Goal: Information Seeking & Learning: Learn about a topic

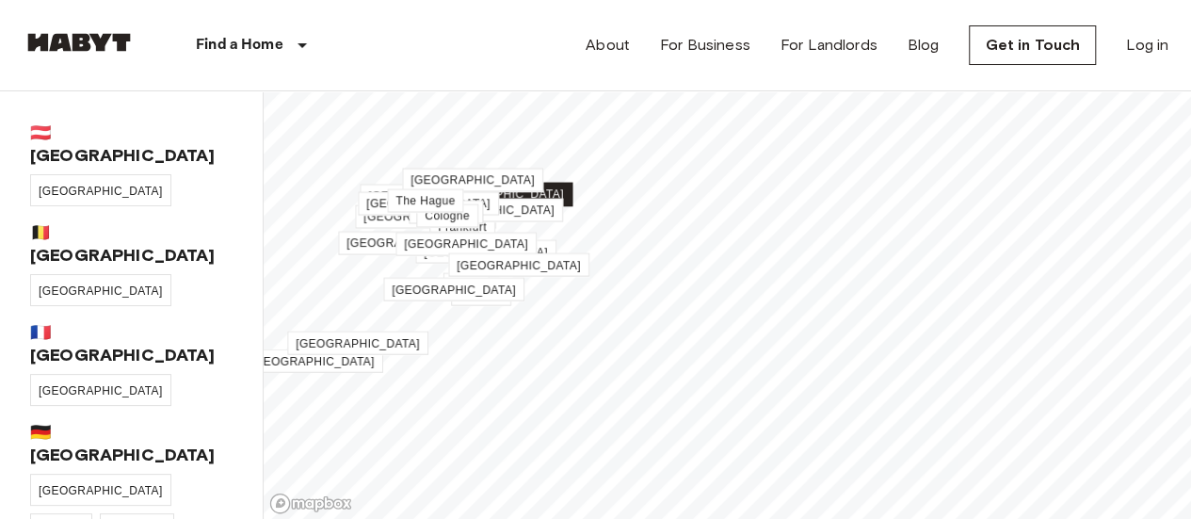
click at [508, 184] on link "[GEOGRAPHIC_DATA]" at bounding box center [501, 195] width 141 height 24
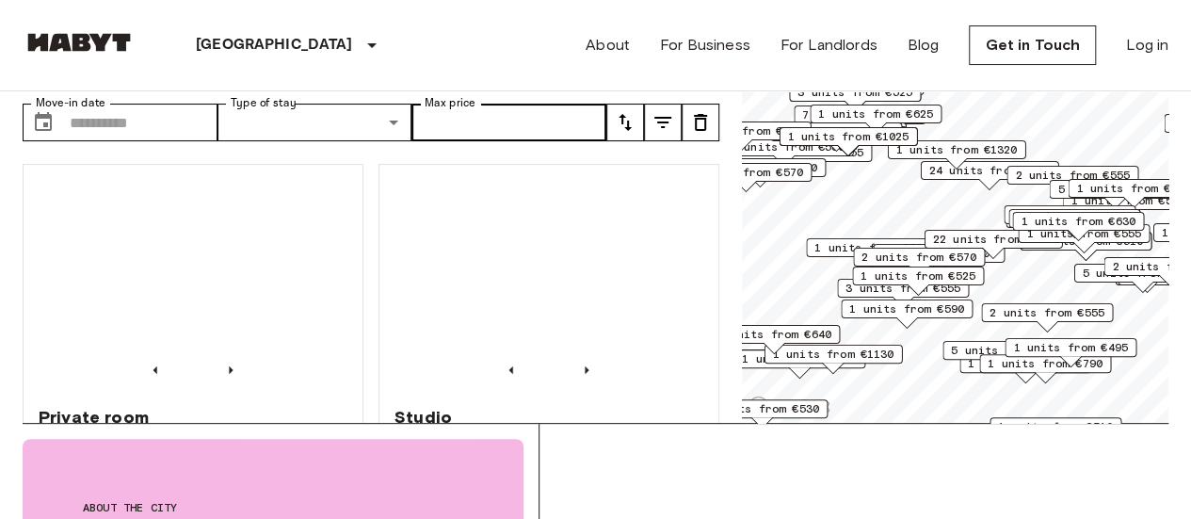
scroll to position [100, 0]
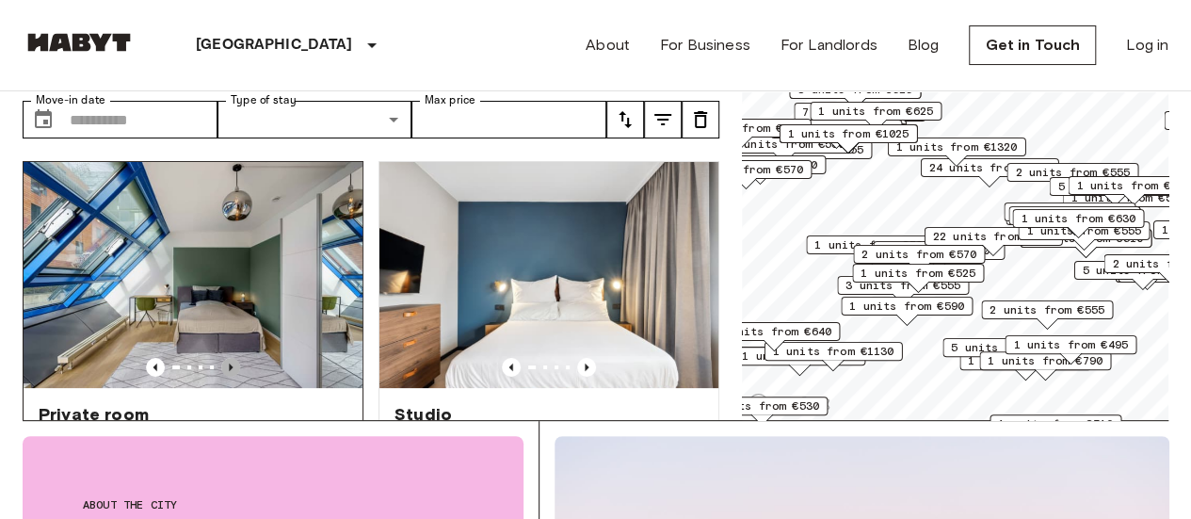
click at [229, 363] on icon "Previous image" at bounding box center [231, 367] width 4 height 8
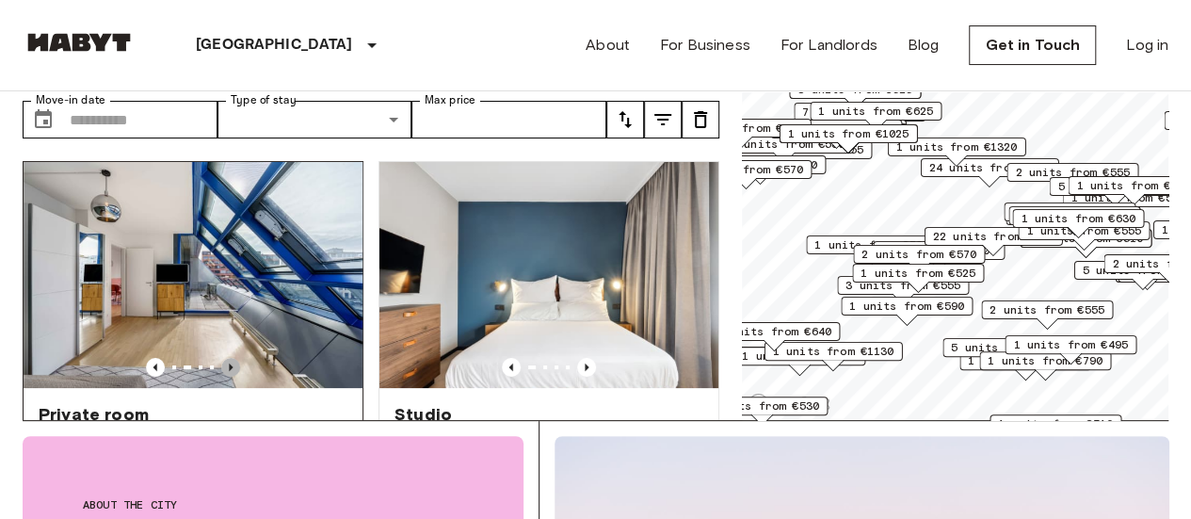
click at [229, 363] on icon "Previous image" at bounding box center [231, 367] width 4 height 8
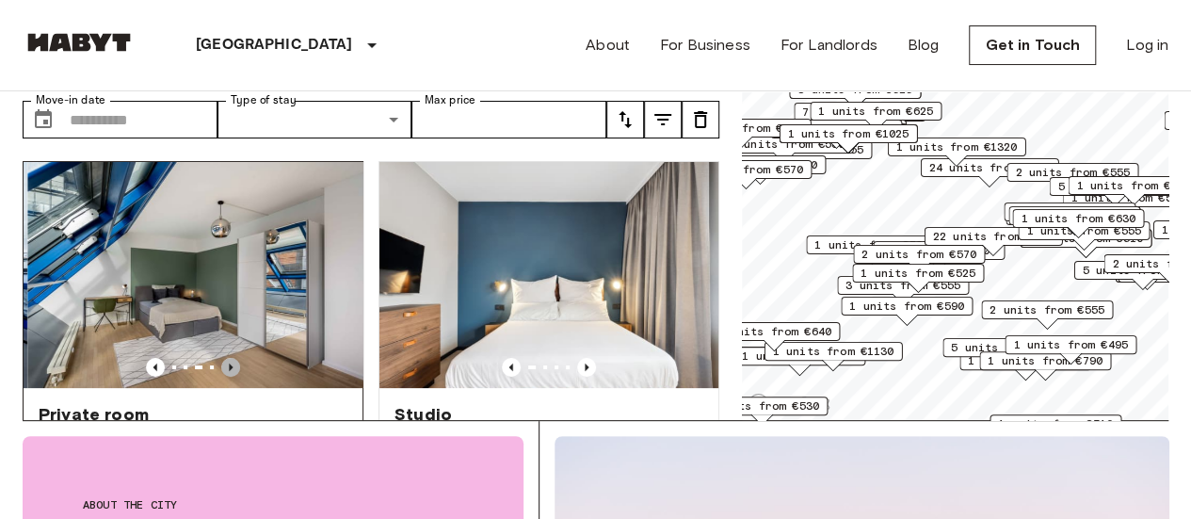
click at [229, 363] on icon "Previous image" at bounding box center [231, 367] width 4 height 8
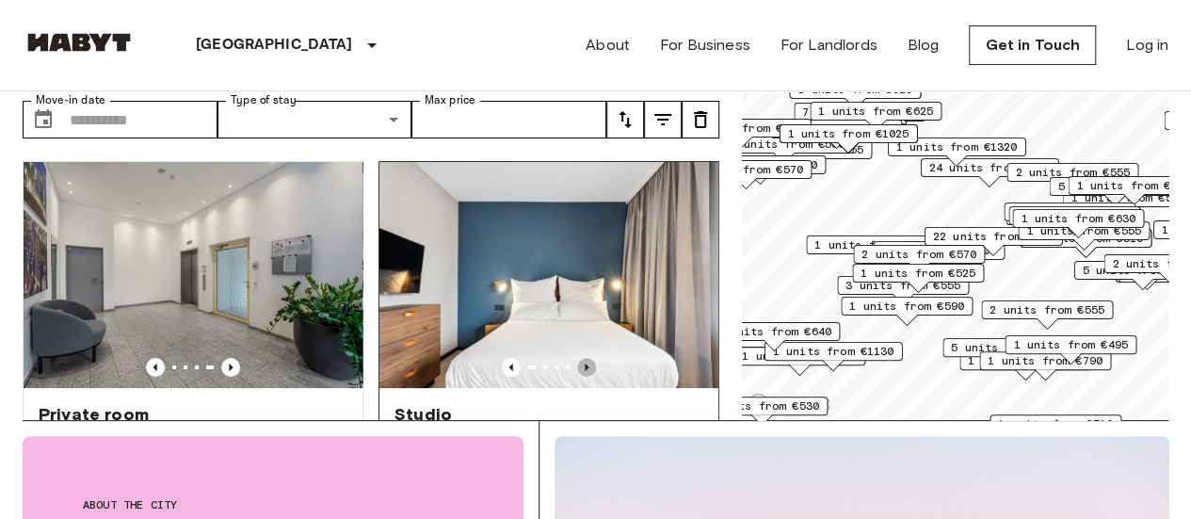
click at [585, 363] on icon "Previous image" at bounding box center [587, 367] width 4 height 8
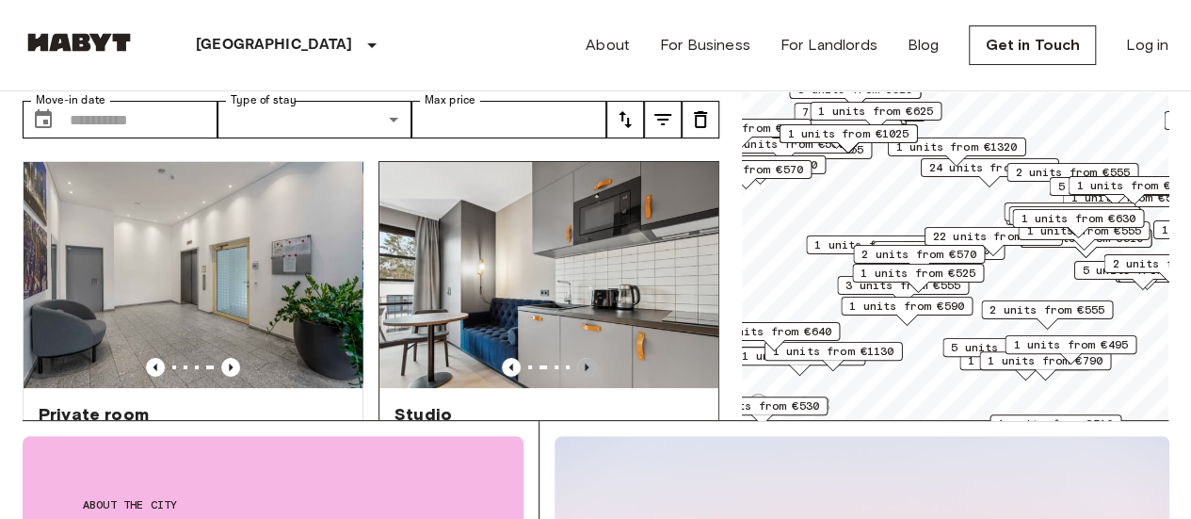
click at [585, 363] on icon "Previous image" at bounding box center [587, 367] width 4 height 8
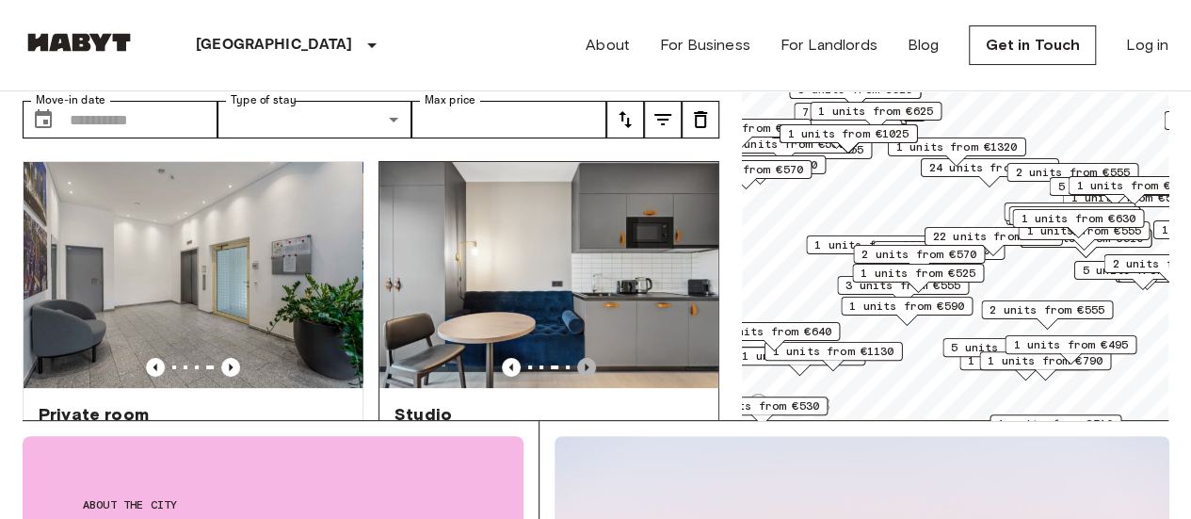
click at [585, 363] on icon "Previous image" at bounding box center [587, 367] width 4 height 8
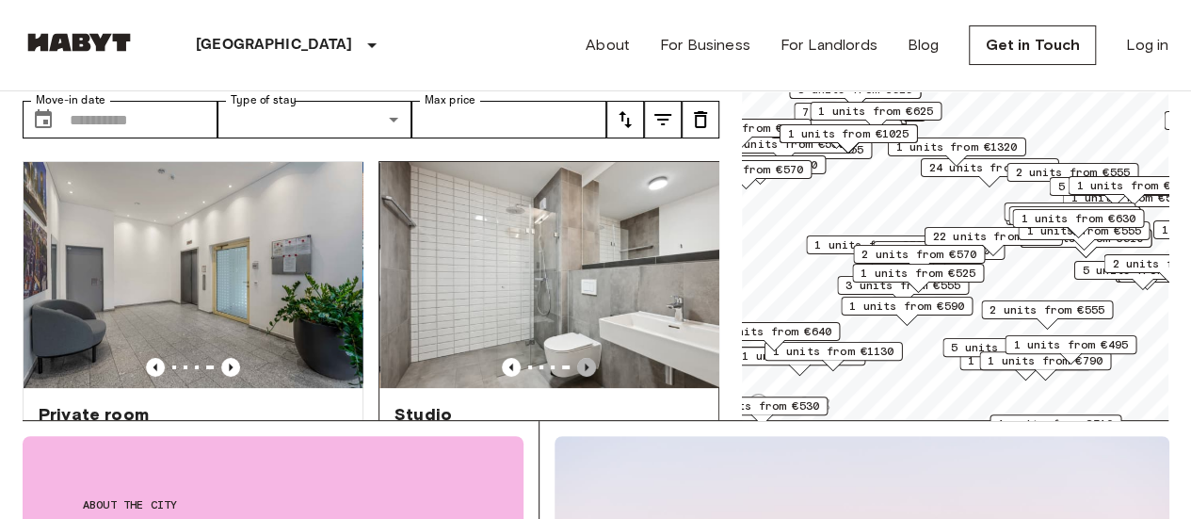
click at [585, 363] on icon "Previous image" at bounding box center [587, 367] width 4 height 8
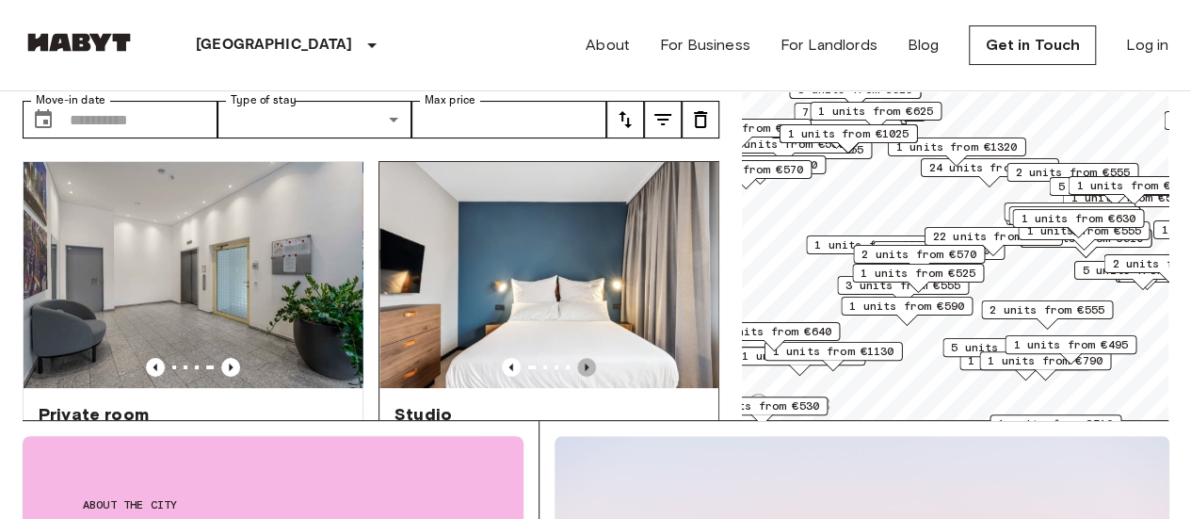
click at [585, 363] on icon "Previous image" at bounding box center [587, 367] width 4 height 8
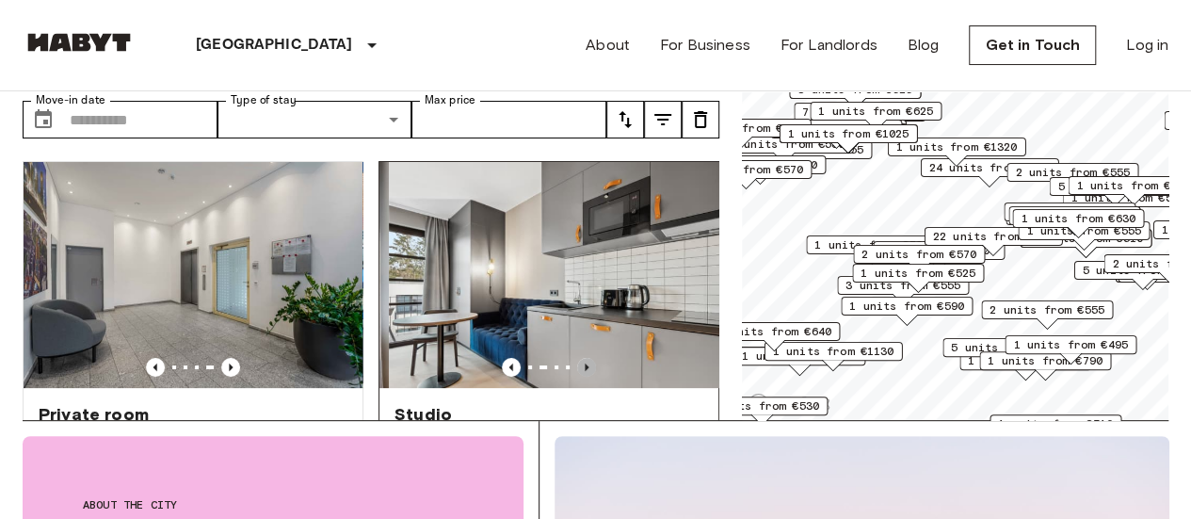
click at [585, 363] on icon "Previous image" at bounding box center [587, 367] width 4 height 8
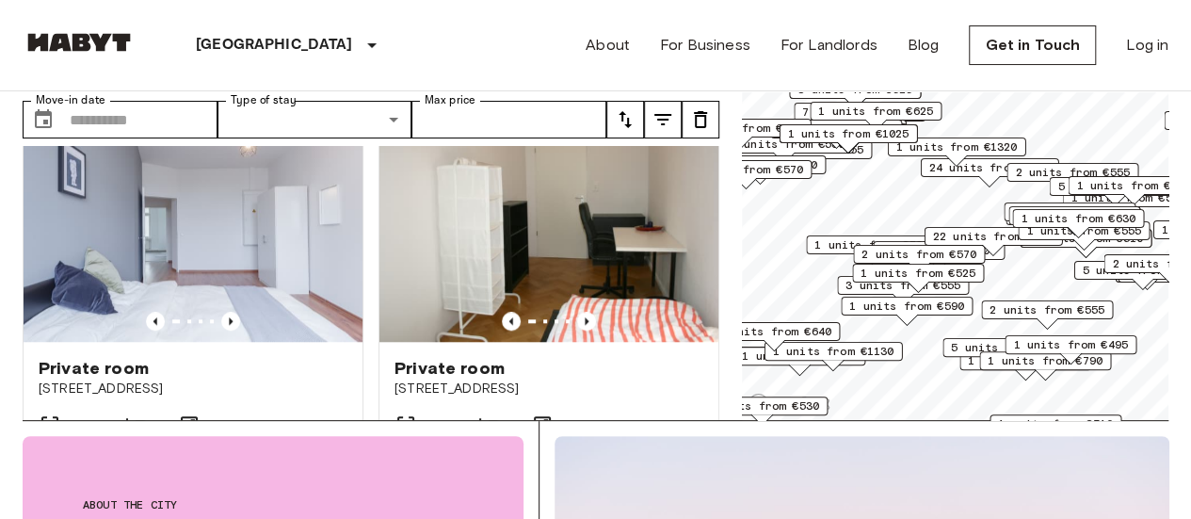
scroll to position [882, 0]
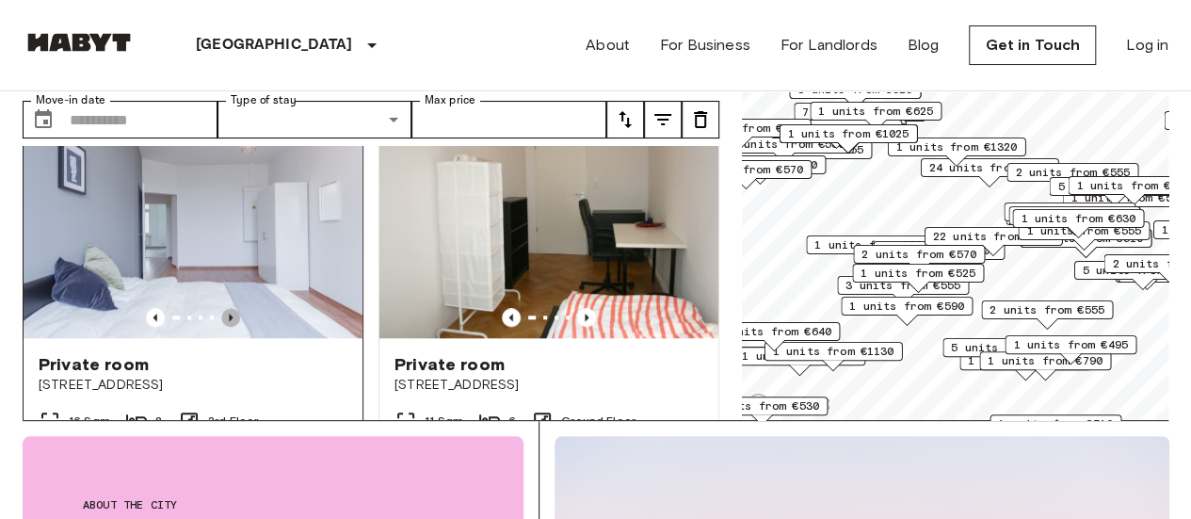
click at [229, 313] on icon "Previous image" at bounding box center [231, 317] width 4 height 8
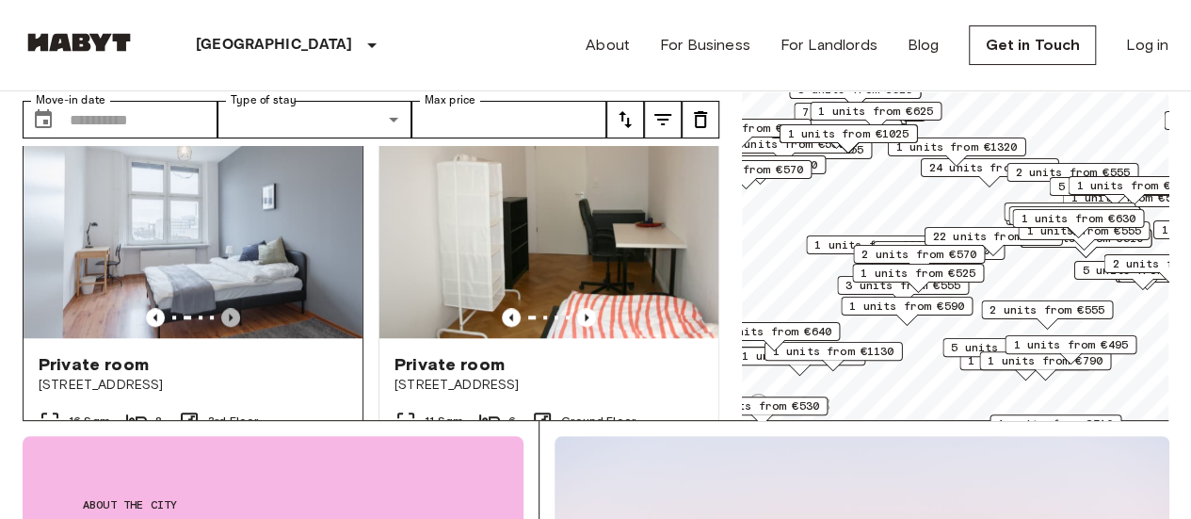
click at [229, 313] on icon "Previous image" at bounding box center [231, 317] width 4 height 8
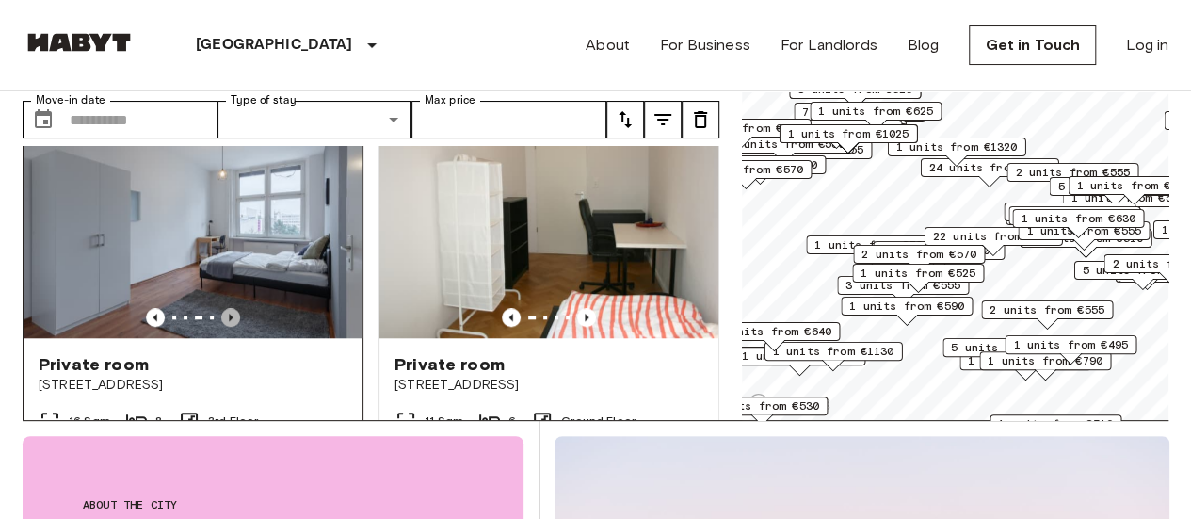
click at [229, 313] on icon "Previous image" at bounding box center [231, 317] width 4 height 8
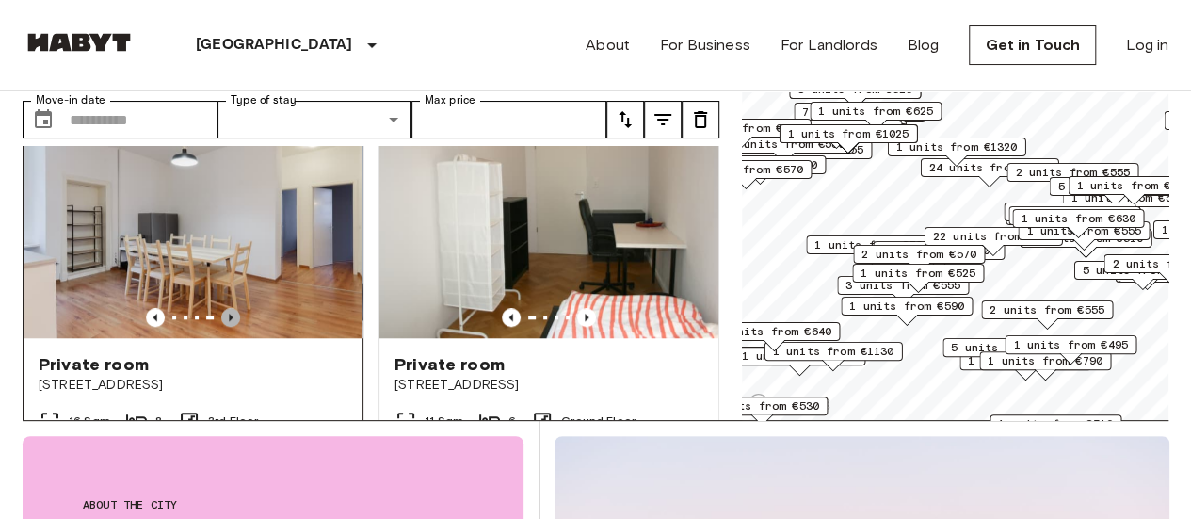
click at [229, 313] on icon "Previous image" at bounding box center [231, 317] width 4 height 8
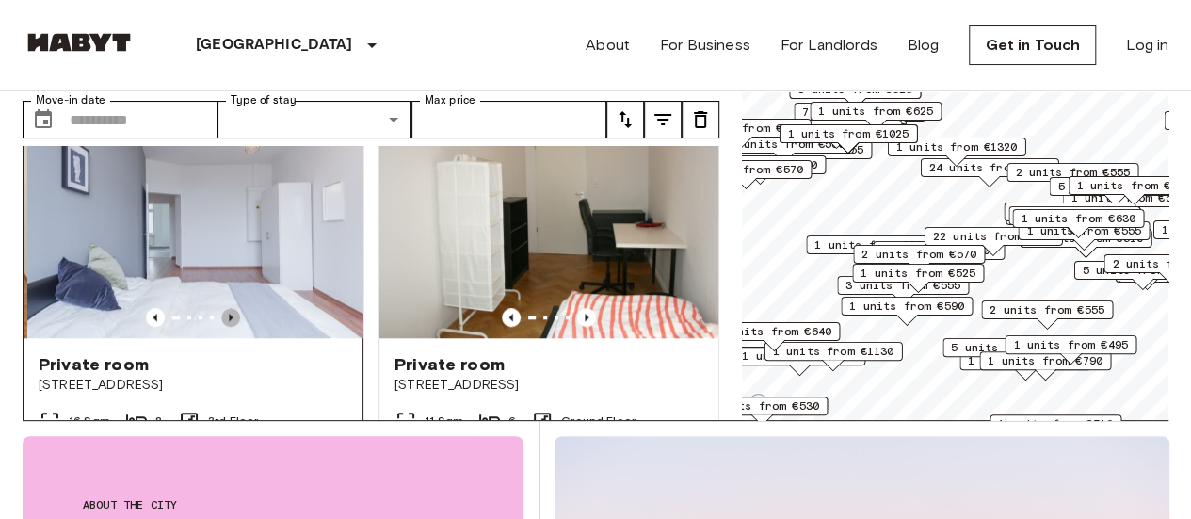
click at [229, 313] on icon "Previous image" at bounding box center [231, 317] width 4 height 8
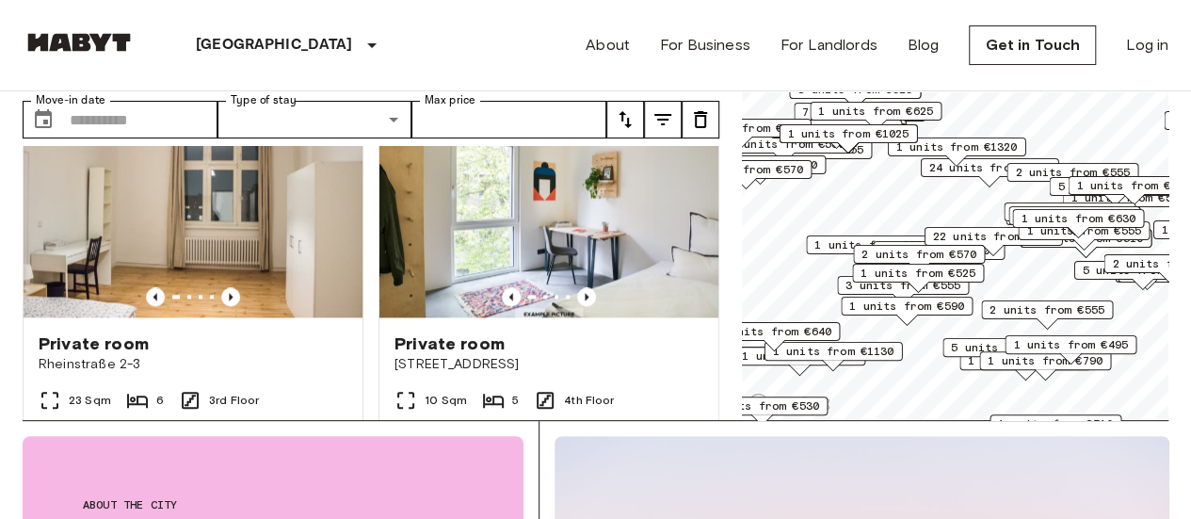
scroll to position [1340, 0]
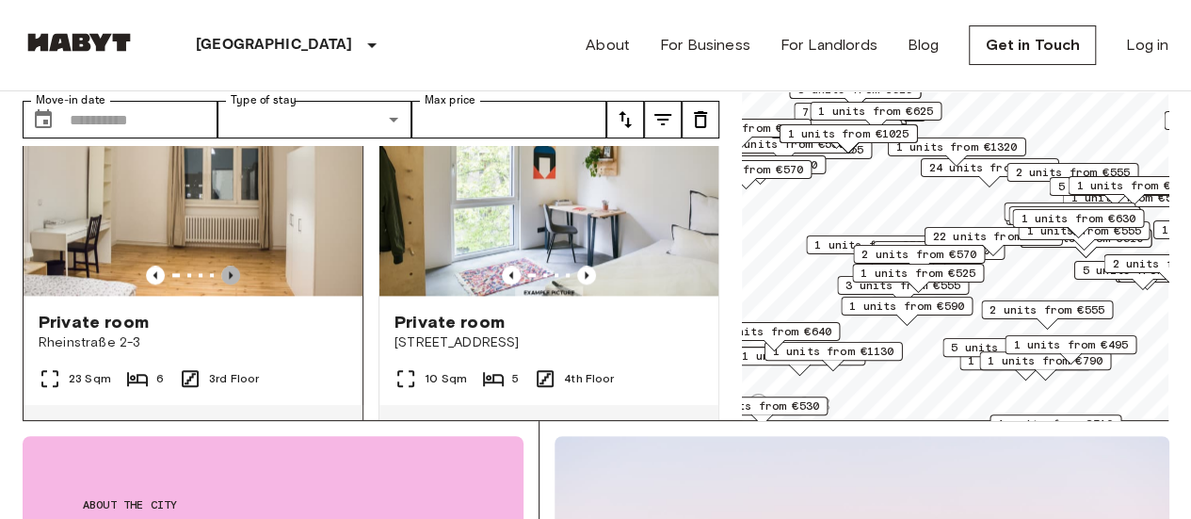
click at [229, 271] on icon "Previous image" at bounding box center [231, 275] width 4 height 8
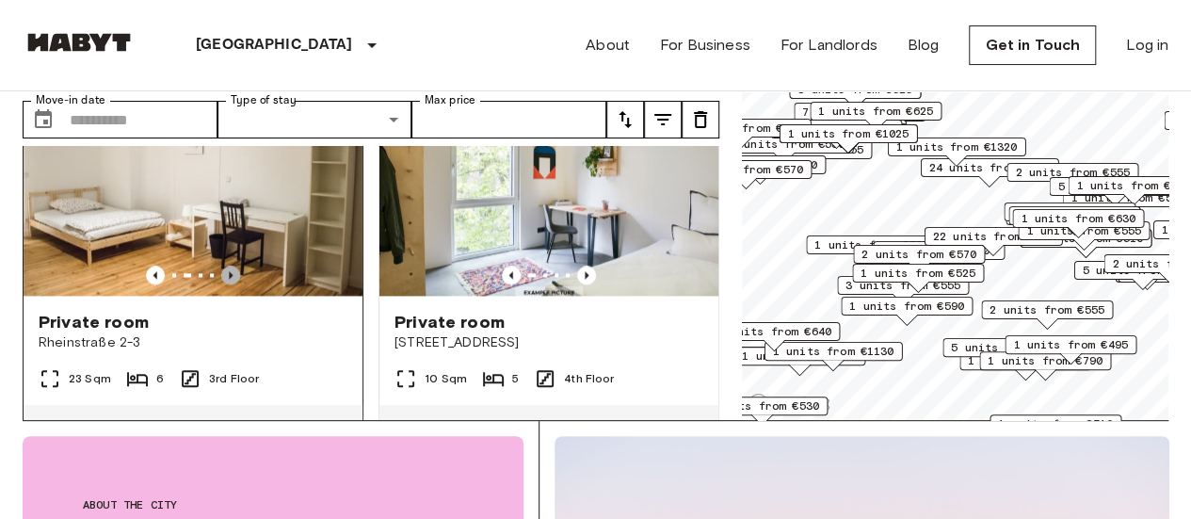
click at [229, 271] on icon "Previous image" at bounding box center [231, 275] width 4 height 8
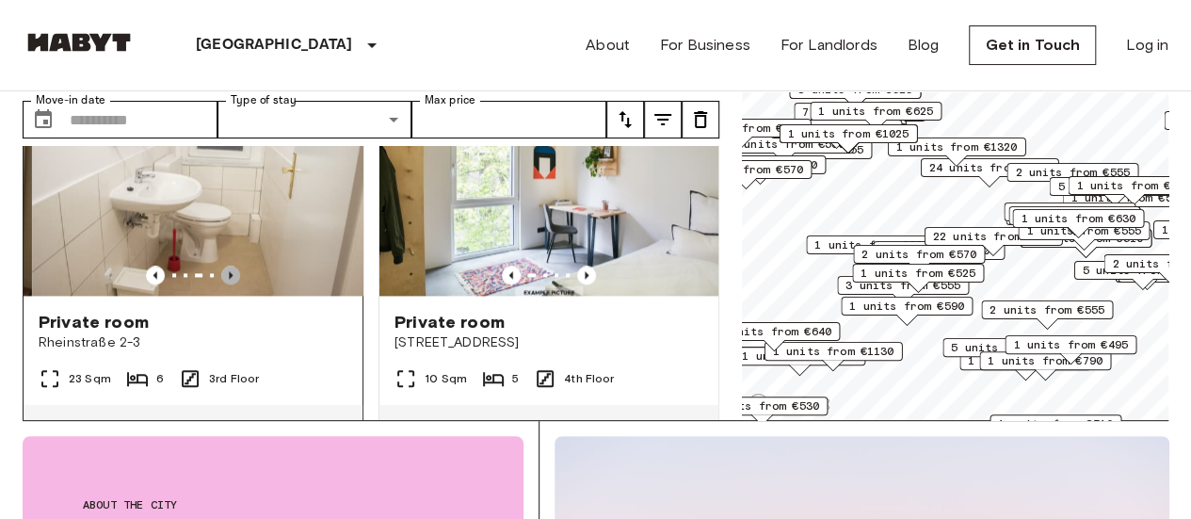
click at [229, 271] on icon "Previous image" at bounding box center [231, 275] width 4 height 8
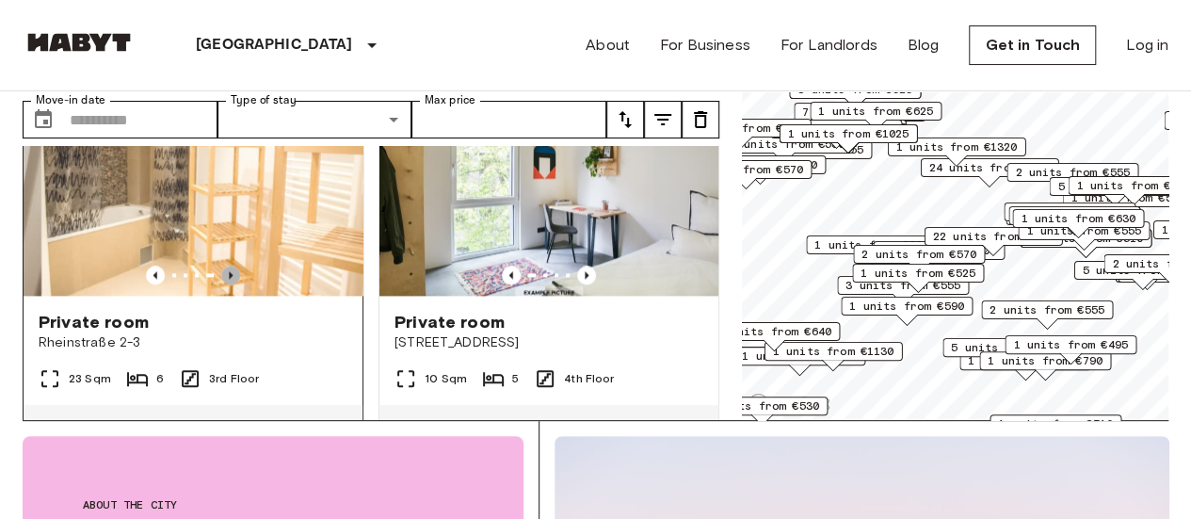
click at [229, 271] on icon "Previous image" at bounding box center [231, 275] width 4 height 8
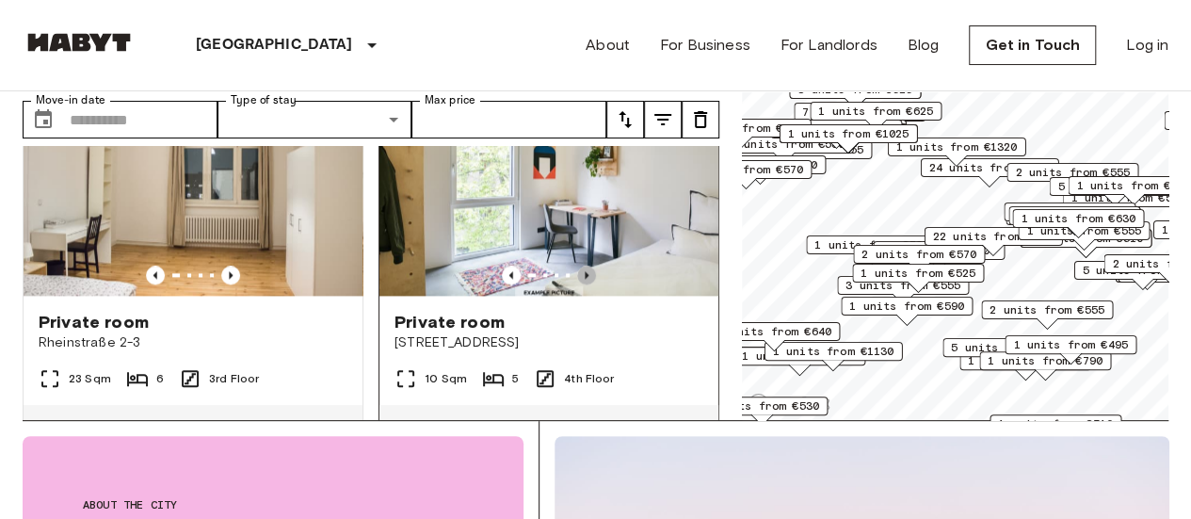
click at [585, 271] on icon "Previous image" at bounding box center [587, 275] width 4 height 8
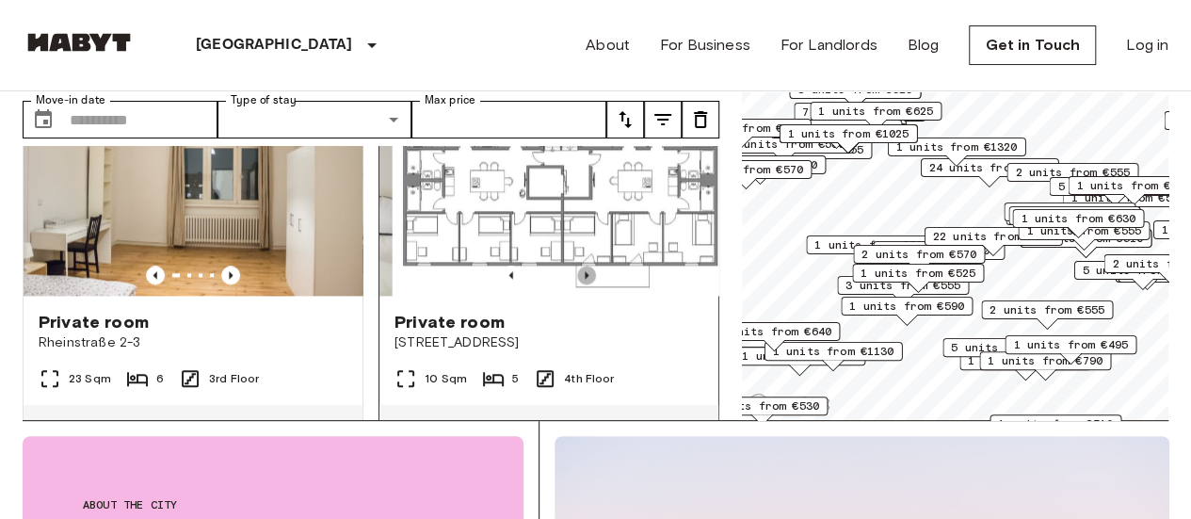
click at [585, 271] on icon "Previous image" at bounding box center [587, 275] width 4 height 8
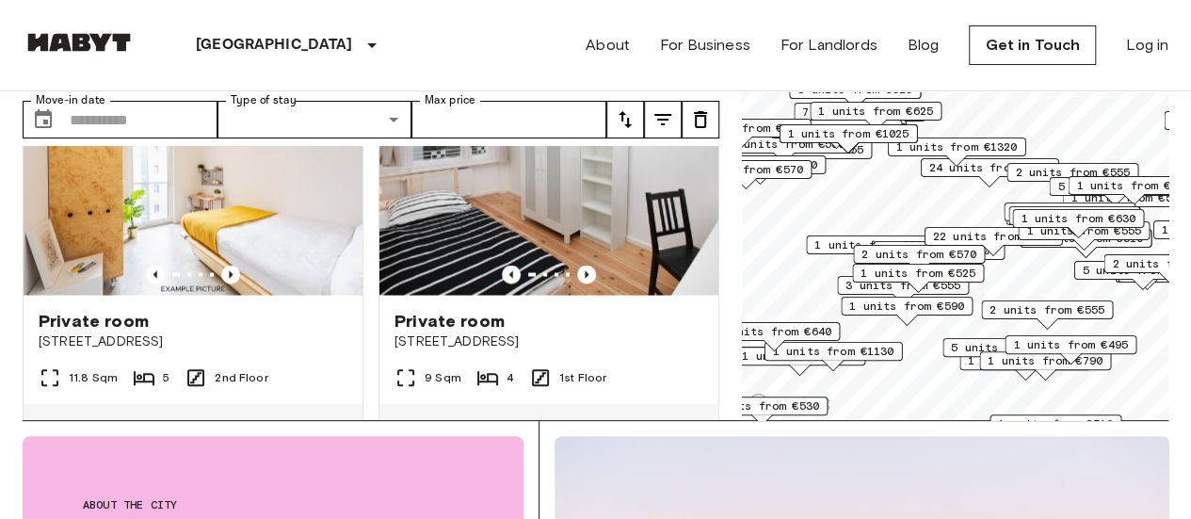
scroll to position [1759, 0]
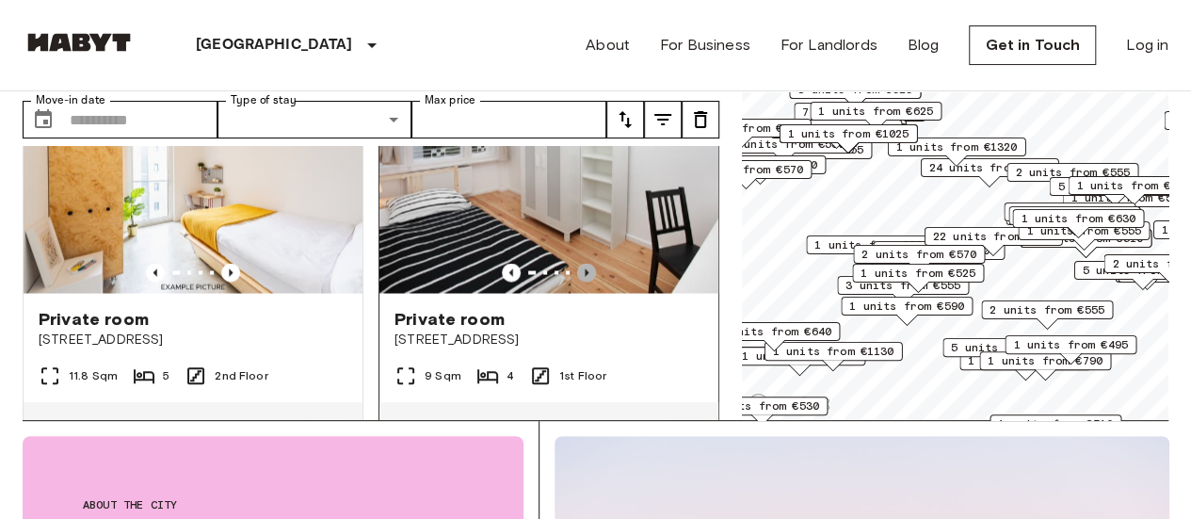
click at [578, 276] on icon "Previous image" at bounding box center [586, 272] width 19 height 19
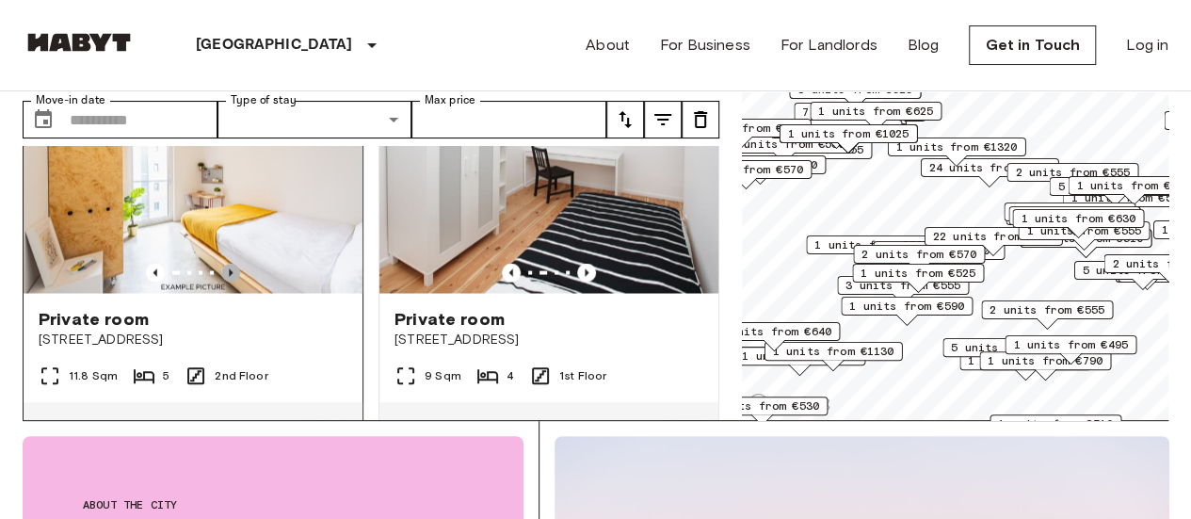
click at [222, 271] on icon "Previous image" at bounding box center [230, 272] width 19 height 19
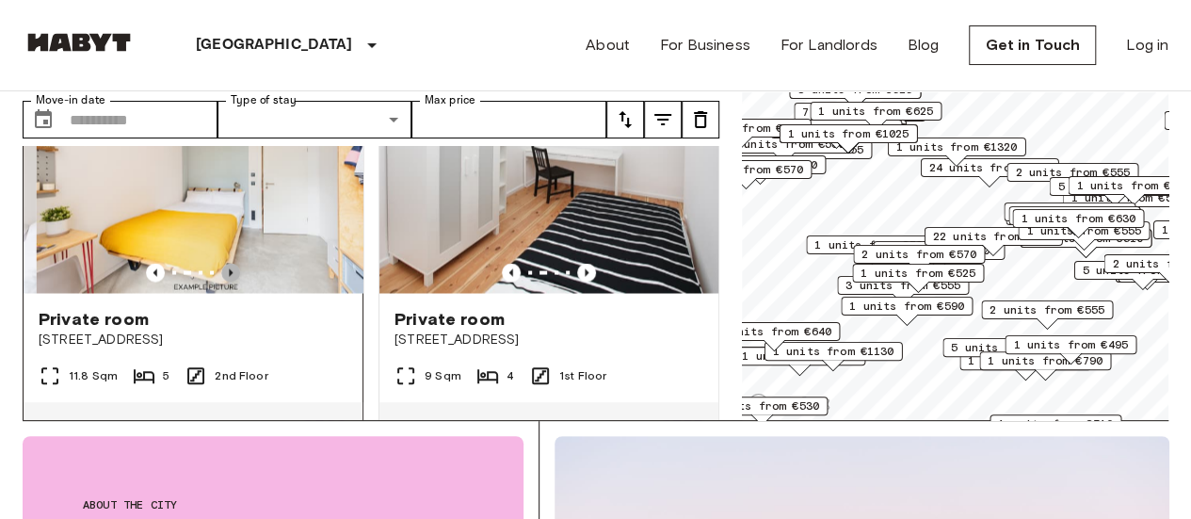
click at [222, 271] on icon "Previous image" at bounding box center [230, 272] width 19 height 19
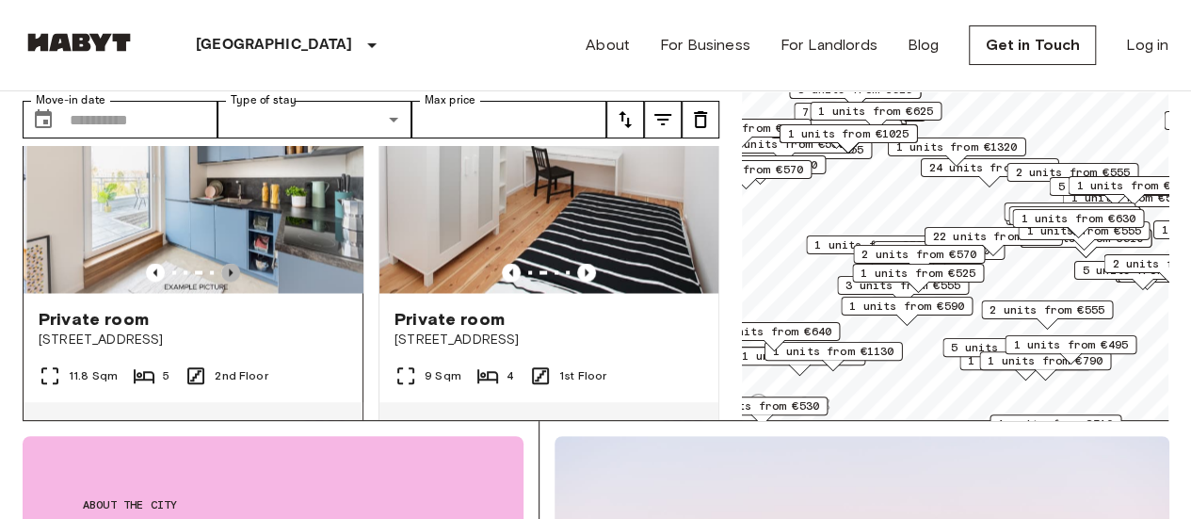
click at [222, 271] on icon "Previous image" at bounding box center [230, 272] width 19 height 19
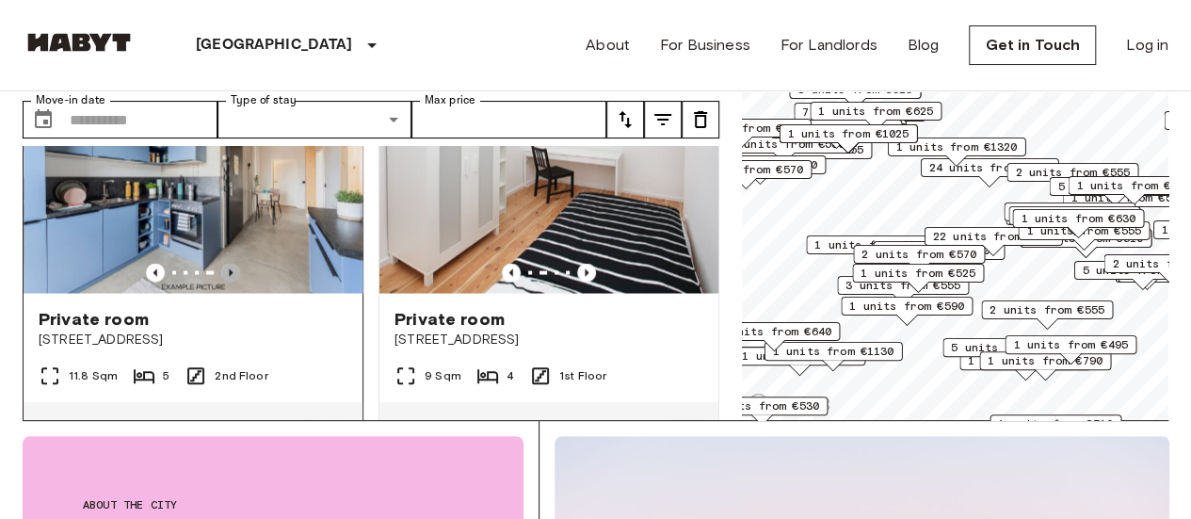
click at [222, 271] on icon "Previous image" at bounding box center [230, 272] width 19 height 19
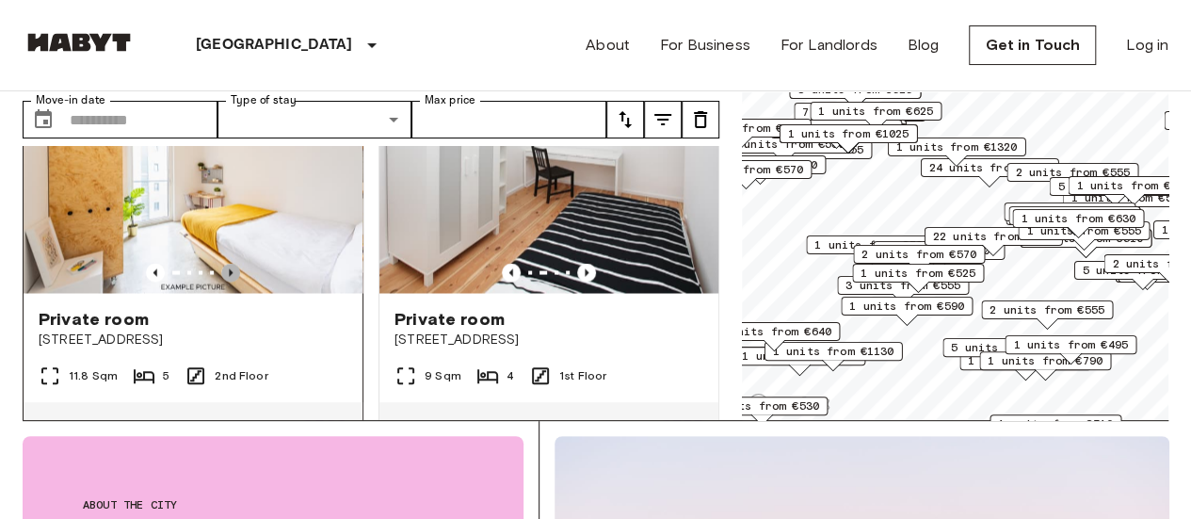
click at [222, 271] on icon "Previous image" at bounding box center [230, 272] width 19 height 19
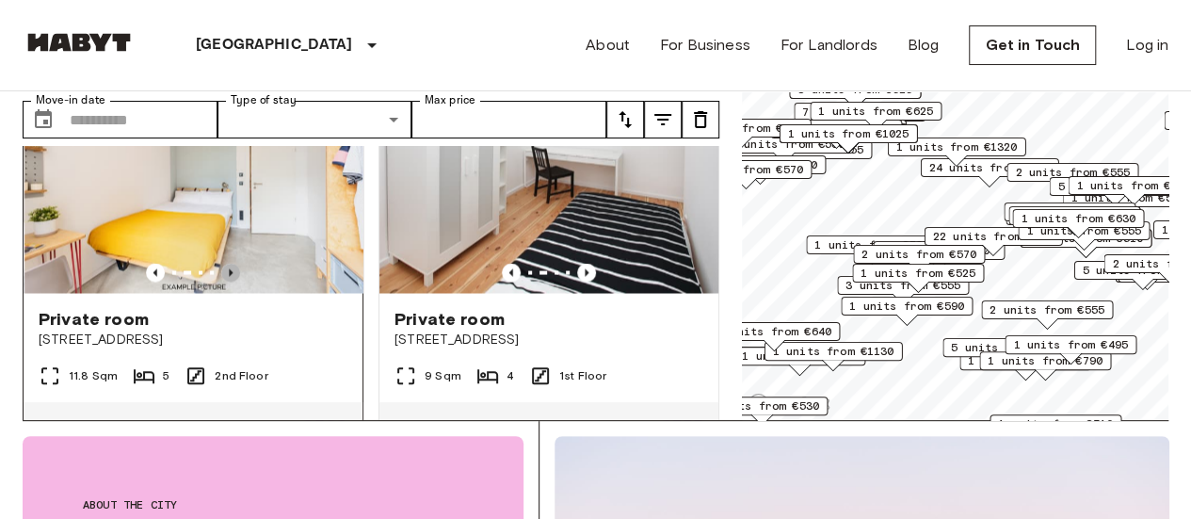
click at [222, 271] on icon "Previous image" at bounding box center [230, 272] width 19 height 19
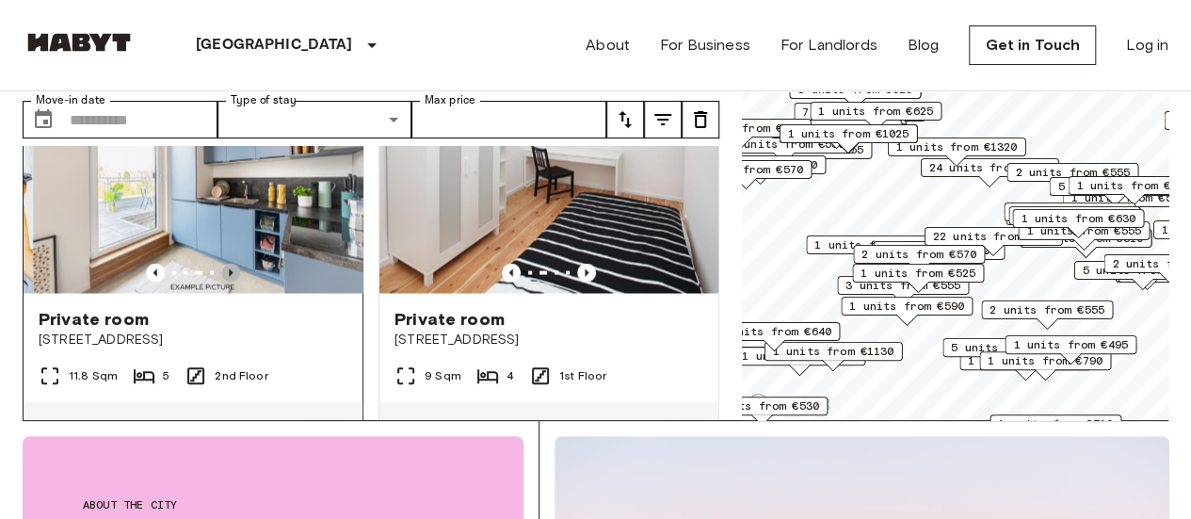
click at [222, 271] on icon "Previous image" at bounding box center [230, 272] width 19 height 19
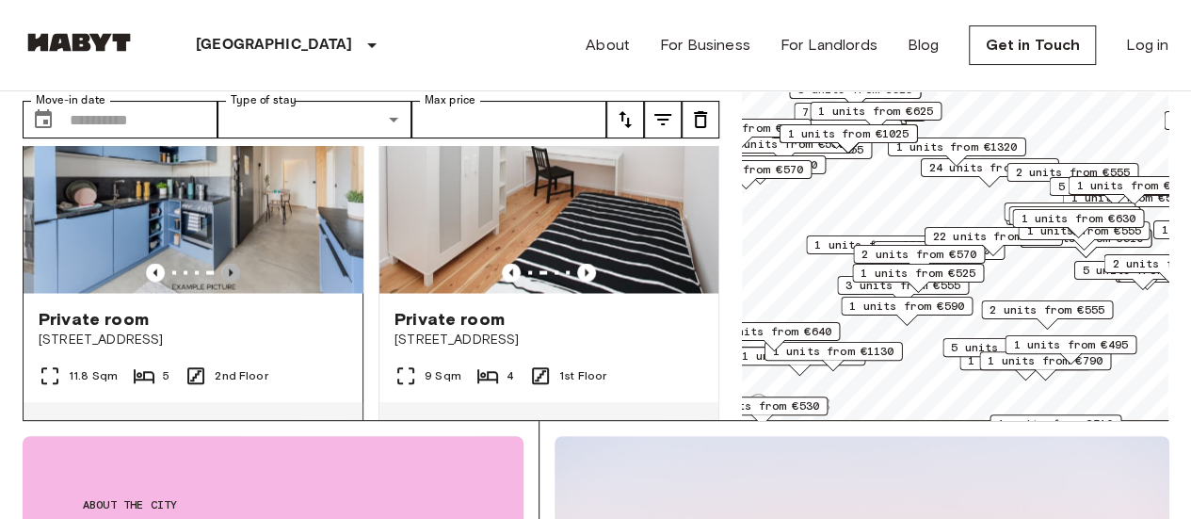
click at [222, 271] on icon "Previous image" at bounding box center [230, 272] width 19 height 19
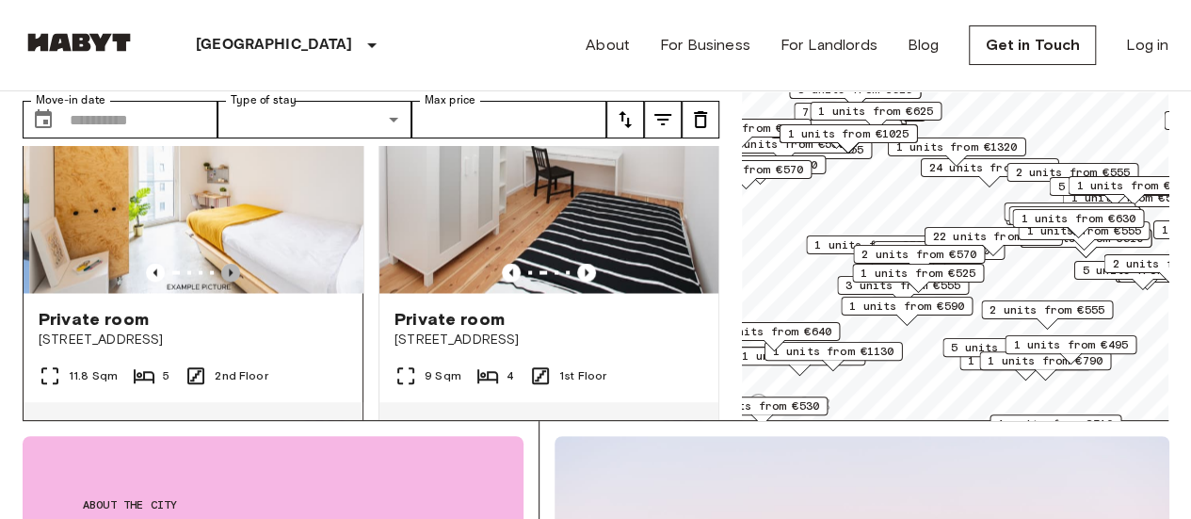
click at [222, 271] on icon "Previous image" at bounding box center [230, 272] width 19 height 19
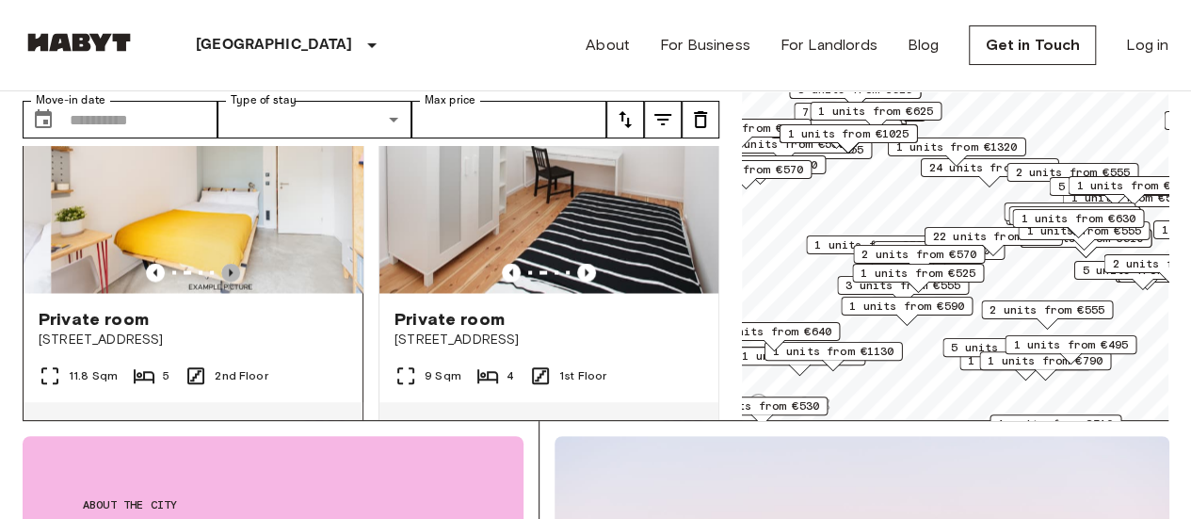
click at [222, 271] on icon "Previous image" at bounding box center [230, 272] width 19 height 19
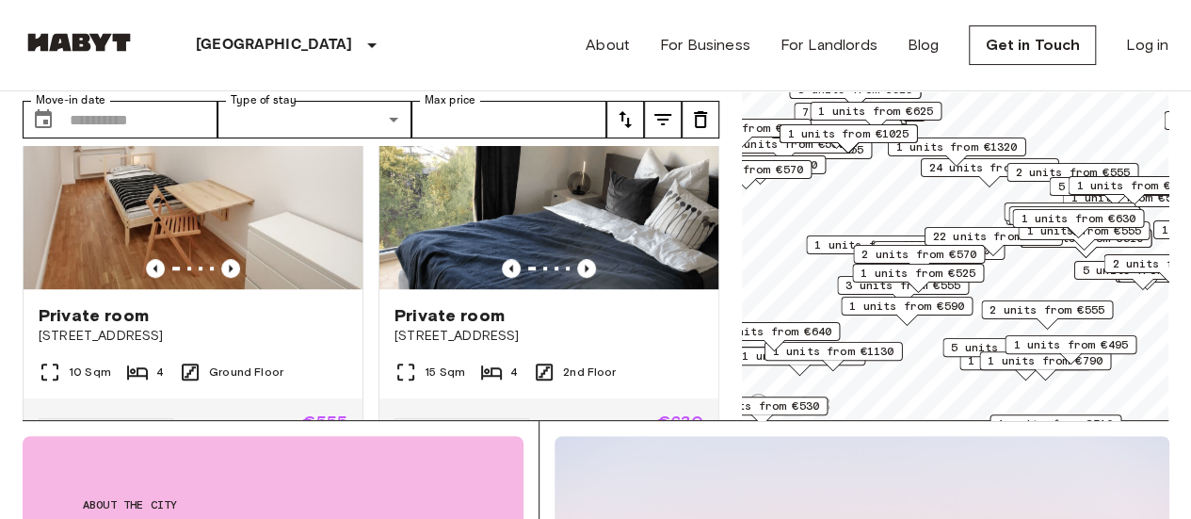
scroll to position [4258, 0]
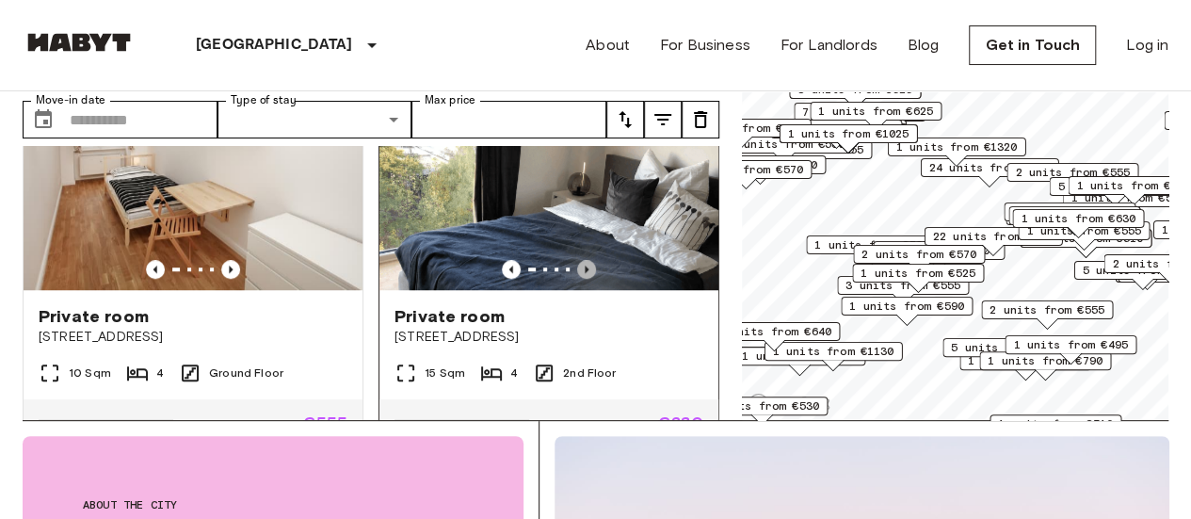
click at [578, 279] on icon "Previous image" at bounding box center [586, 269] width 19 height 19
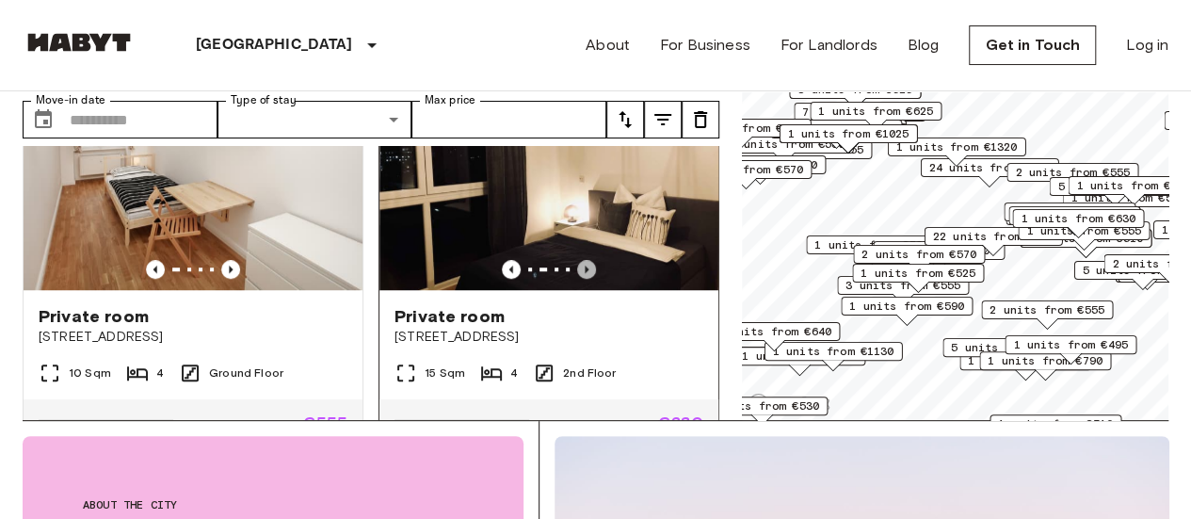
click at [578, 279] on icon "Previous image" at bounding box center [586, 269] width 19 height 19
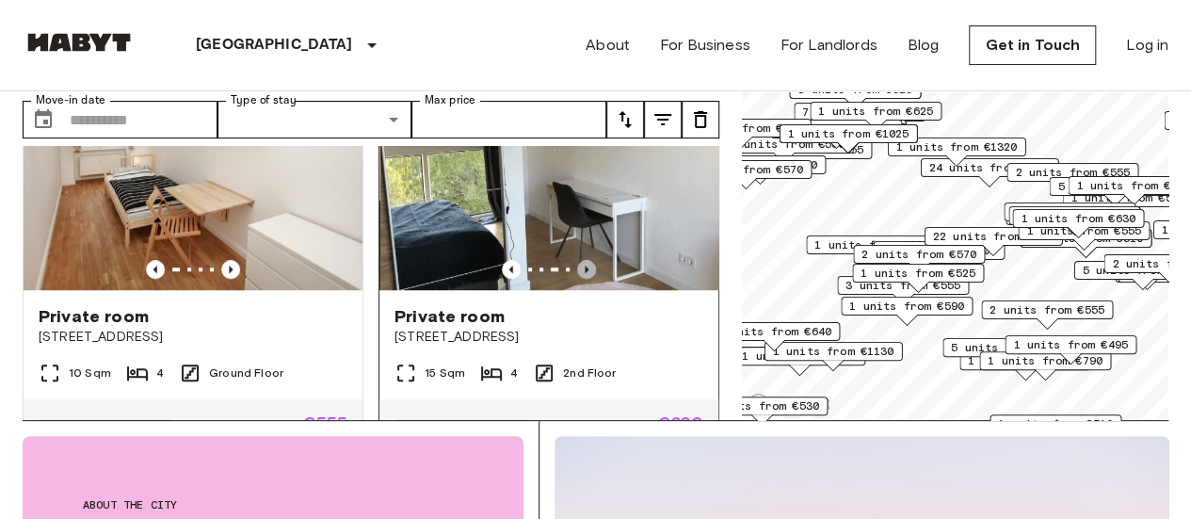
click at [578, 279] on icon "Previous image" at bounding box center [586, 269] width 19 height 19
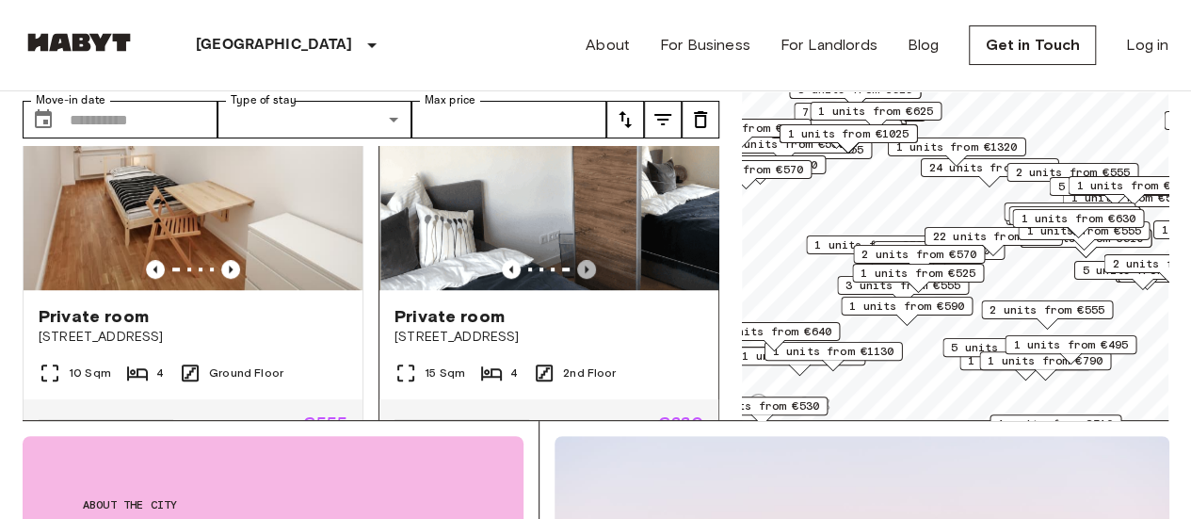
click at [578, 279] on icon "Previous image" at bounding box center [586, 269] width 19 height 19
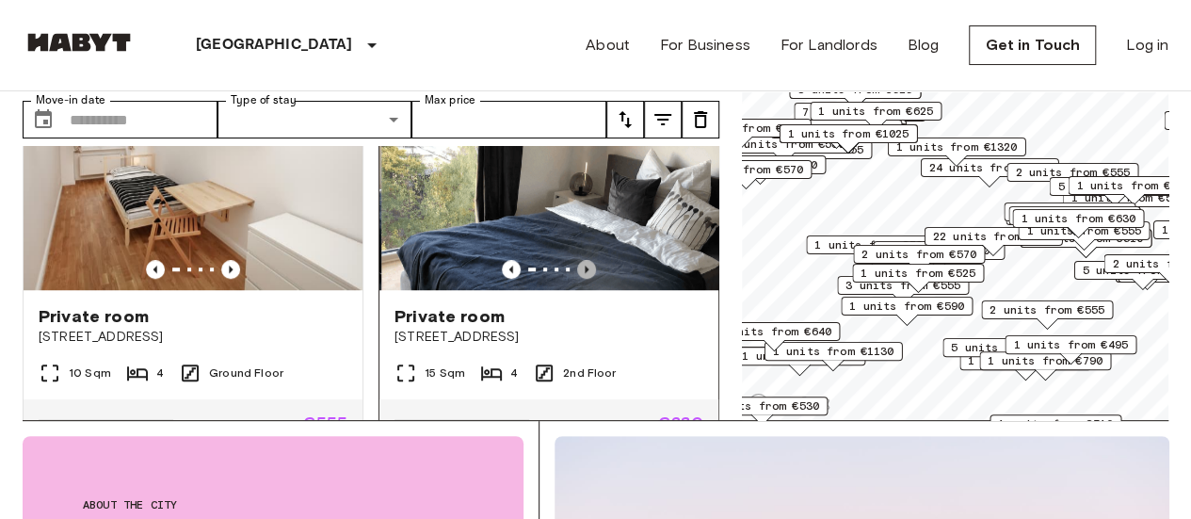
click at [578, 279] on icon "Previous image" at bounding box center [586, 269] width 19 height 19
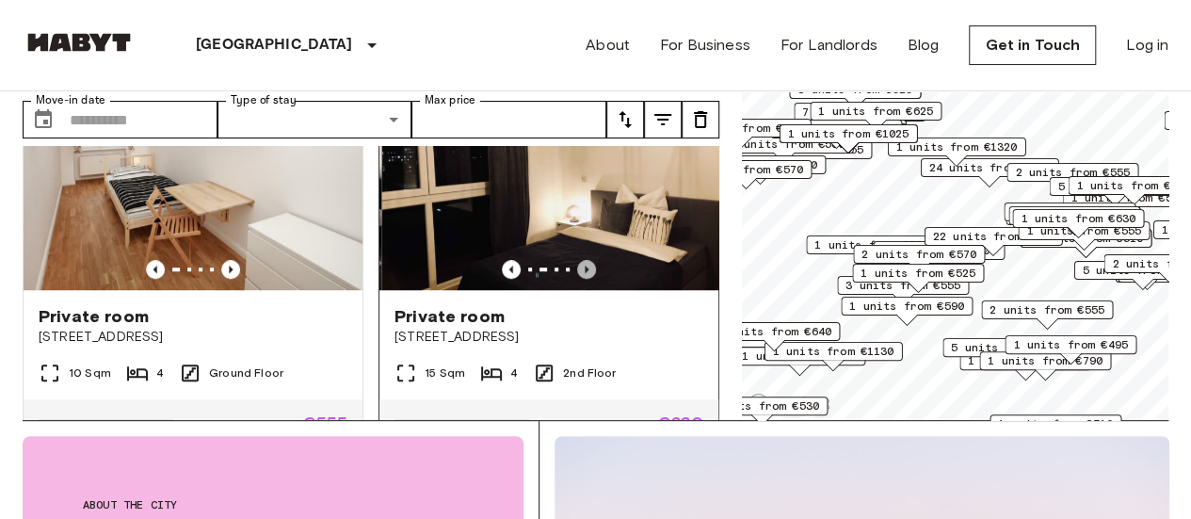
click at [578, 279] on icon "Previous image" at bounding box center [586, 269] width 19 height 19
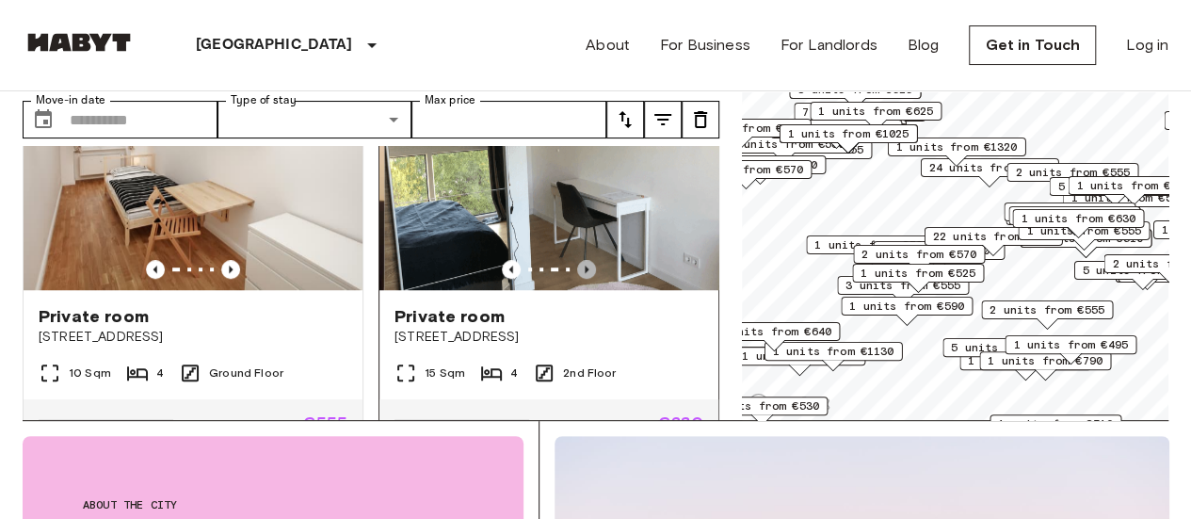
click at [578, 279] on icon "Previous image" at bounding box center [586, 269] width 19 height 19
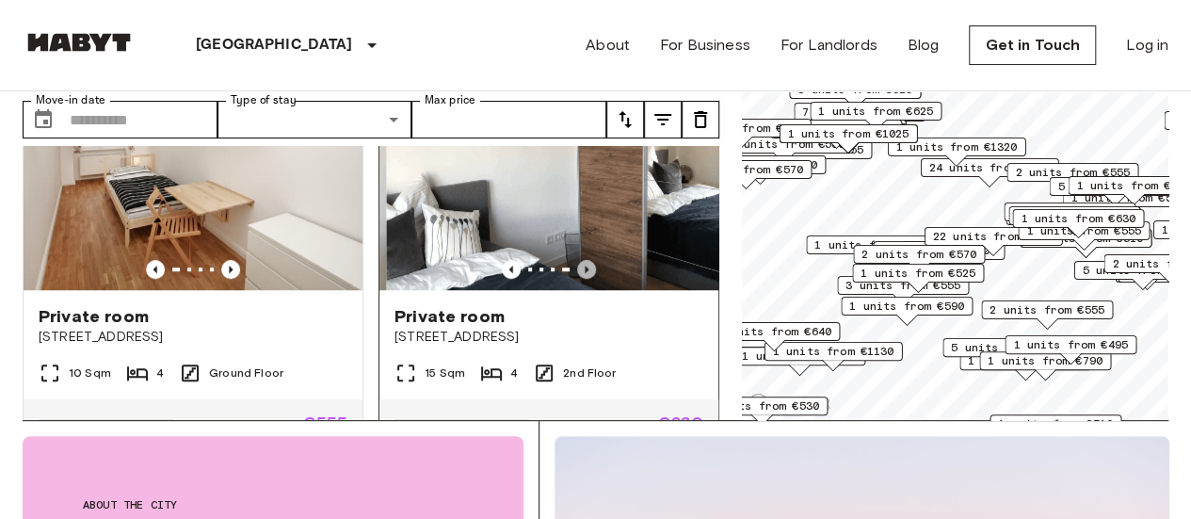
click at [578, 279] on icon "Previous image" at bounding box center [586, 269] width 19 height 19
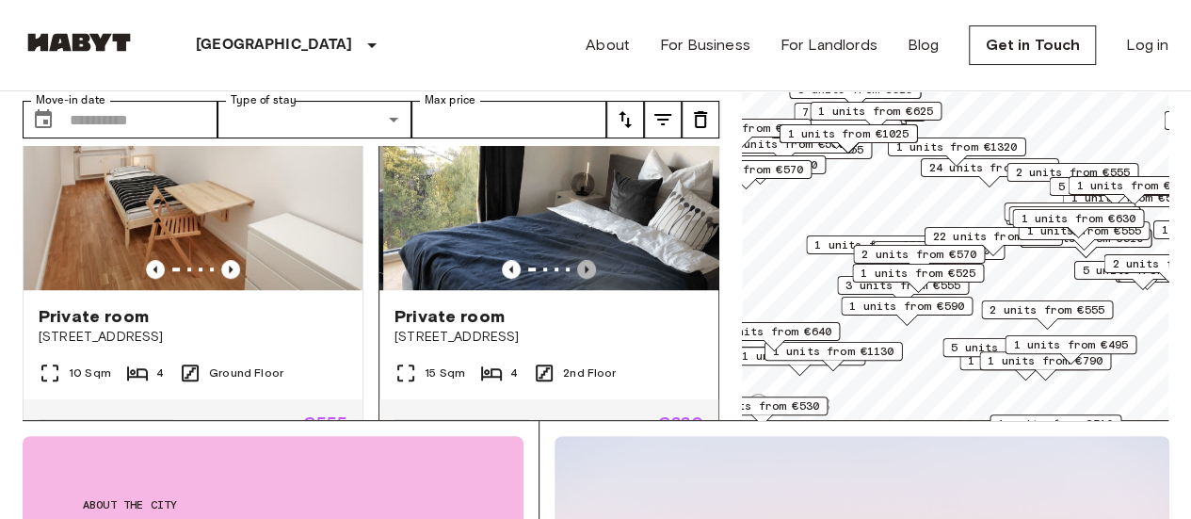
click at [578, 279] on icon "Previous image" at bounding box center [586, 269] width 19 height 19
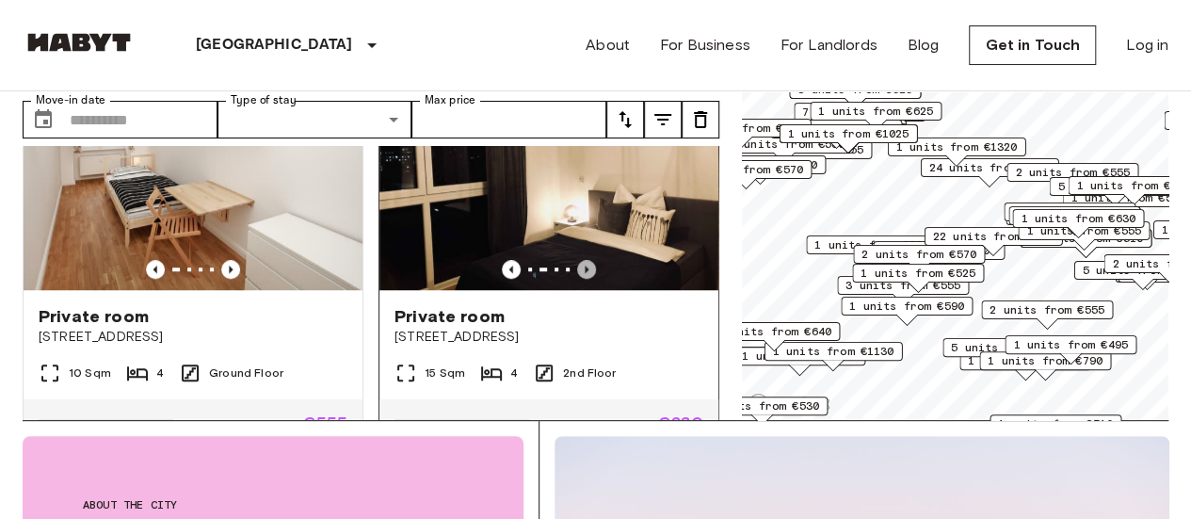
click at [578, 279] on icon "Previous image" at bounding box center [586, 269] width 19 height 19
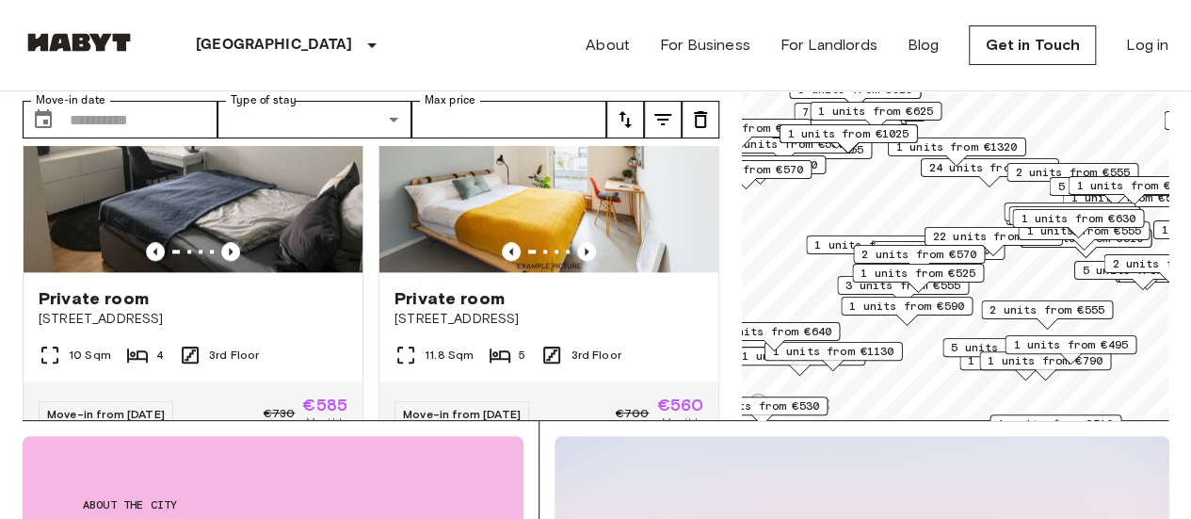
scroll to position [4691, 0]
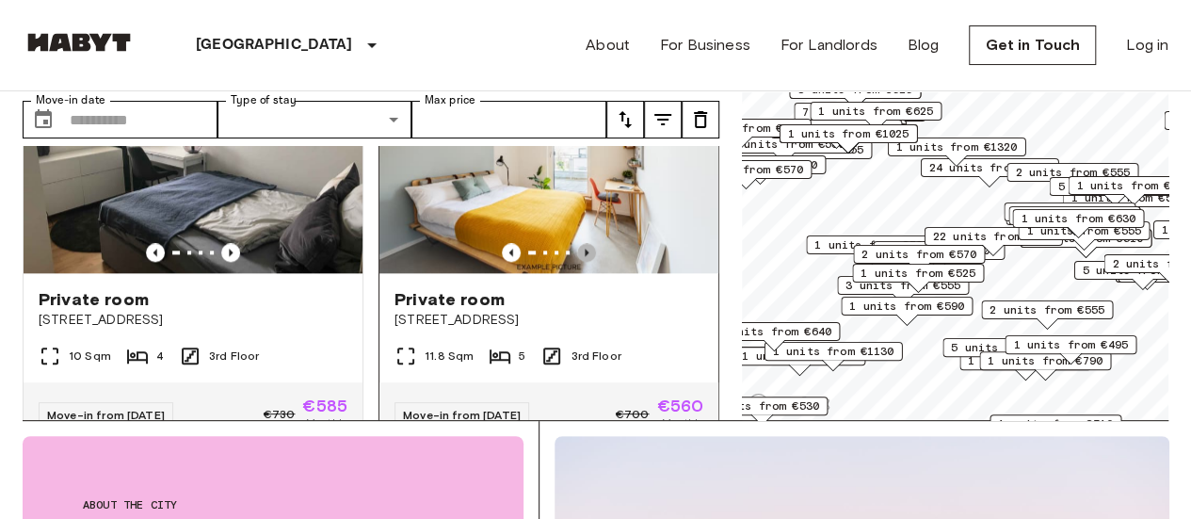
click at [578, 262] on icon "Previous image" at bounding box center [586, 252] width 19 height 19
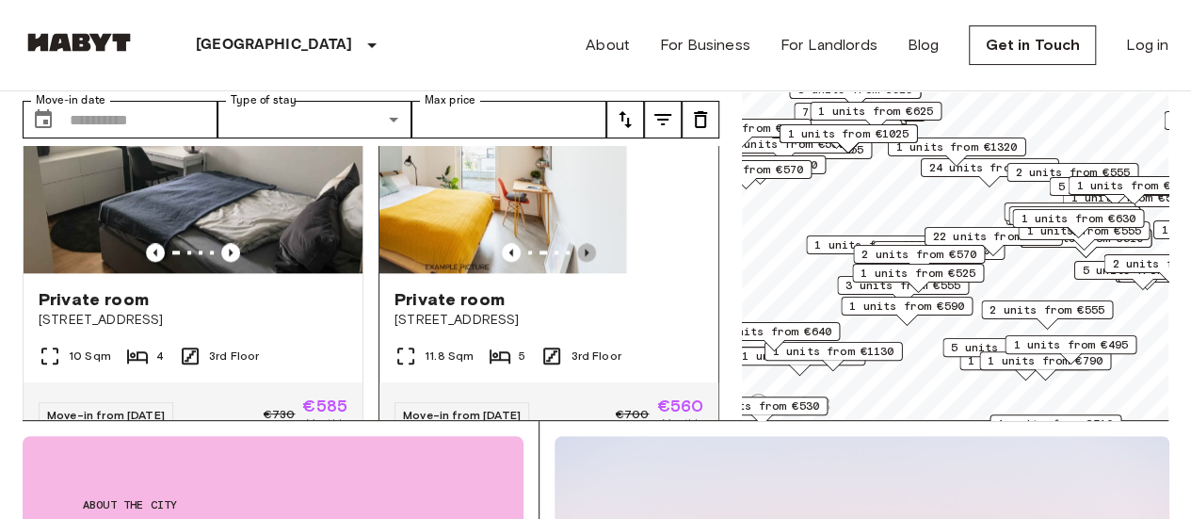
click at [578, 262] on icon "Previous image" at bounding box center [586, 252] width 19 height 19
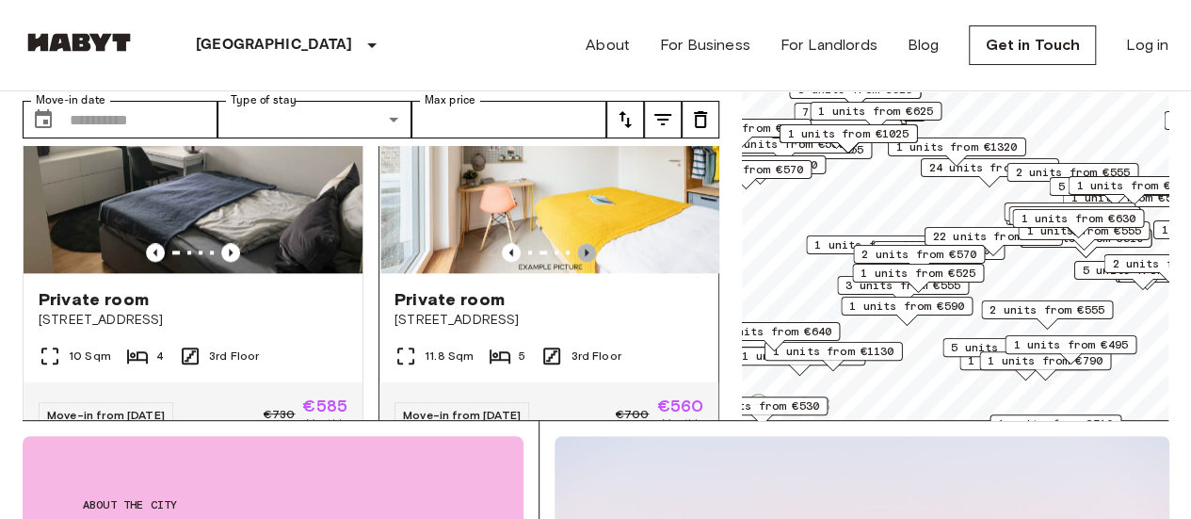
click at [578, 262] on icon "Previous image" at bounding box center [586, 252] width 19 height 19
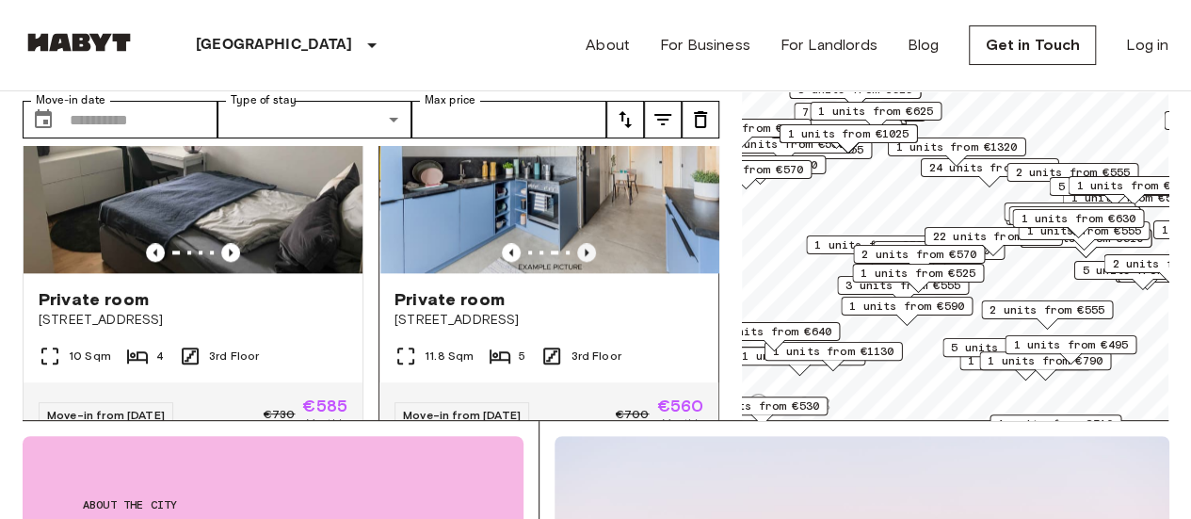
click at [578, 262] on icon "Previous image" at bounding box center [586, 252] width 19 height 19
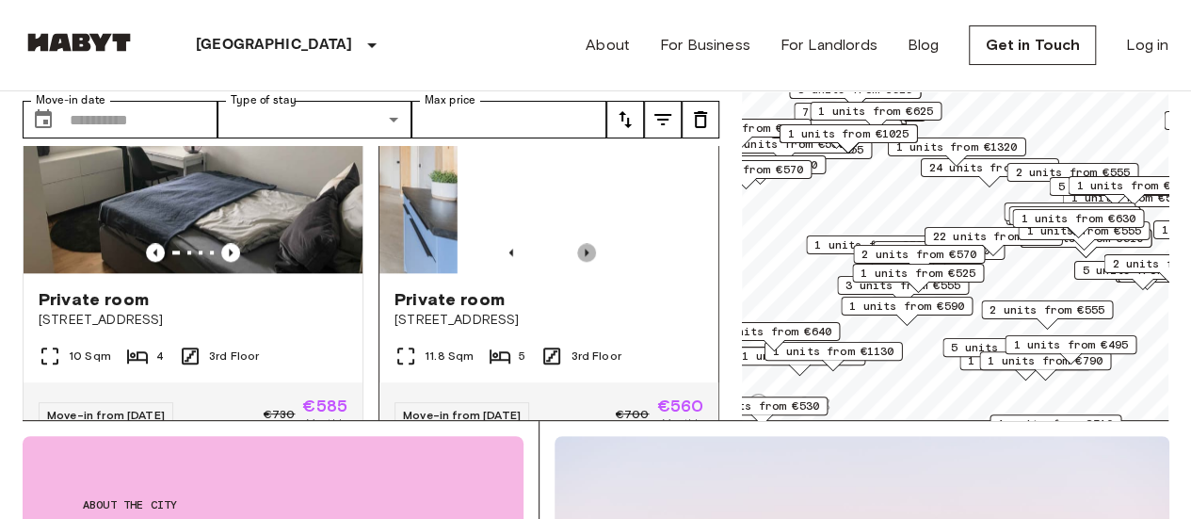
click at [578, 262] on icon "Previous image" at bounding box center [586, 252] width 19 height 19
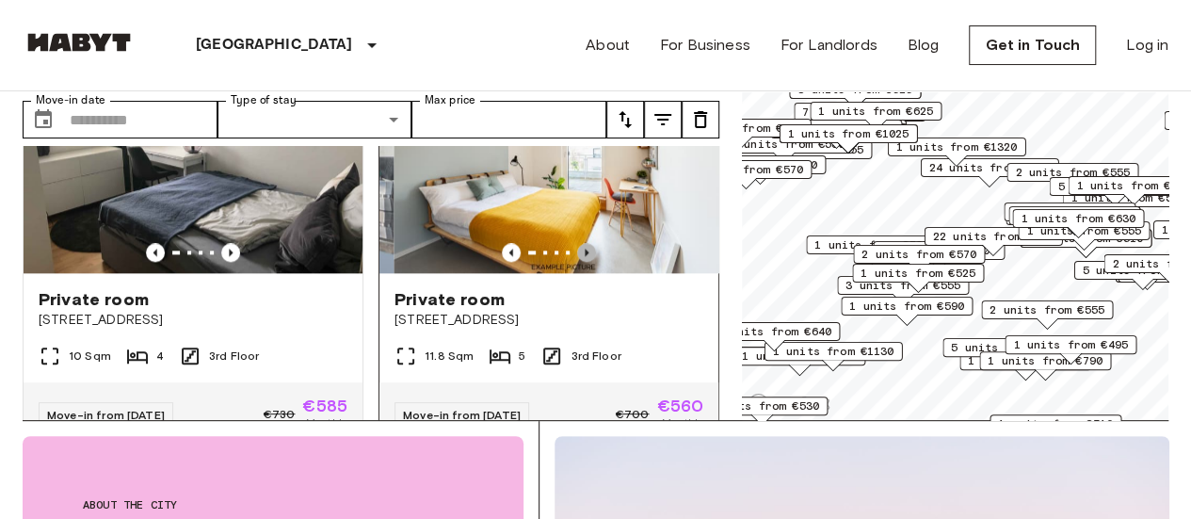
click at [578, 262] on icon "Previous image" at bounding box center [586, 252] width 19 height 19
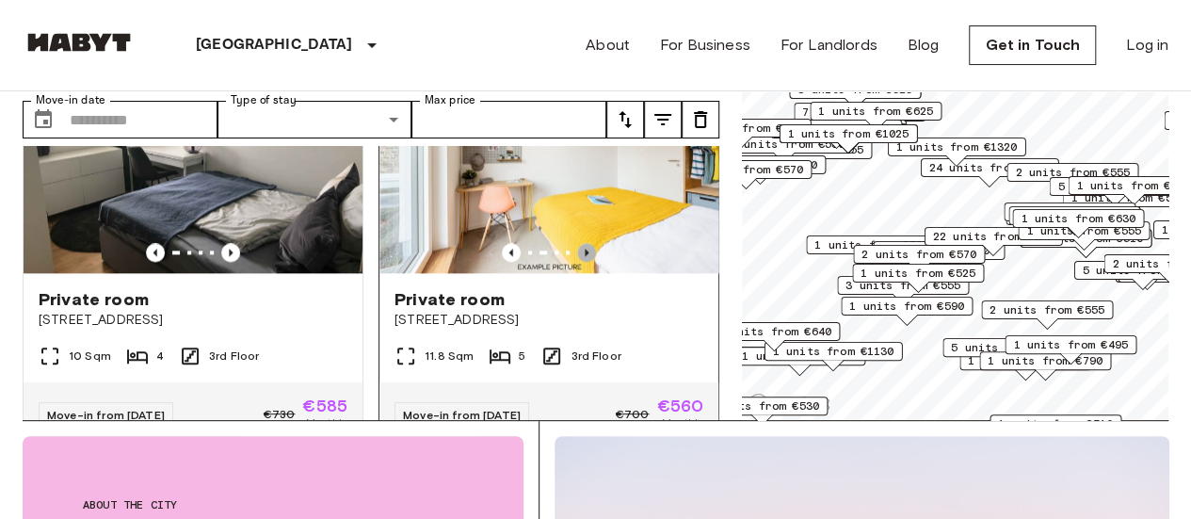
click at [578, 262] on icon "Previous image" at bounding box center [586, 252] width 19 height 19
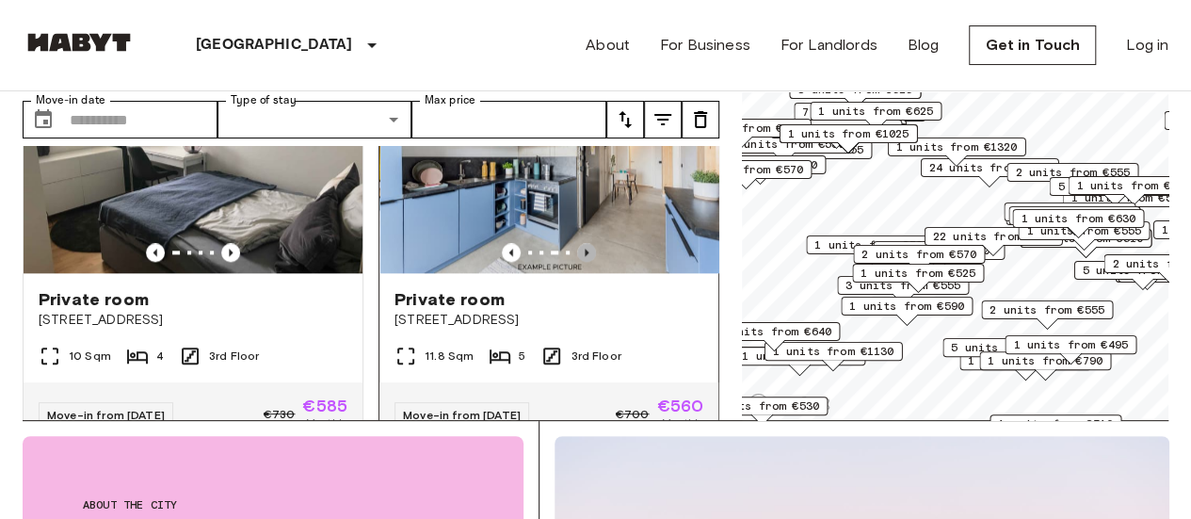
click at [578, 262] on icon "Previous image" at bounding box center [586, 252] width 19 height 19
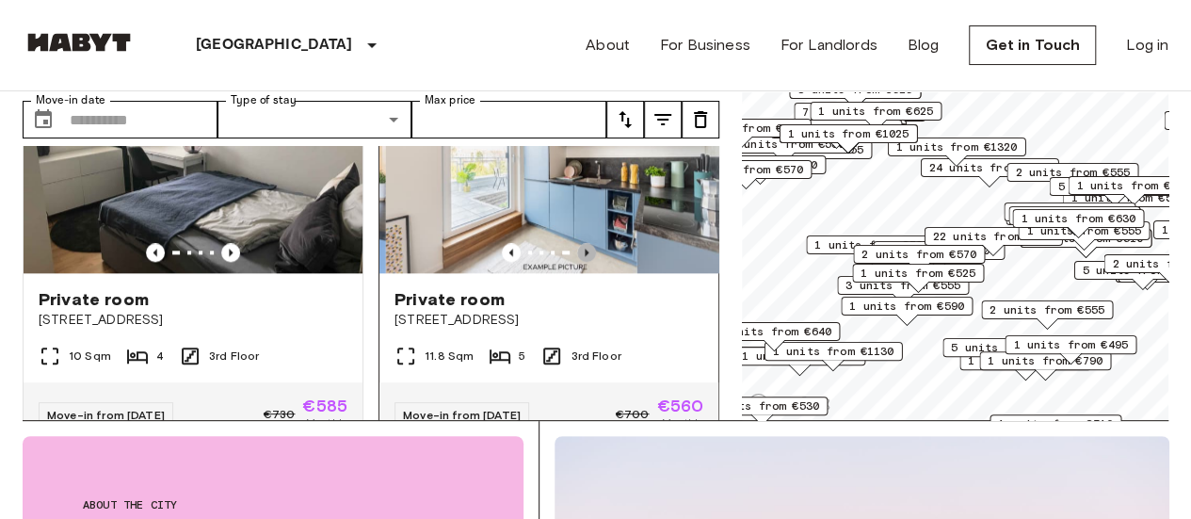
click at [578, 262] on icon "Previous image" at bounding box center [586, 252] width 19 height 19
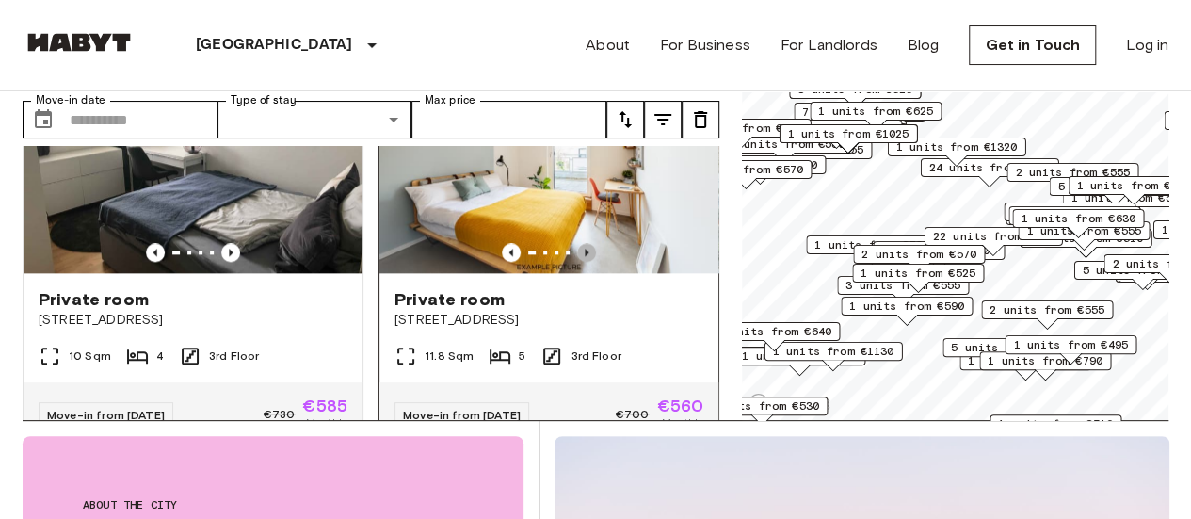
click at [578, 262] on icon "Previous image" at bounding box center [586, 252] width 19 height 19
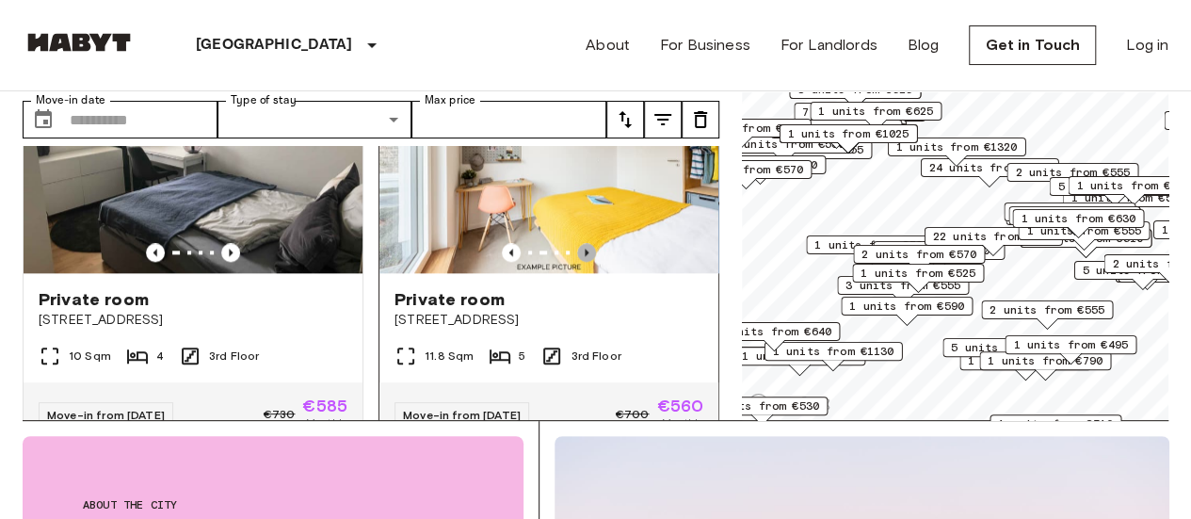
click at [578, 262] on icon "Previous image" at bounding box center [586, 252] width 19 height 19
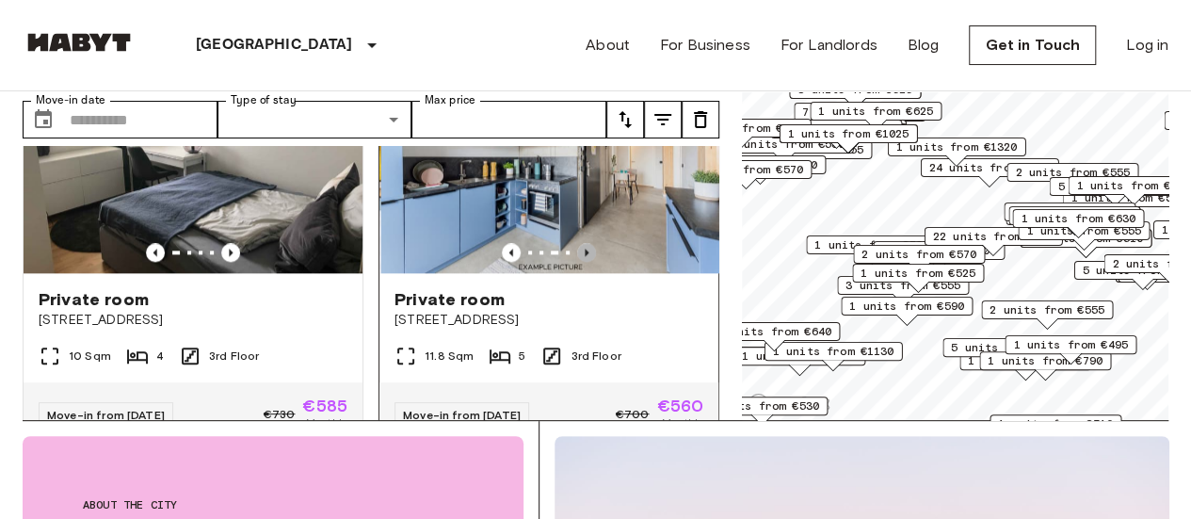
click at [578, 262] on icon "Previous image" at bounding box center [586, 252] width 19 height 19
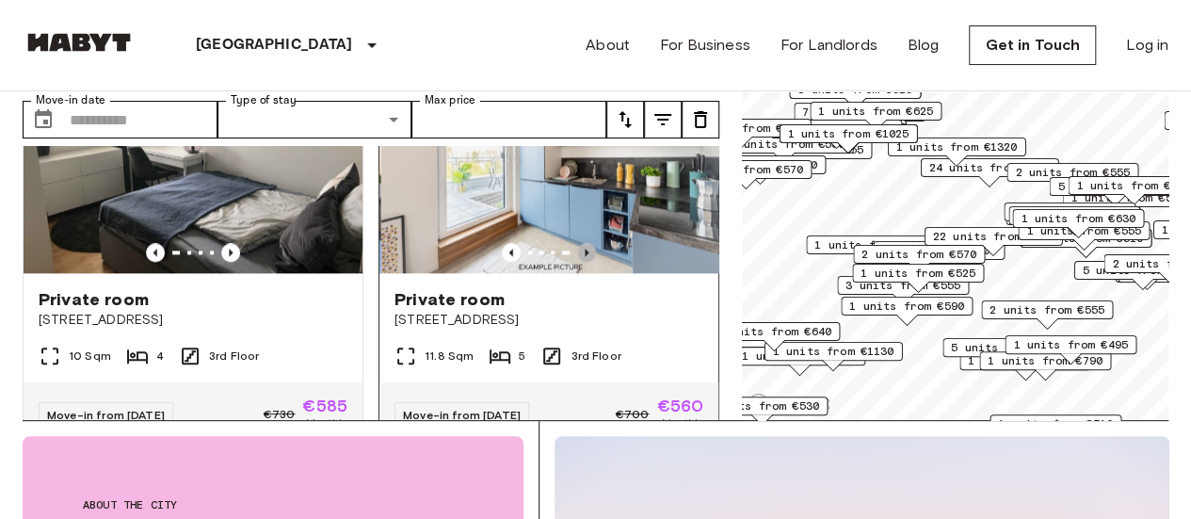
click at [578, 262] on icon "Previous image" at bounding box center [586, 252] width 19 height 19
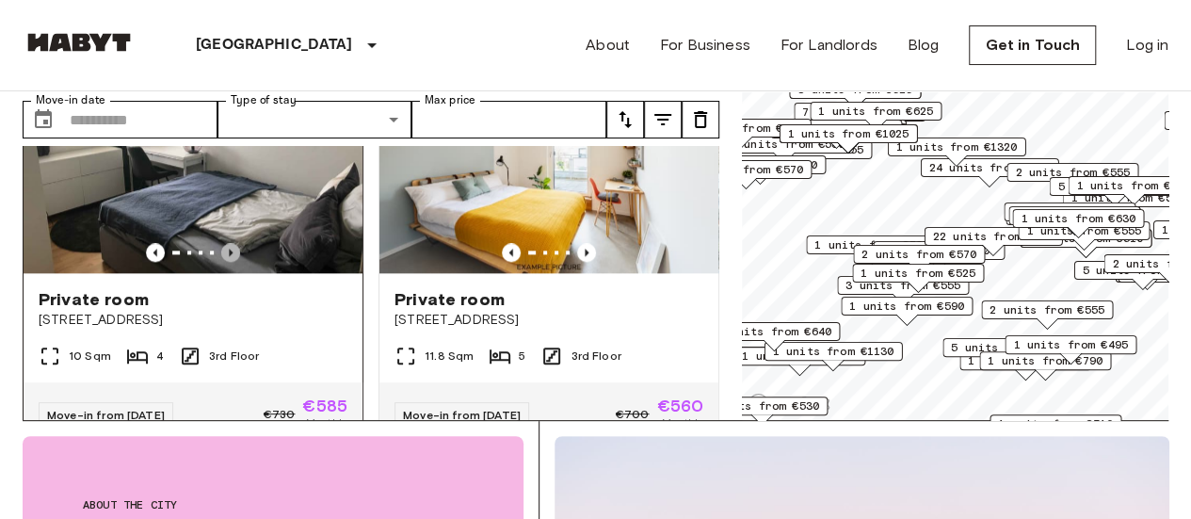
click at [230, 262] on icon "Previous image" at bounding box center [230, 252] width 19 height 19
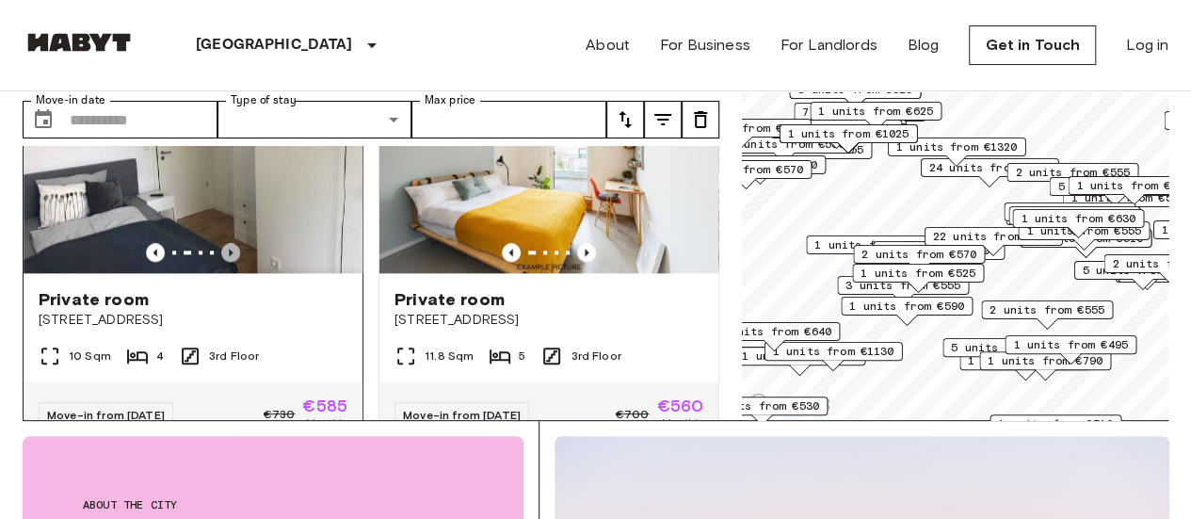
click at [230, 262] on icon "Previous image" at bounding box center [230, 252] width 19 height 19
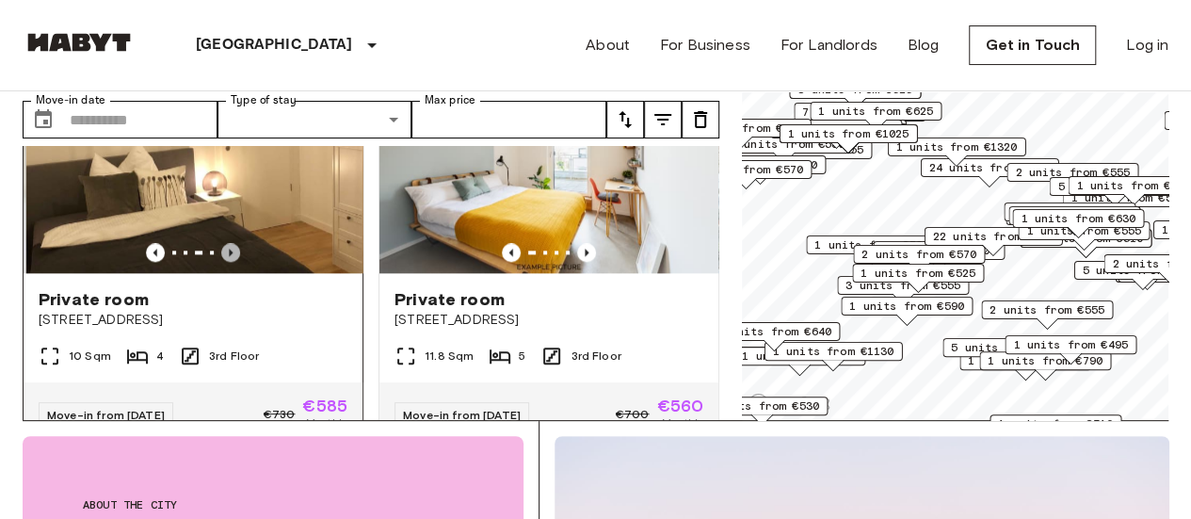
click at [230, 262] on icon "Previous image" at bounding box center [230, 252] width 19 height 19
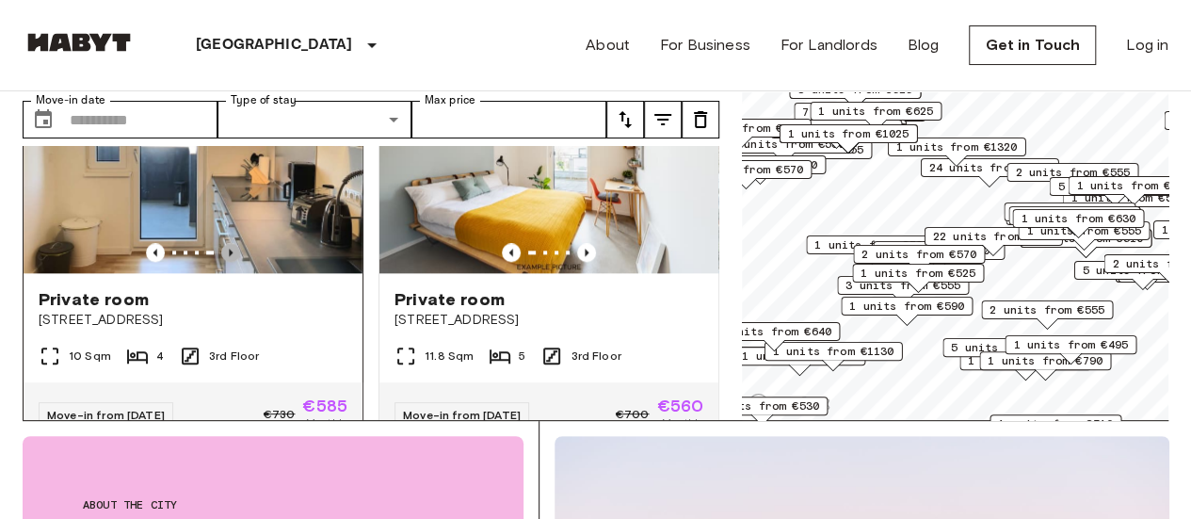
click at [230, 262] on icon "Previous image" at bounding box center [230, 252] width 19 height 19
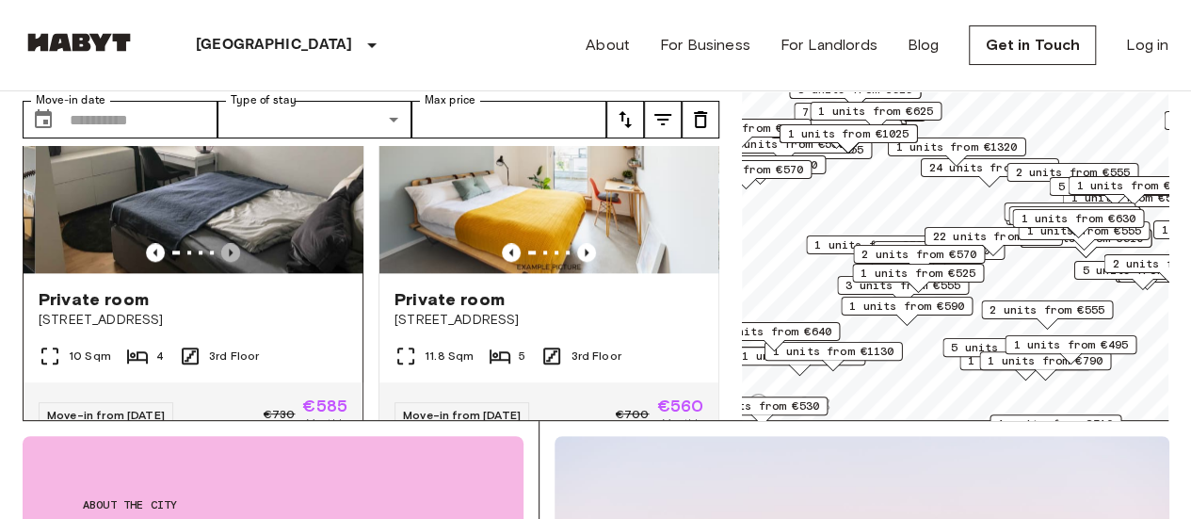
click at [230, 262] on icon "Previous image" at bounding box center [230, 252] width 19 height 19
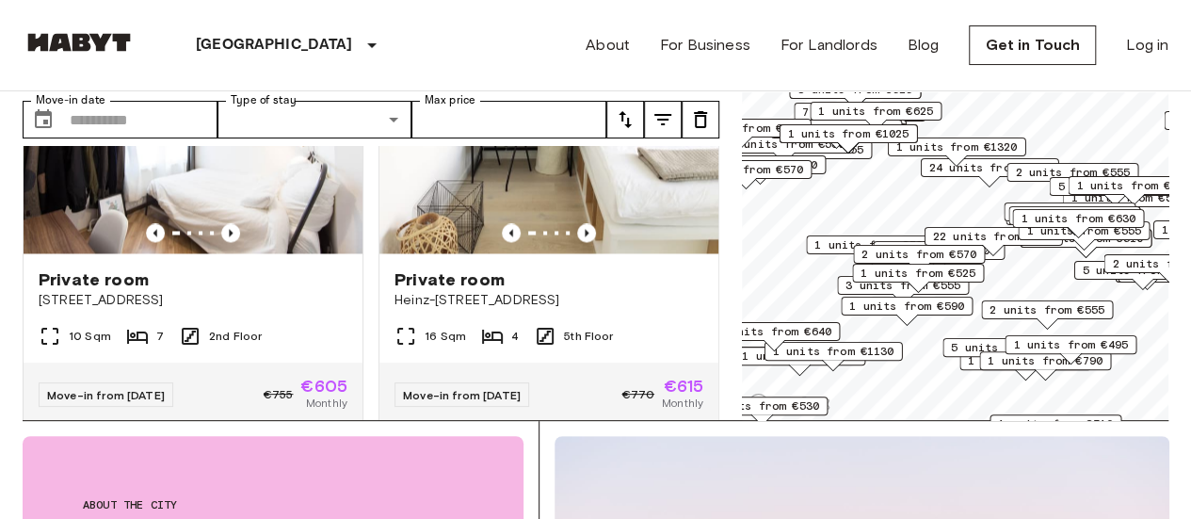
scroll to position [5128, 0]
click at [230, 241] on icon "Previous image" at bounding box center [230, 231] width 19 height 19
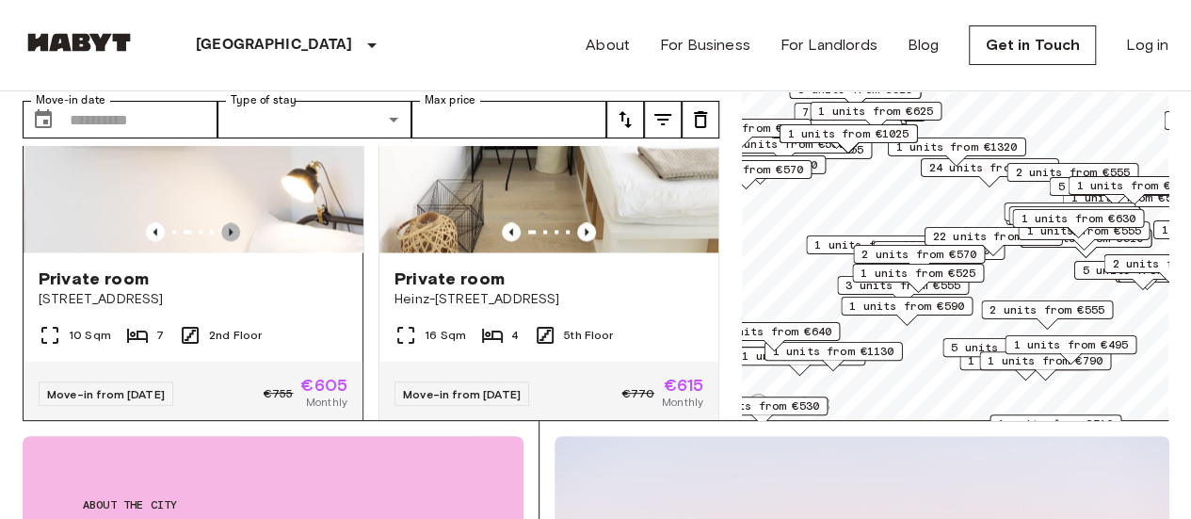
click at [230, 241] on icon "Previous image" at bounding box center [230, 231] width 19 height 19
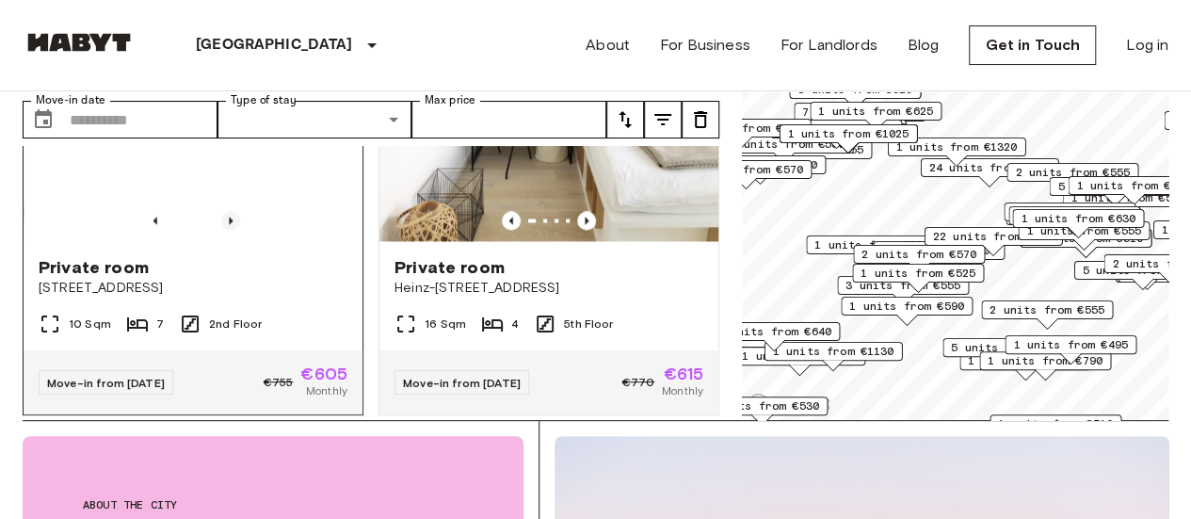
scroll to position [5138, 0]
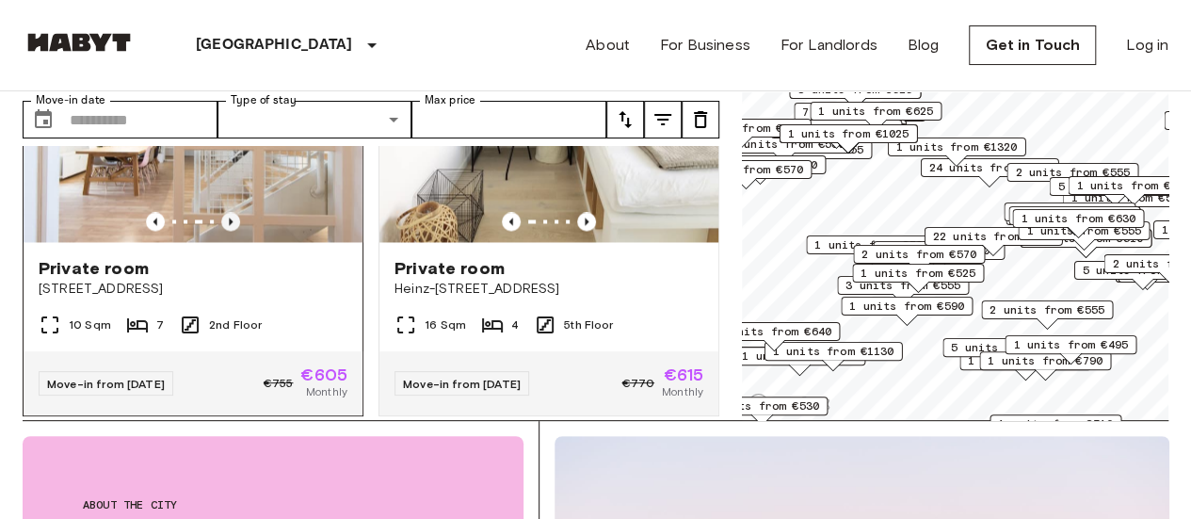
click at [230, 242] on img at bounding box center [193, 129] width 339 height 226
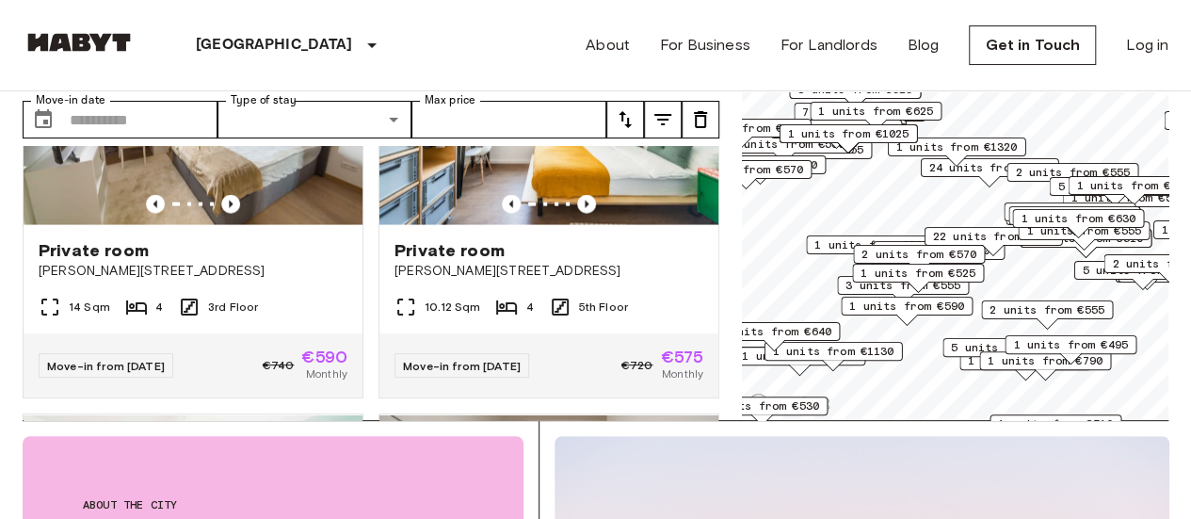
scroll to position [5582, 0]
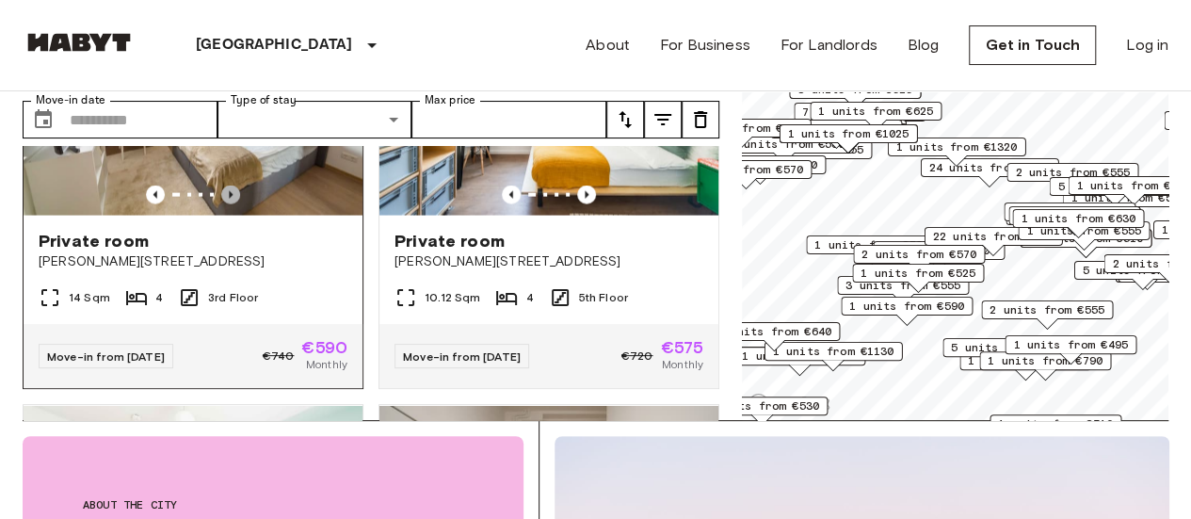
click at [225, 203] on icon "Previous image" at bounding box center [230, 193] width 19 height 19
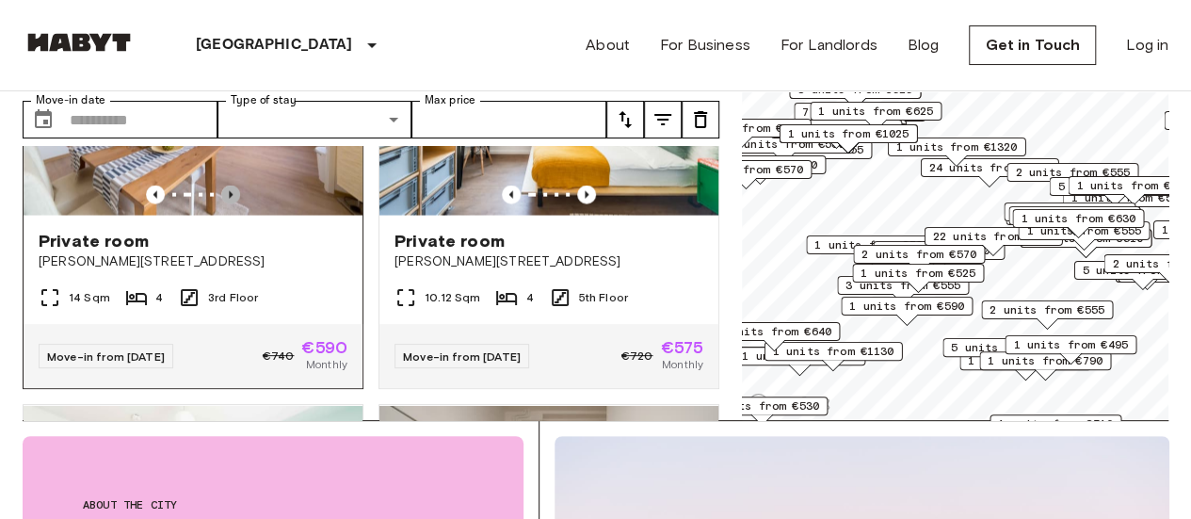
click at [225, 203] on icon "Previous image" at bounding box center [230, 193] width 19 height 19
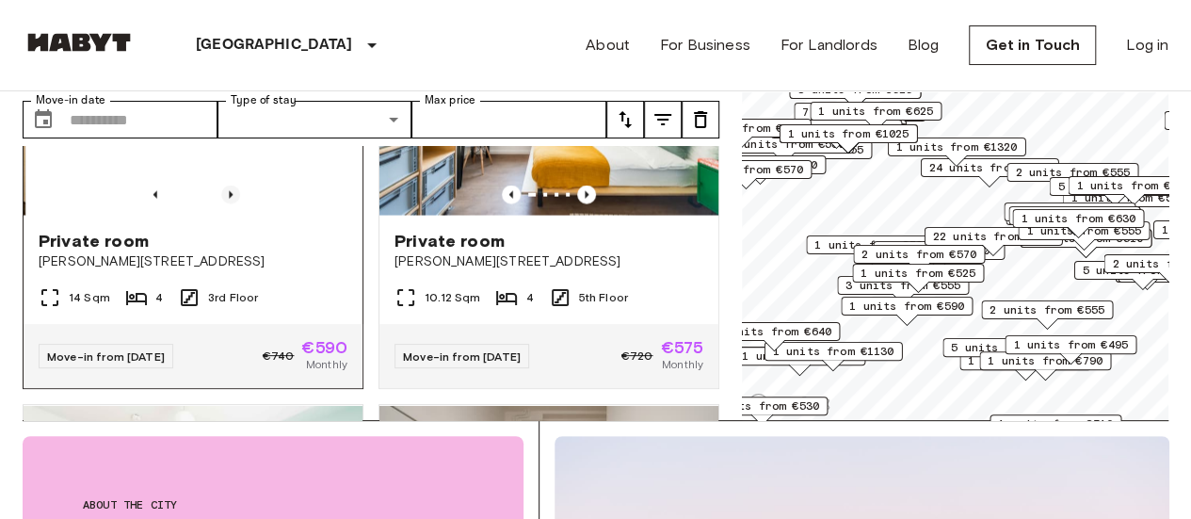
click at [225, 203] on icon "Previous image" at bounding box center [230, 193] width 19 height 19
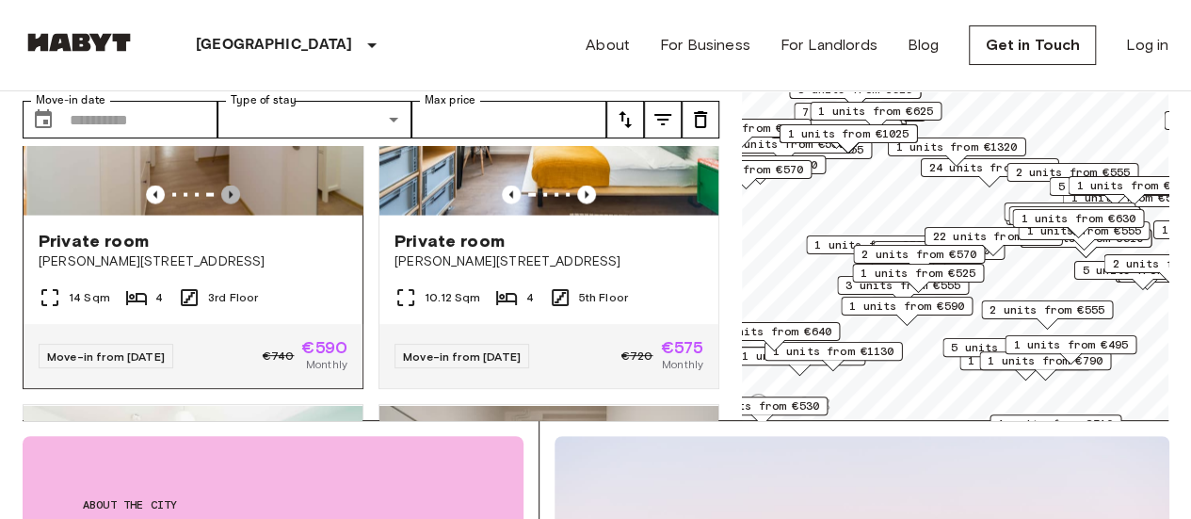
click at [225, 203] on icon "Previous image" at bounding box center [230, 193] width 19 height 19
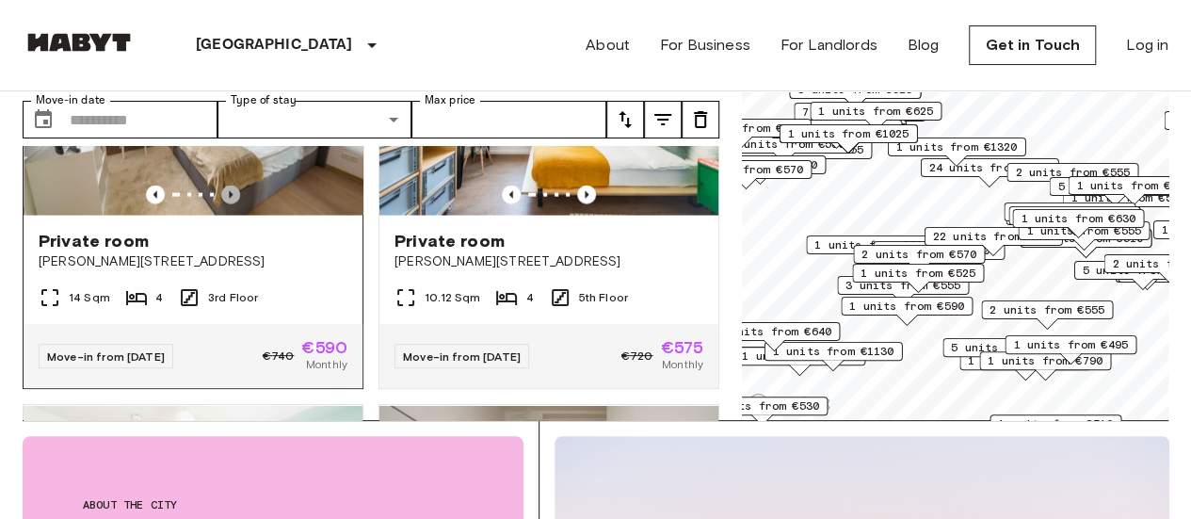
click at [225, 203] on icon "Previous image" at bounding box center [230, 193] width 19 height 19
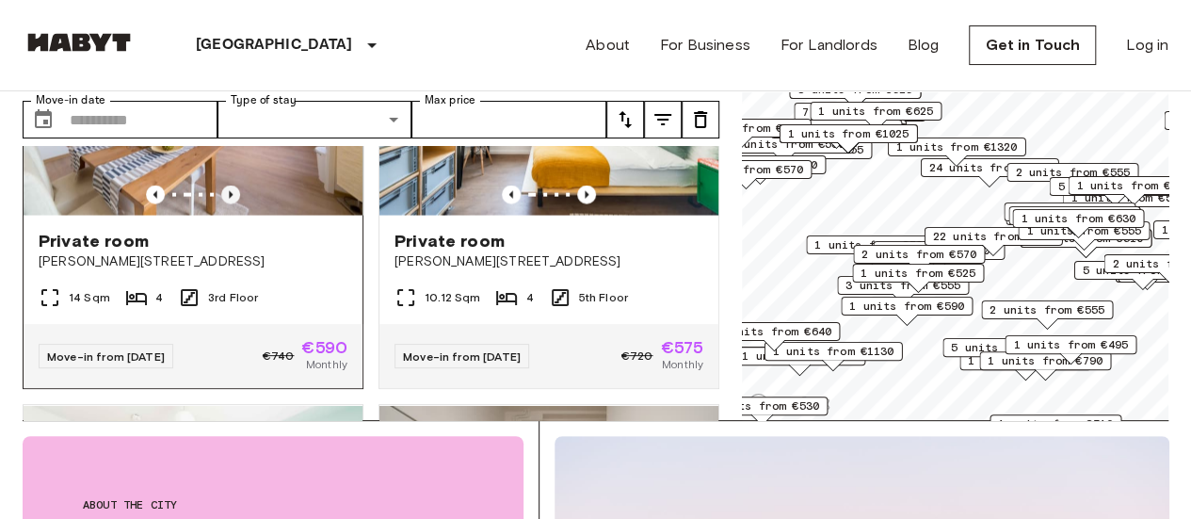
click at [229, 203] on icon "Previous image" at bounding box center [230, 193] width 19 height 19
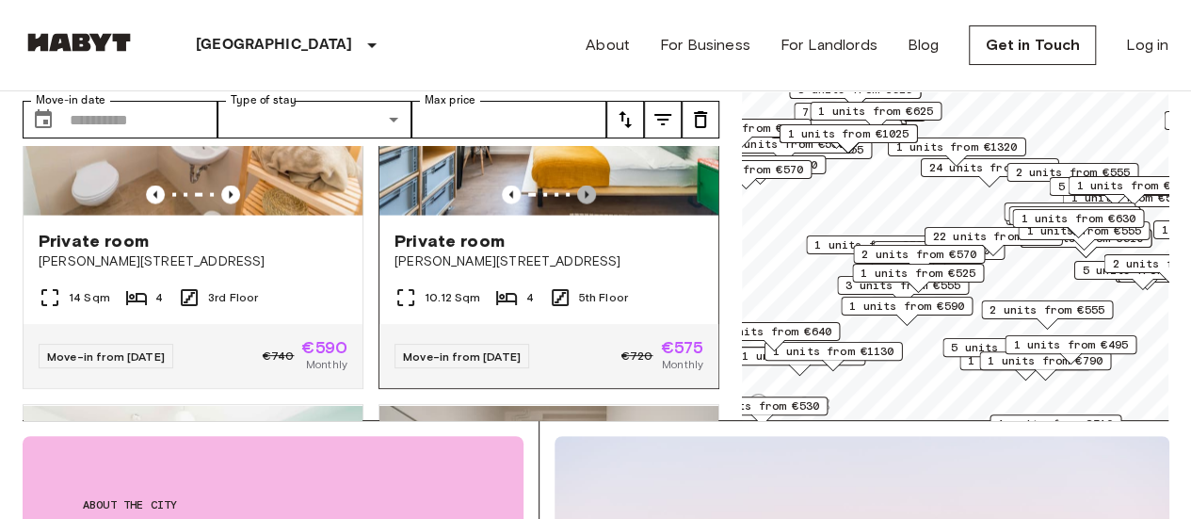
click at [580, 203] on icon "Previous image" at bounding box center [586, 193] width 19 height 19
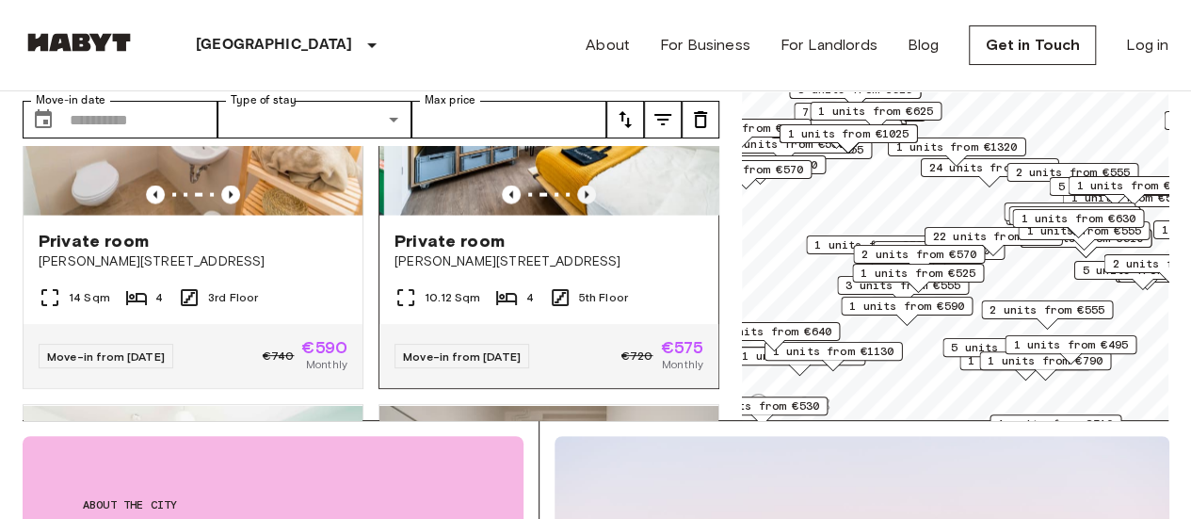
click at [580, 203] on icon "Previous image" at bounding box center [586, 193] width 19 height 19
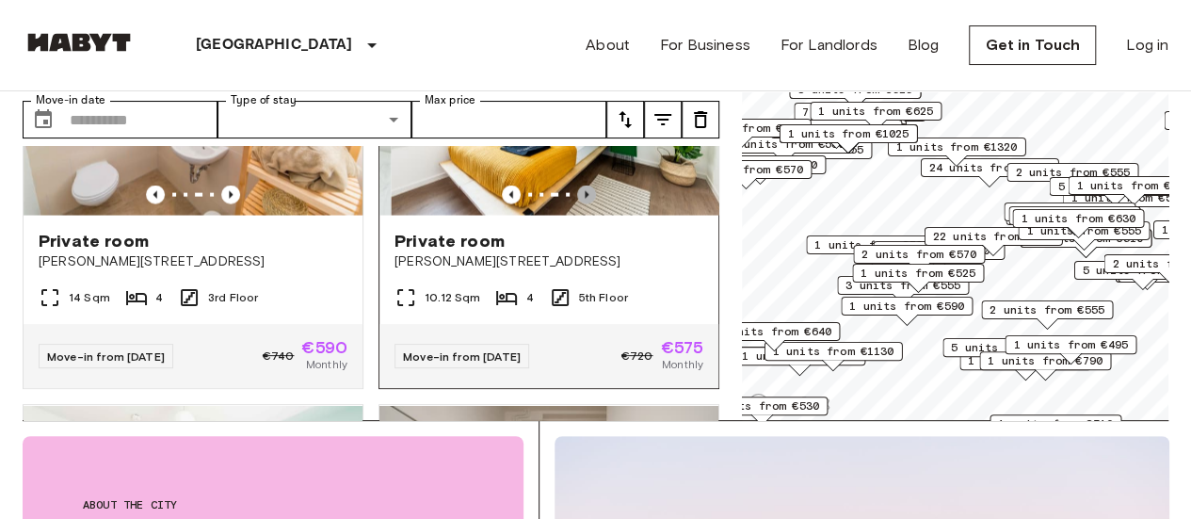
click at [580, 203] on icon "Previous image" at bounding box center [586, 193] width 19 height 19
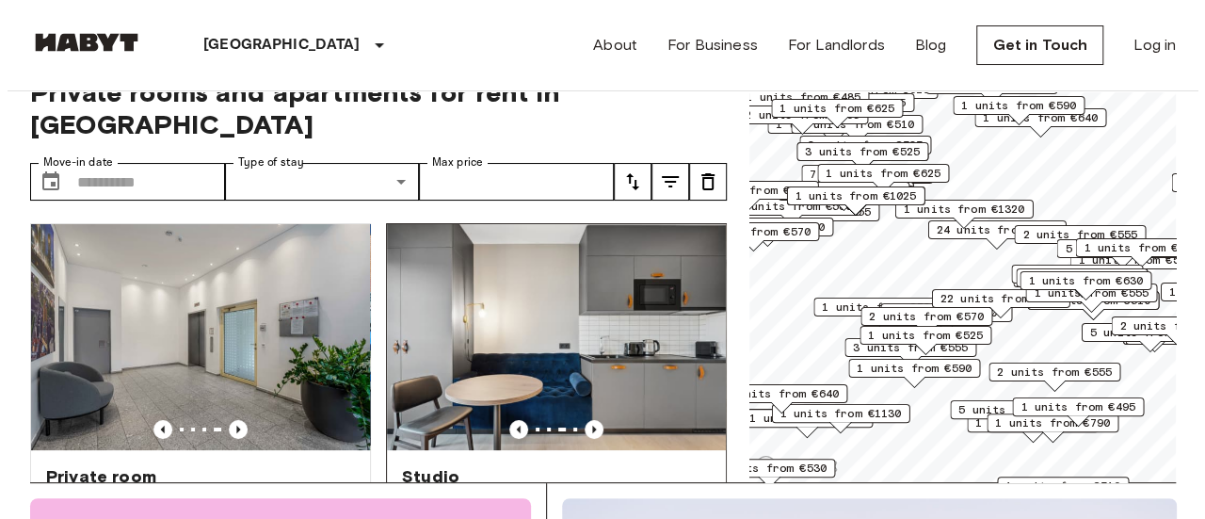
scroll to position [0, 0]
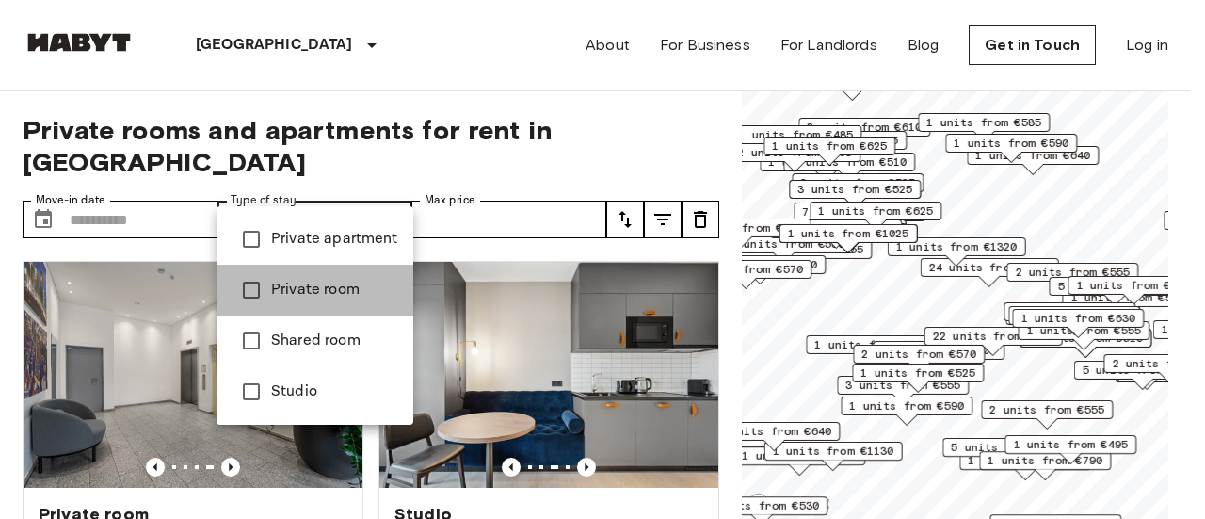
click at [345, 295] on span "Private room" at bounding box center [334, 290] width 127 height 23
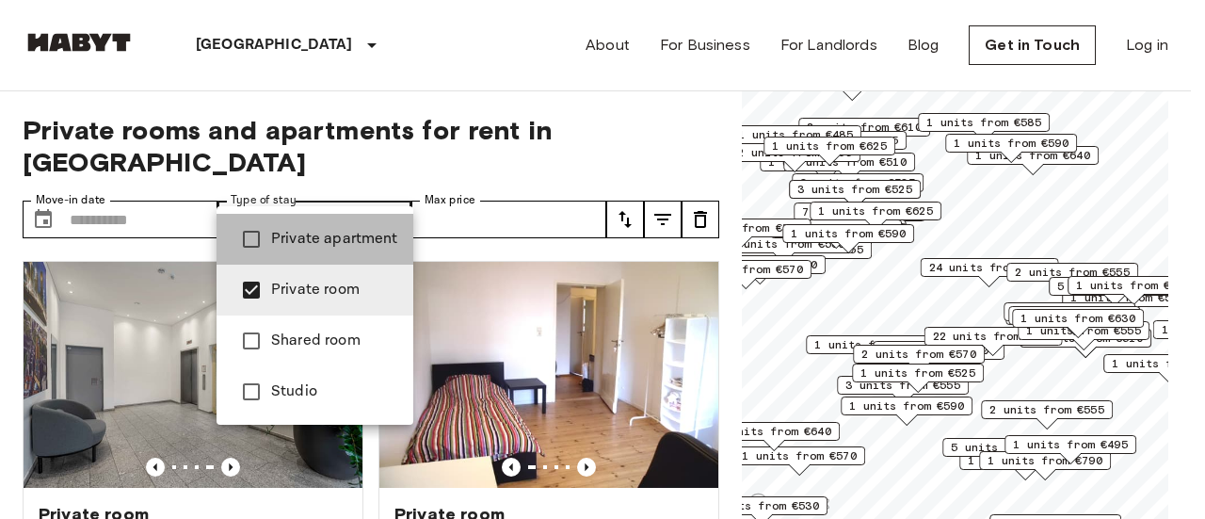
click at [372, 239] on span "Private apartment" at bounding box center [334, 239] width 127 height 23
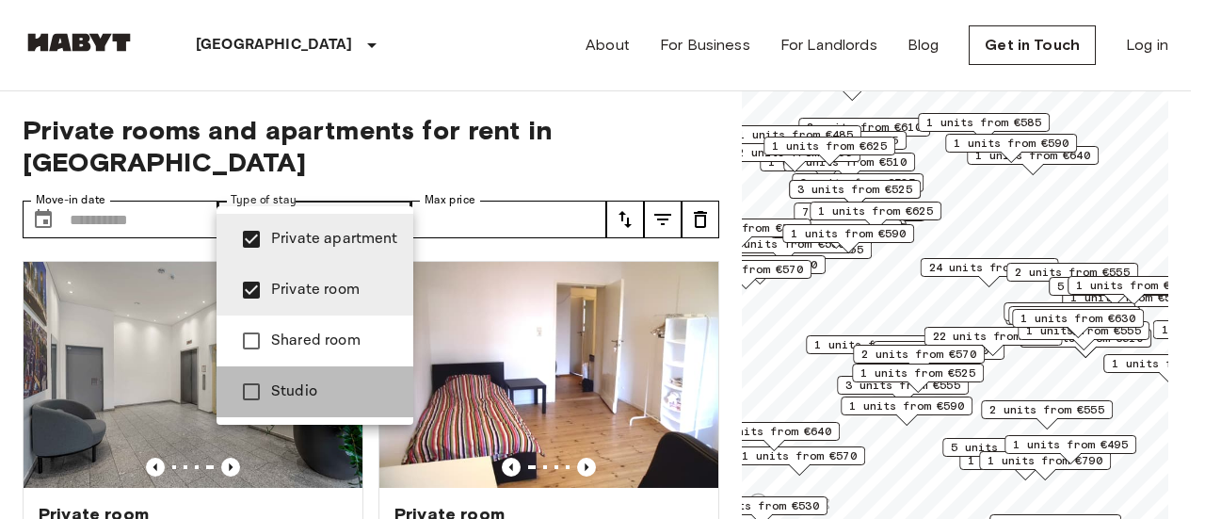
click at [312, 398] on span "Studio" at bounding box center [334, 391] width 127 height 23
type input "**********"
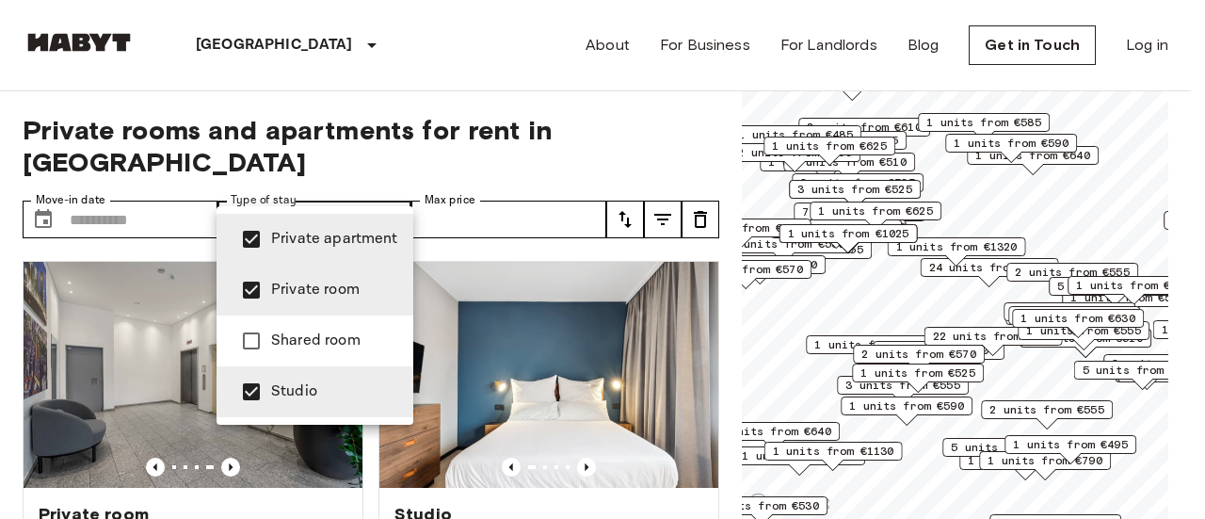
click at [516, 189] on div at bounding box center [602, 259] width 1205 height 519
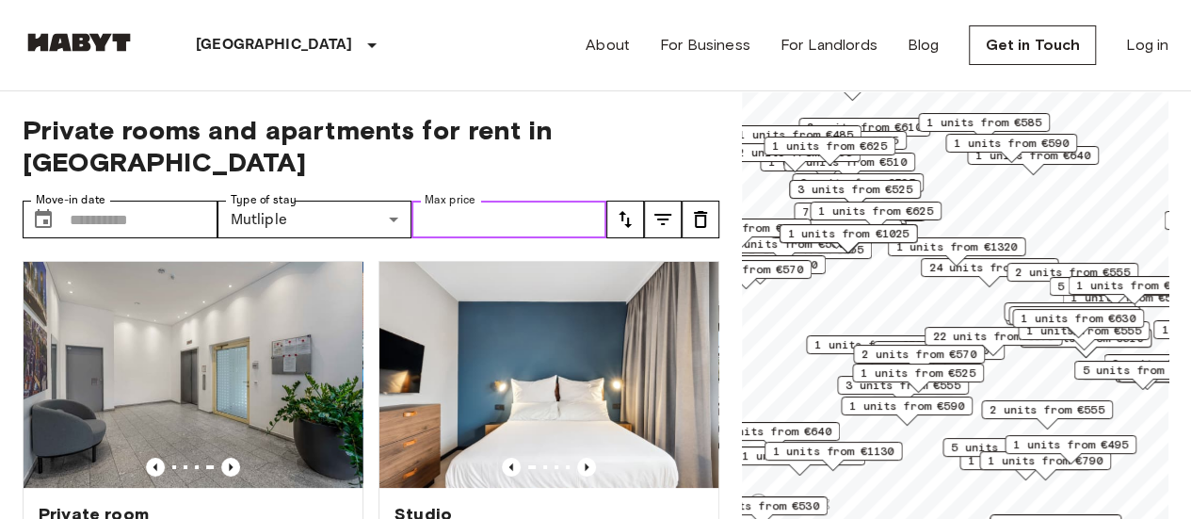
click at [516, 200] on input "Max price" at bounding box center [508, 219] width 195 height 38
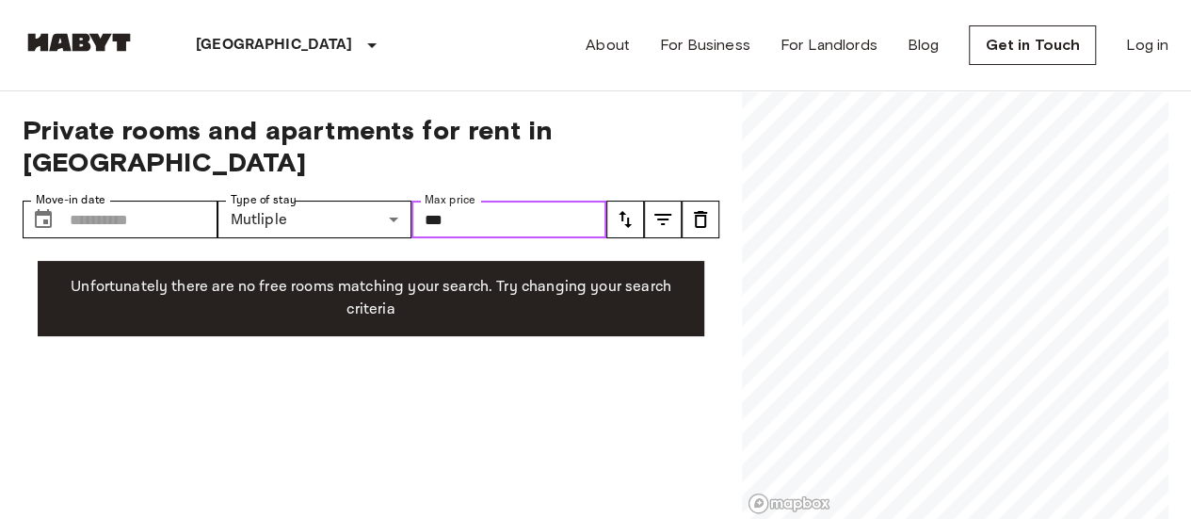
type input "***"
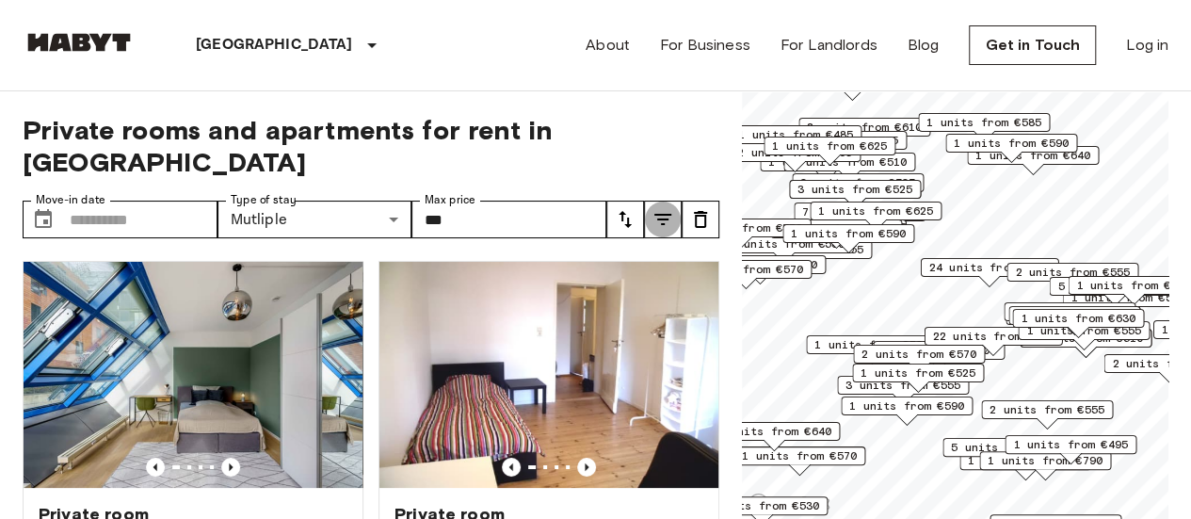
click at [659, 208] on icon "tune" at bounding box center [662, 219] width 23 height 23
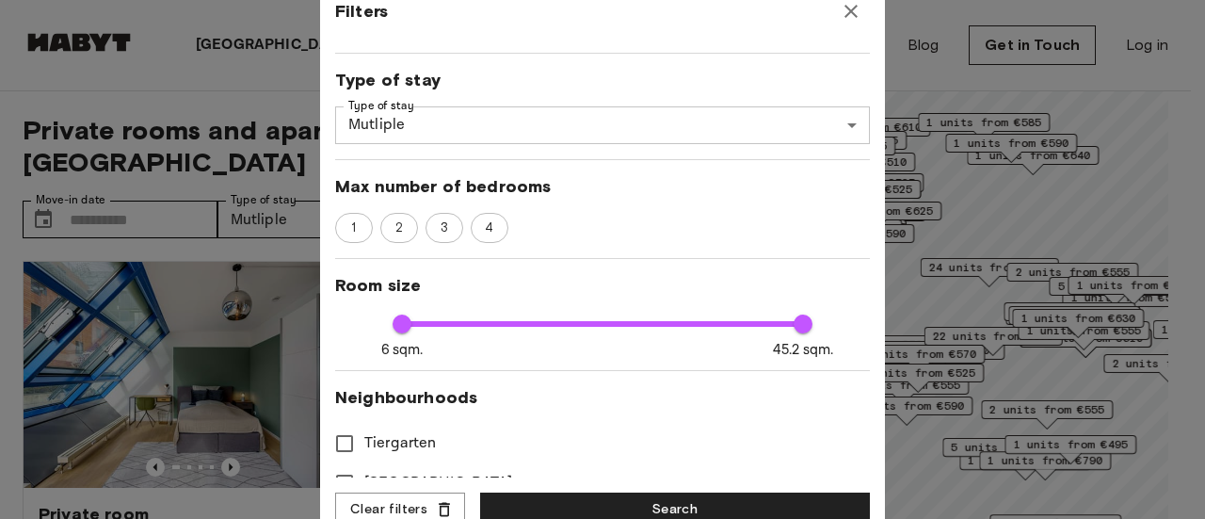
scroll to position [196, 0]
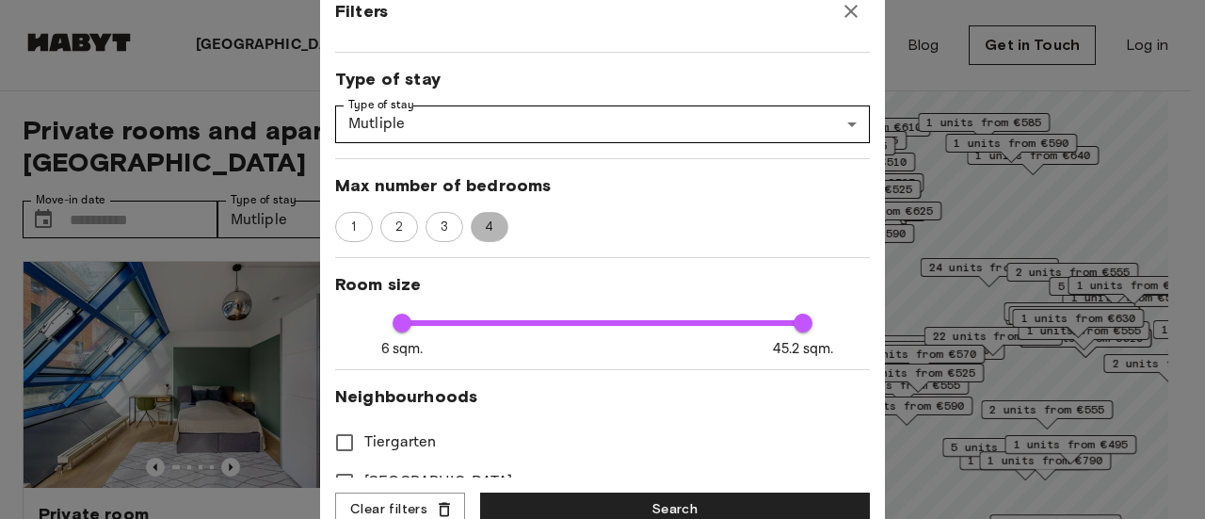
click at [484, 227] on span "4" at bounding box center [488, 226] width 29 height 19
type input "***"
type input "**"
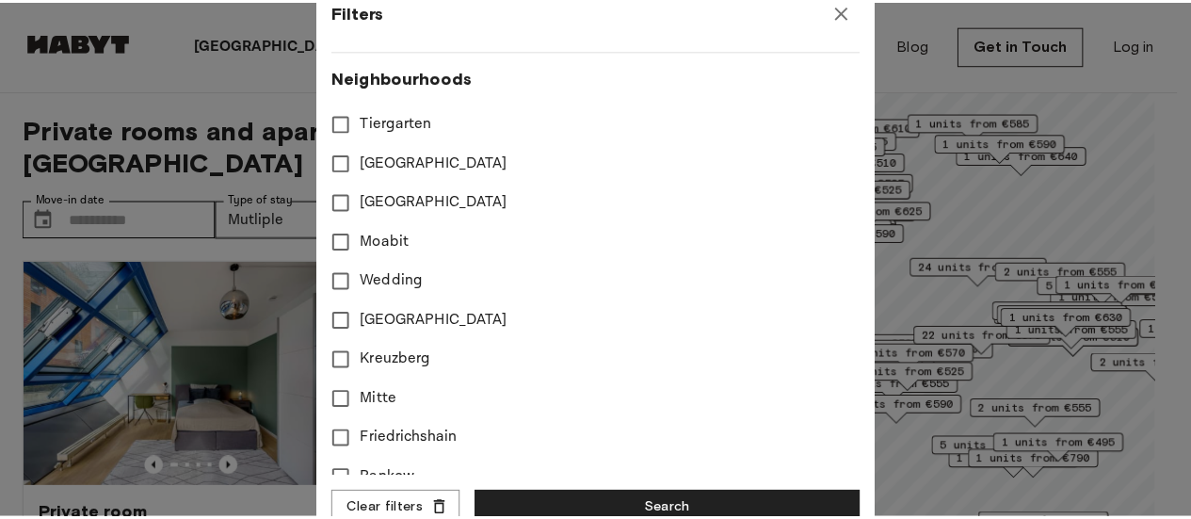
scroll to position [865, 0]
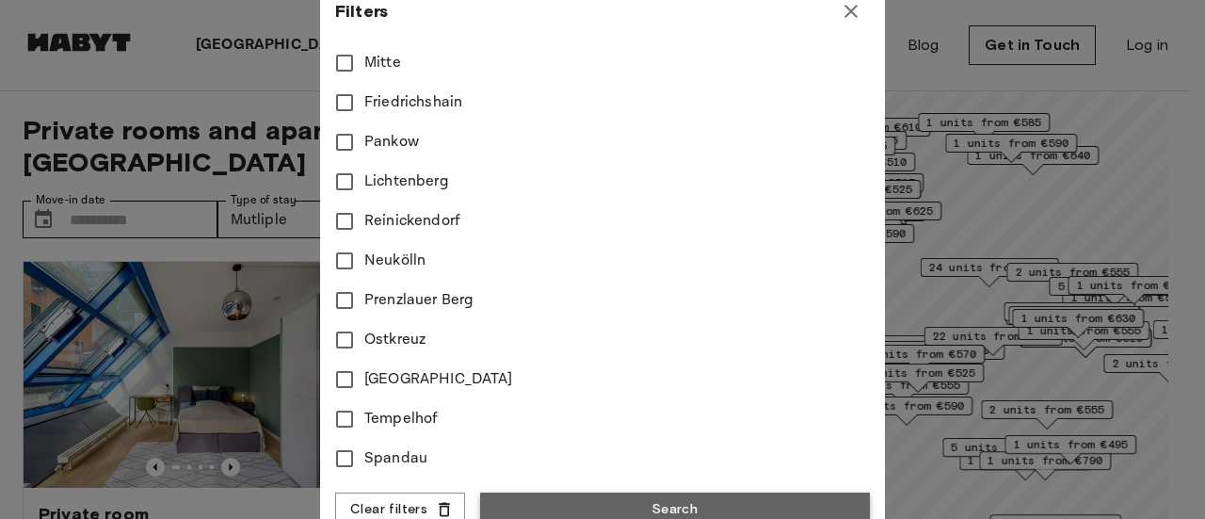
click at [559, 504] on button "Search" at bounding box center [675, 509] width 390 height 35
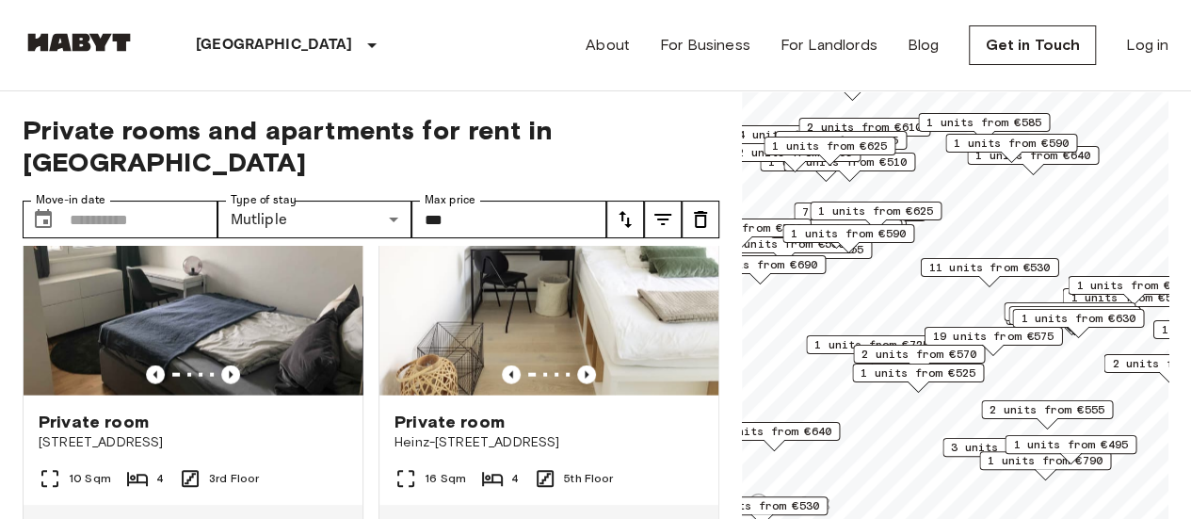
scroll to position [2173, 0]
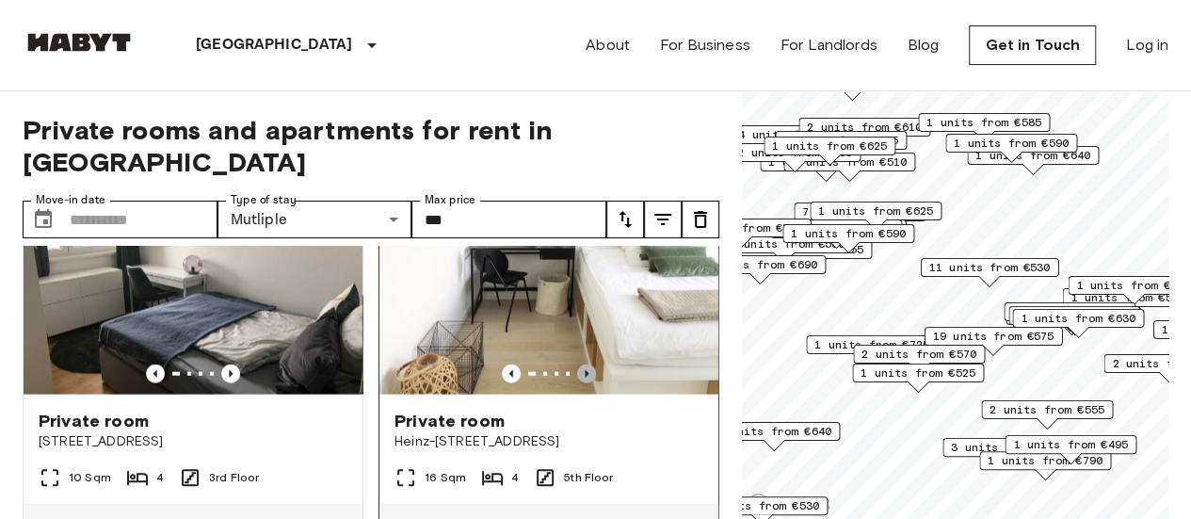
click at [580, 383] on icon "Previous image" at bounding box center [586, 373] width 19 height 19
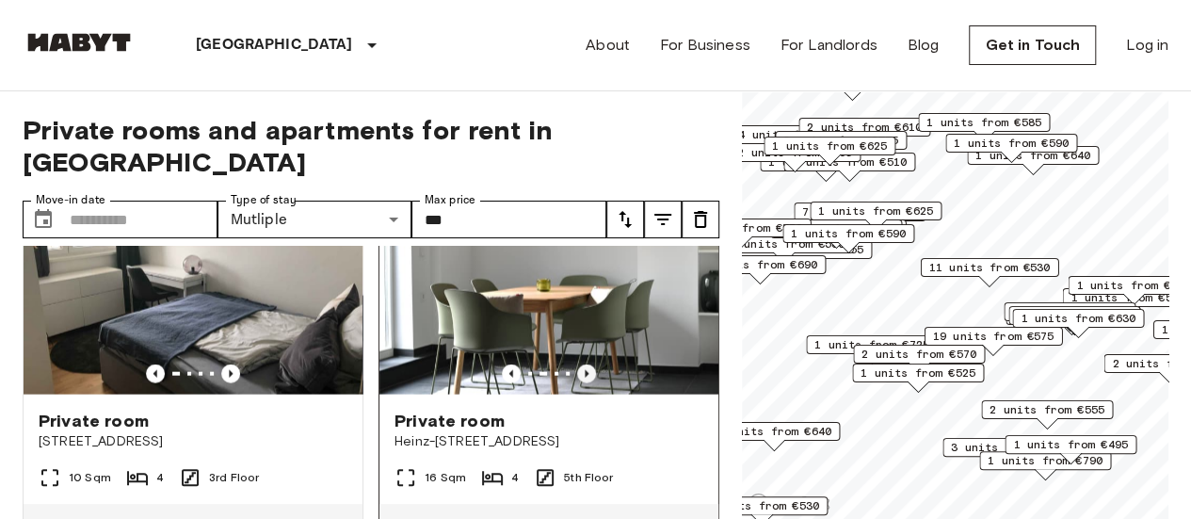
click at [580, 383] on icon "Previous image" at bounding box center [586, 373] width 19 height 19
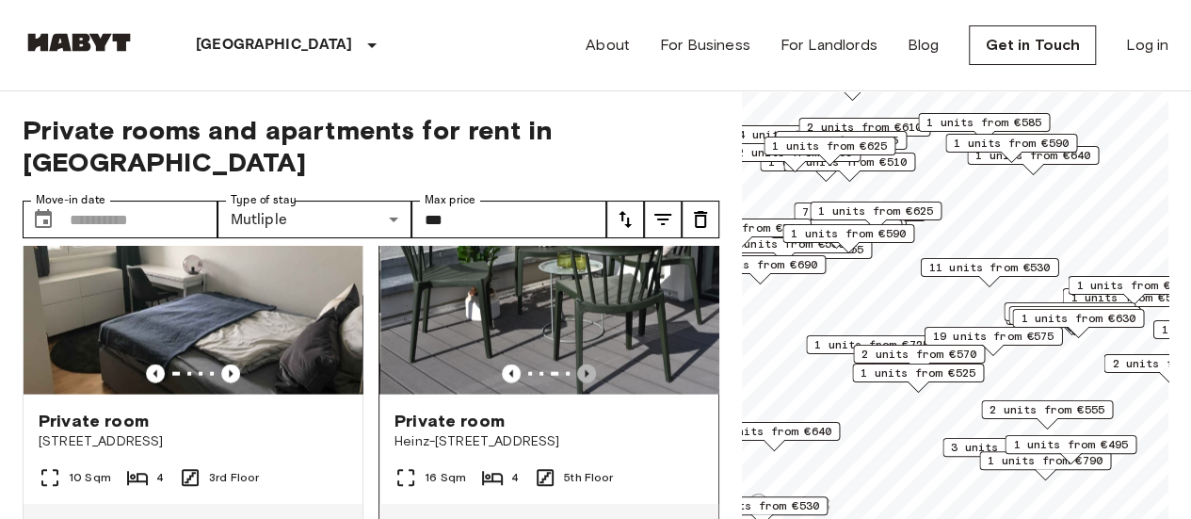
click at [580, 383] on icon "Previous image" at bounding box center [586, 373] width 19 height 19
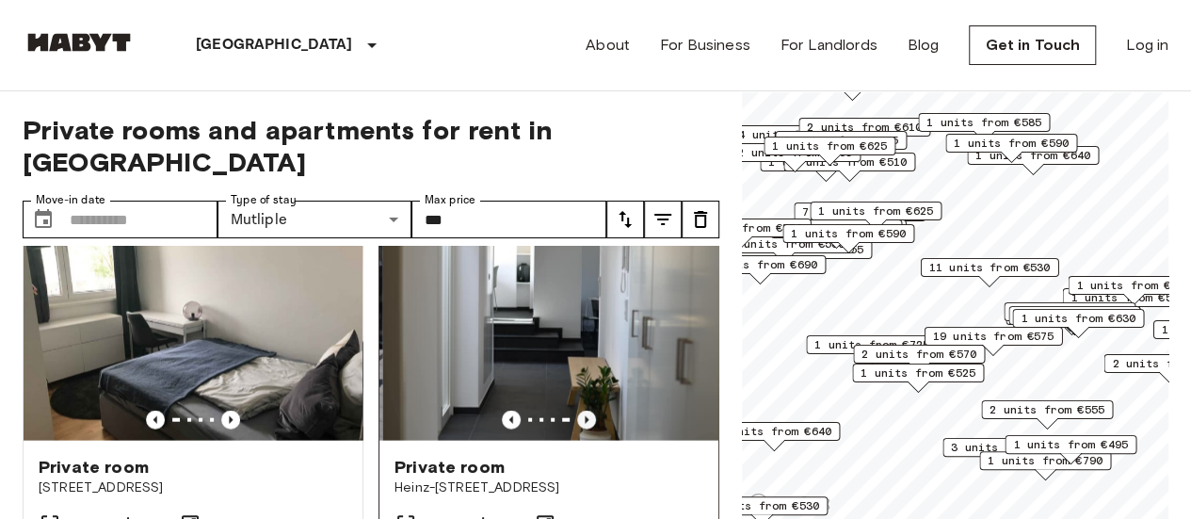
scroll to position [2124, 0]
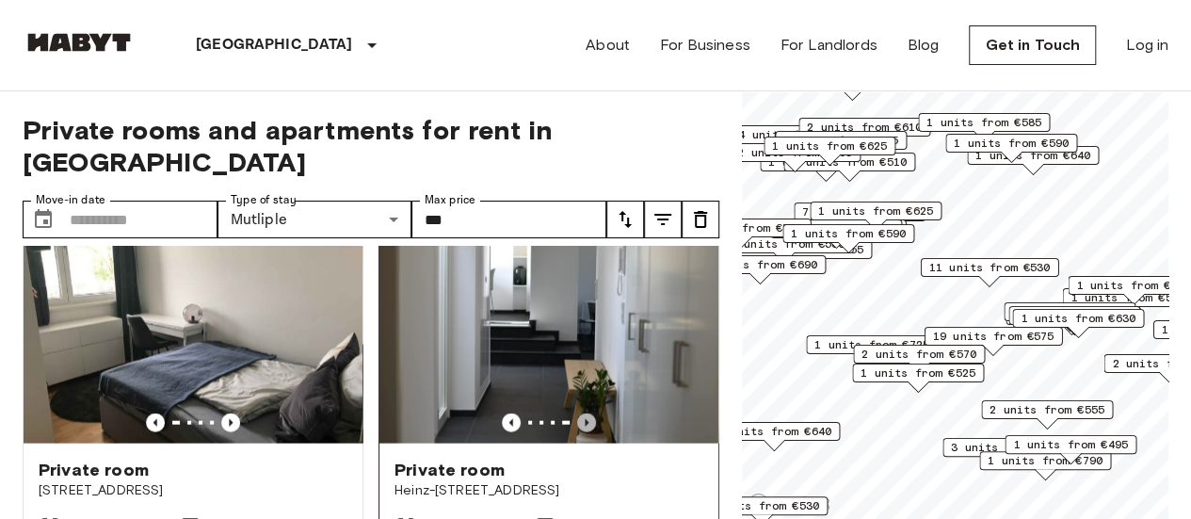
click at [580, 432] on icon "Previous image" at bounding box center [586, 422] width 19 height 19
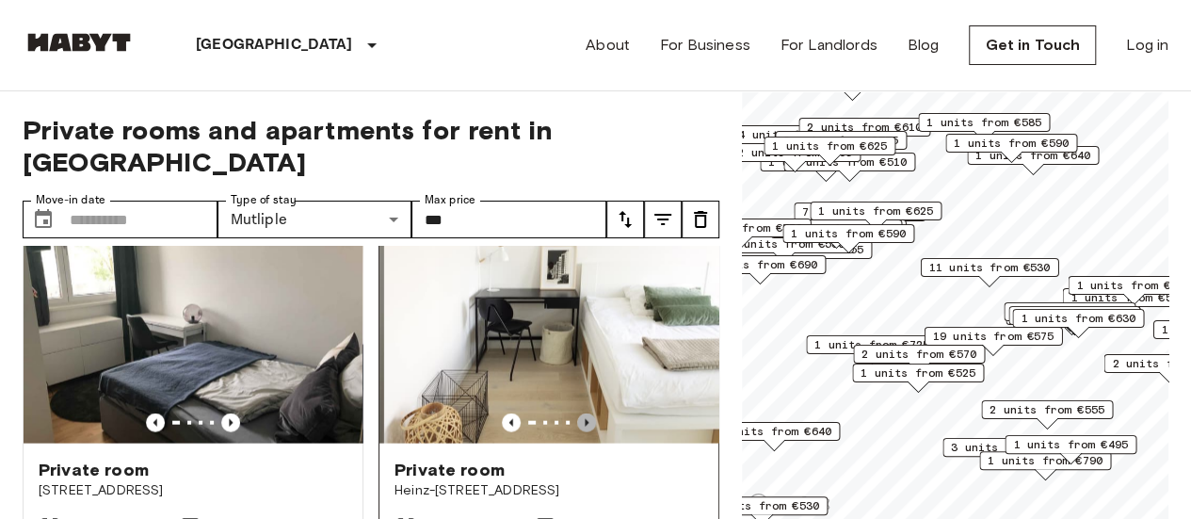
click at [580, 432] on icon "Previous image" at bounding box center [586, 422] width 19 height 19
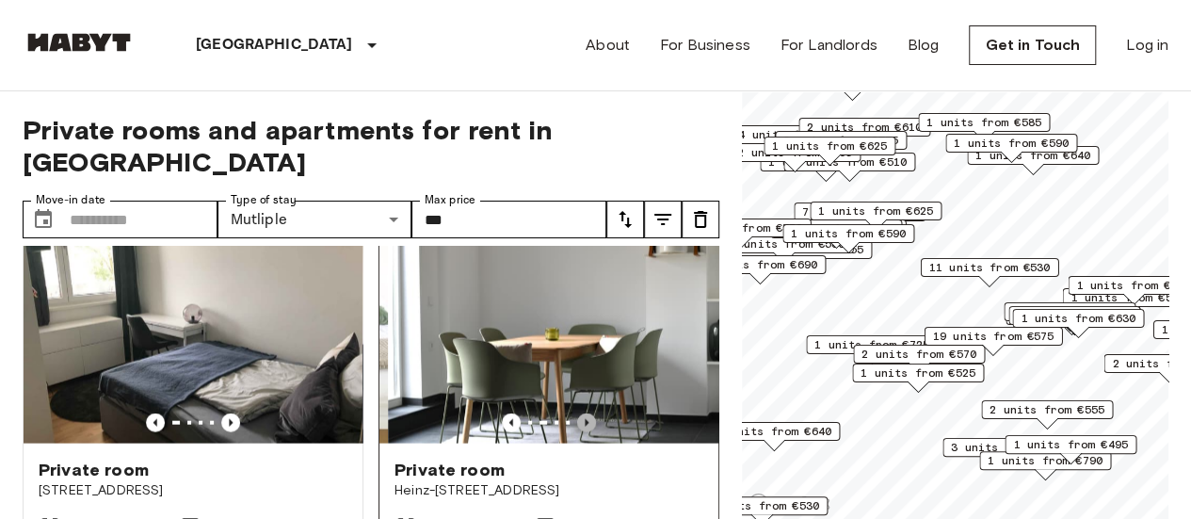
click at [580, 432] on icon "Previous image" at bounding box center [586, 422] width 19 height 19
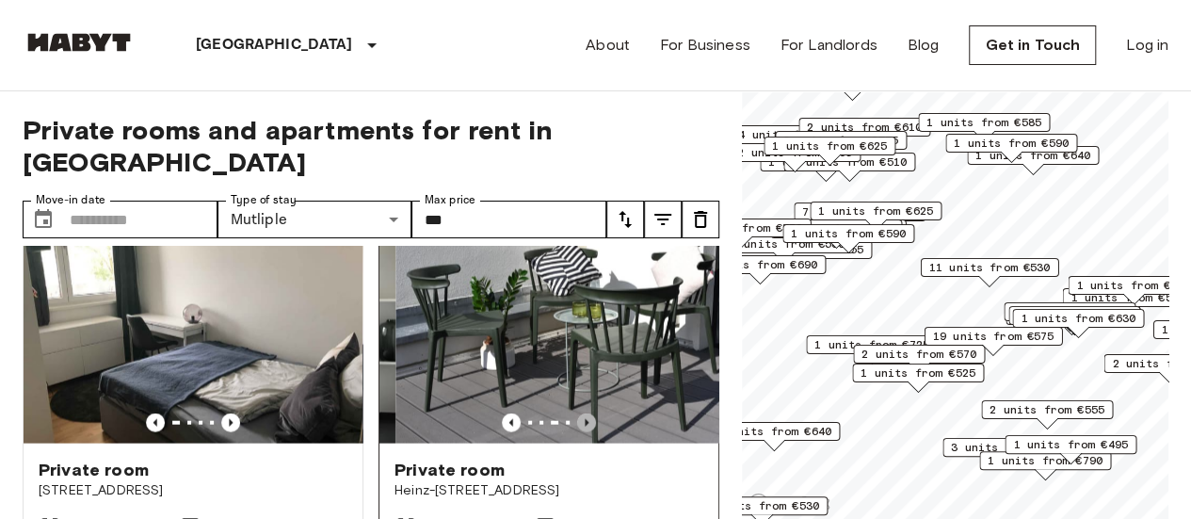
click at [580, 432] on icon "Previous image" at bounding box center [586, 422] width 19 height 19
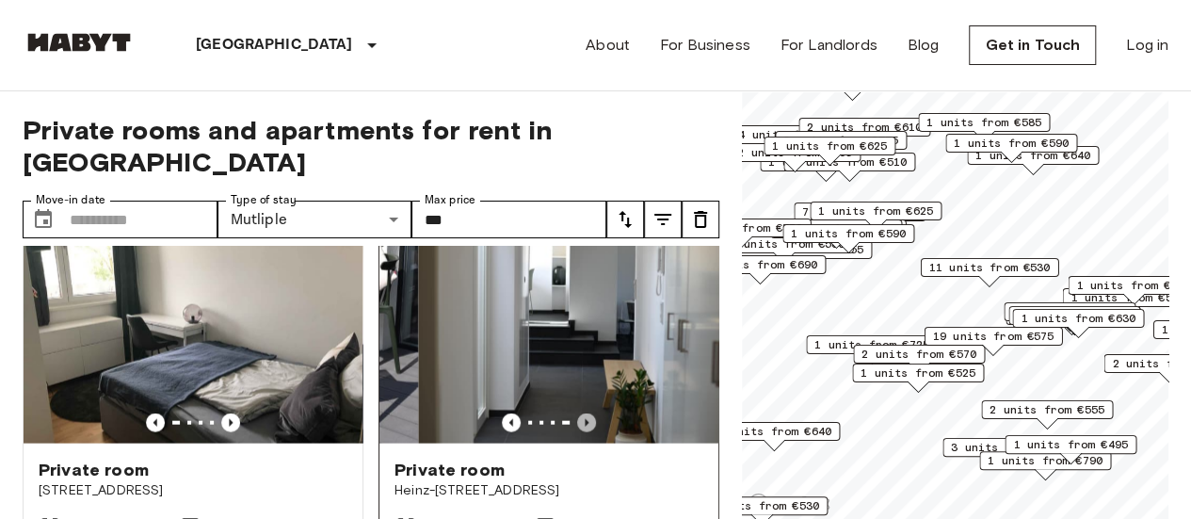
click at [580, 432] on icon "Previous image" at bounding box center [586, 422] width 19 height 19
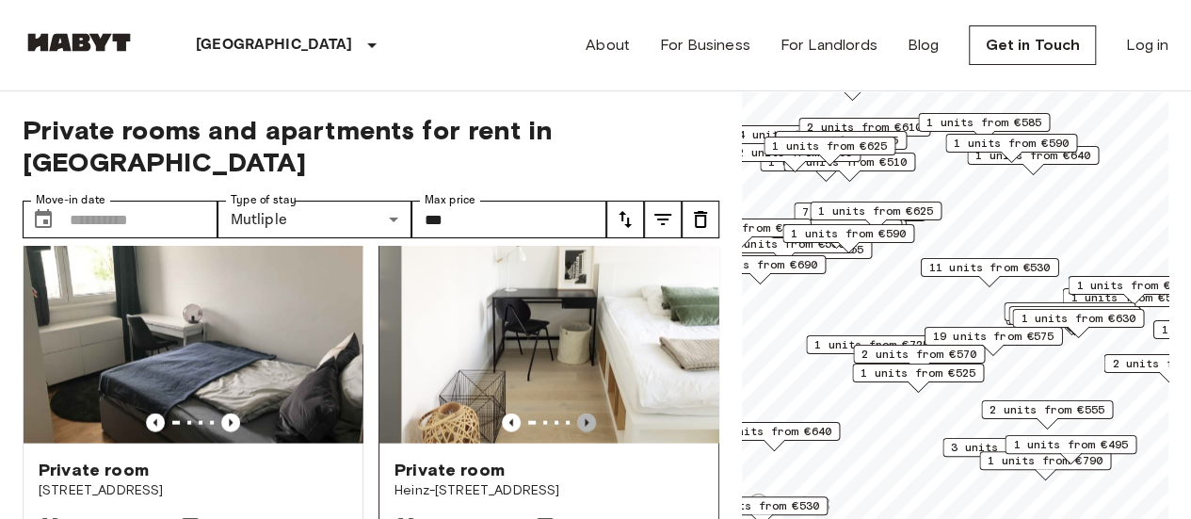
click at [580, 432] on icon "Previous image" at bounding box center [586, 422] width 19 height 19
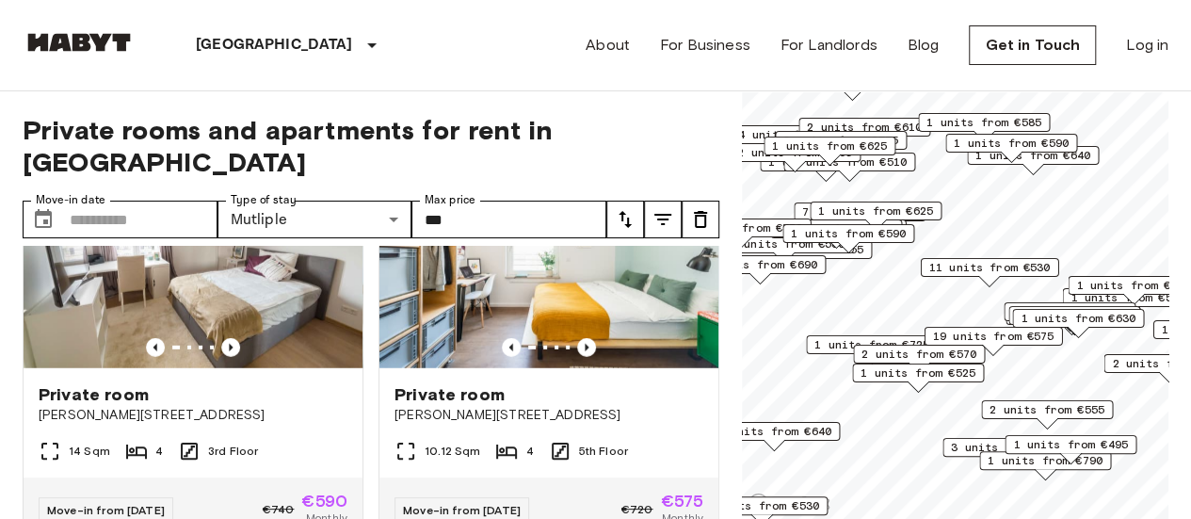
scroll to position [2617, 0]
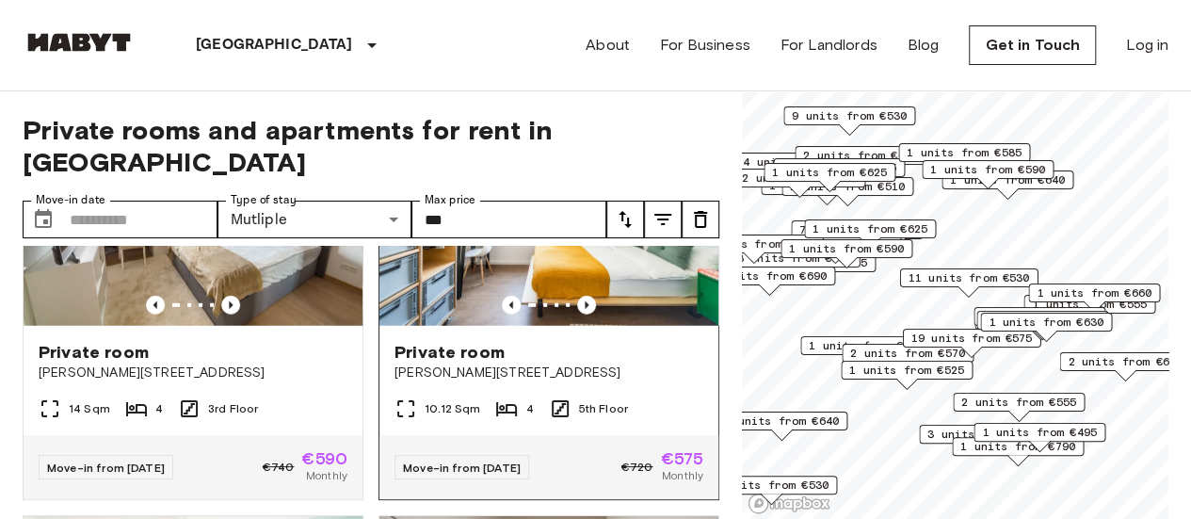
scroll to position [2659, 0]
click at [577, 313] on icon "Previous image" at bounding box center [586, 304] width 19 height 19
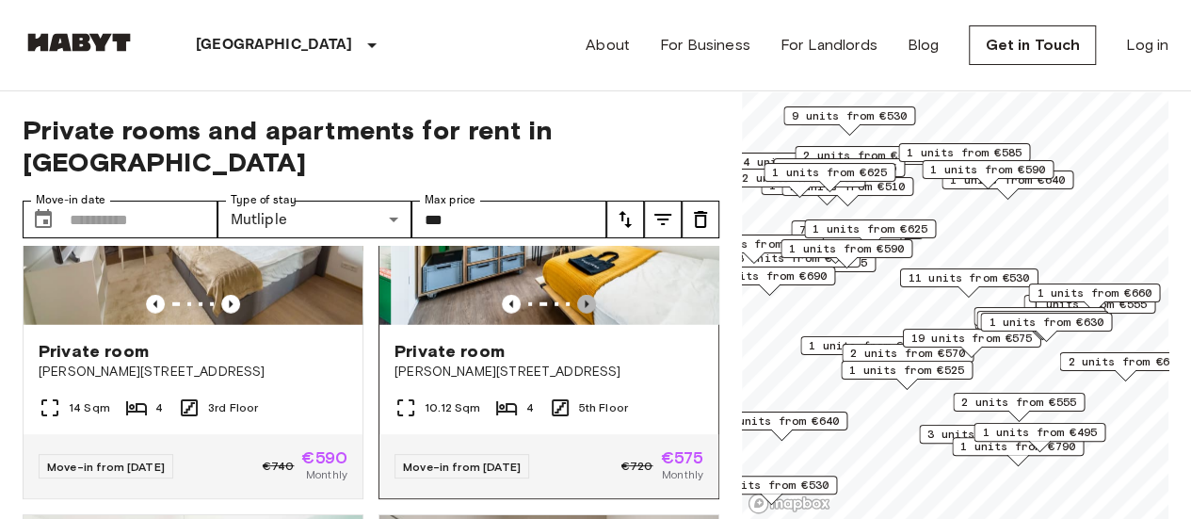
click at [577, 313] on icon "Previous image" at bounding box center [586, 304] width 19 height 19
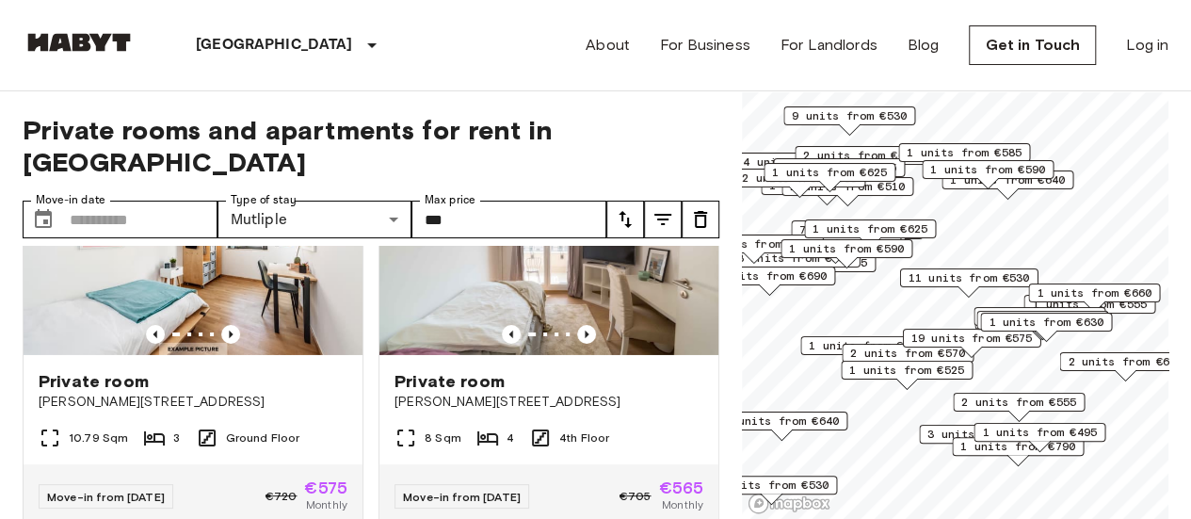
scroll to position [3457, 0]
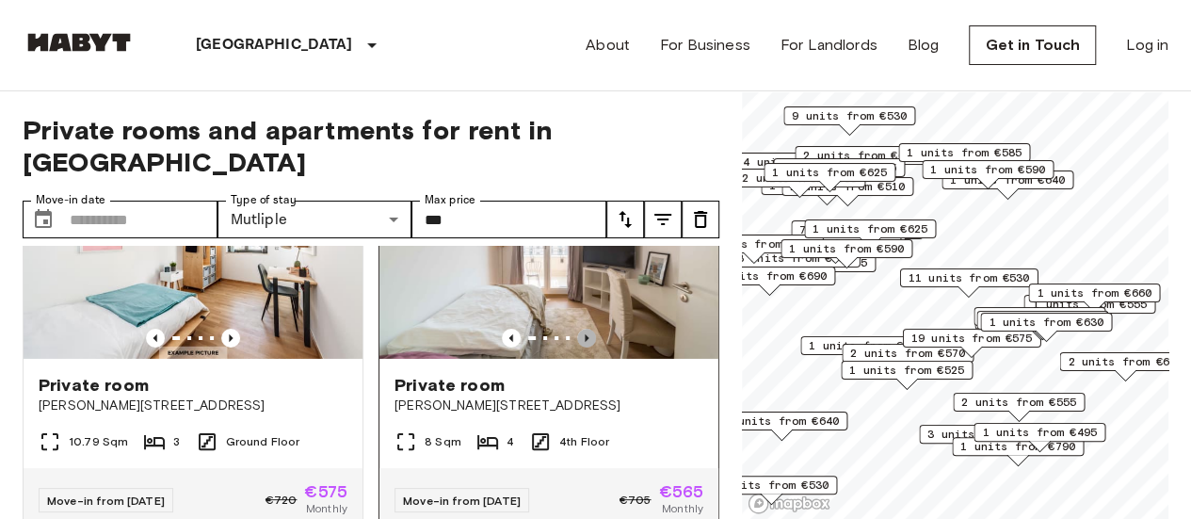
click at [577, 347] on icon "Previous image" at bounding box center [586, 337] width 19 height 19
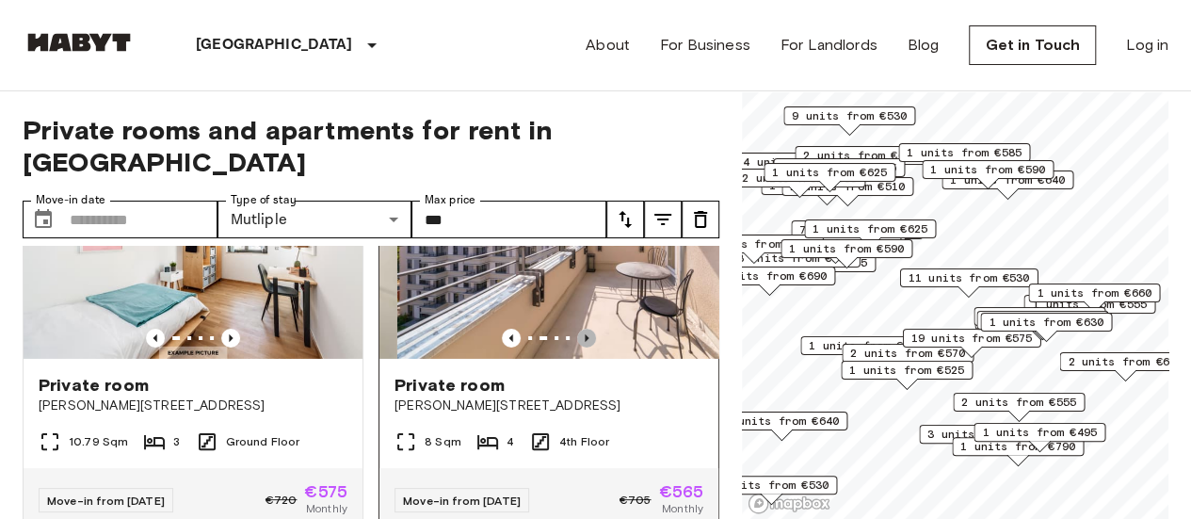
click at [577, 347] on icon "Previous image" at bounding box center [586, 337] width 19 height 19
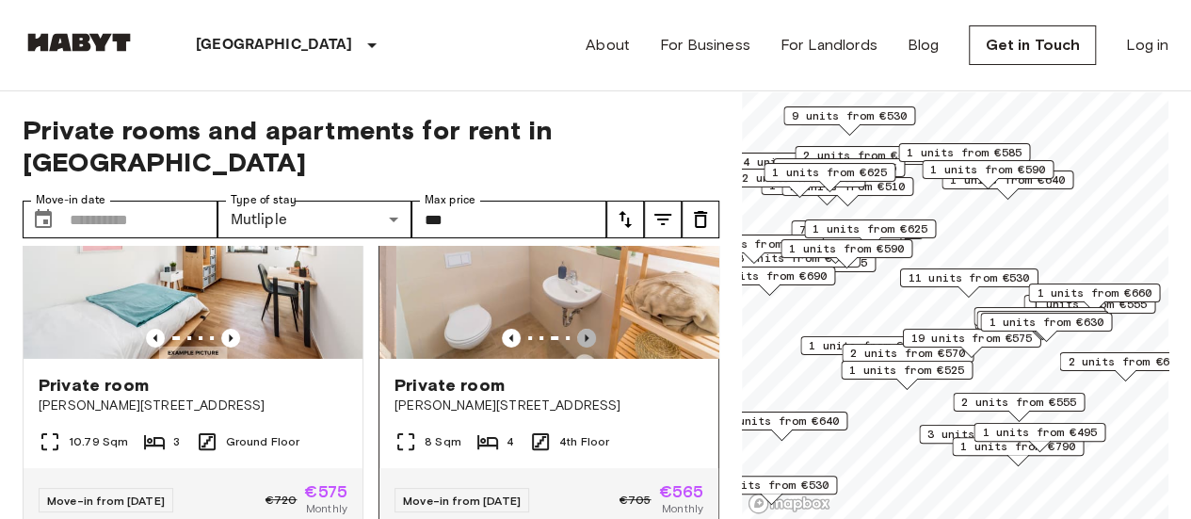
click at [577, 347] on icon "Previous image" at bounding box center [586, 337] width 19 height 19
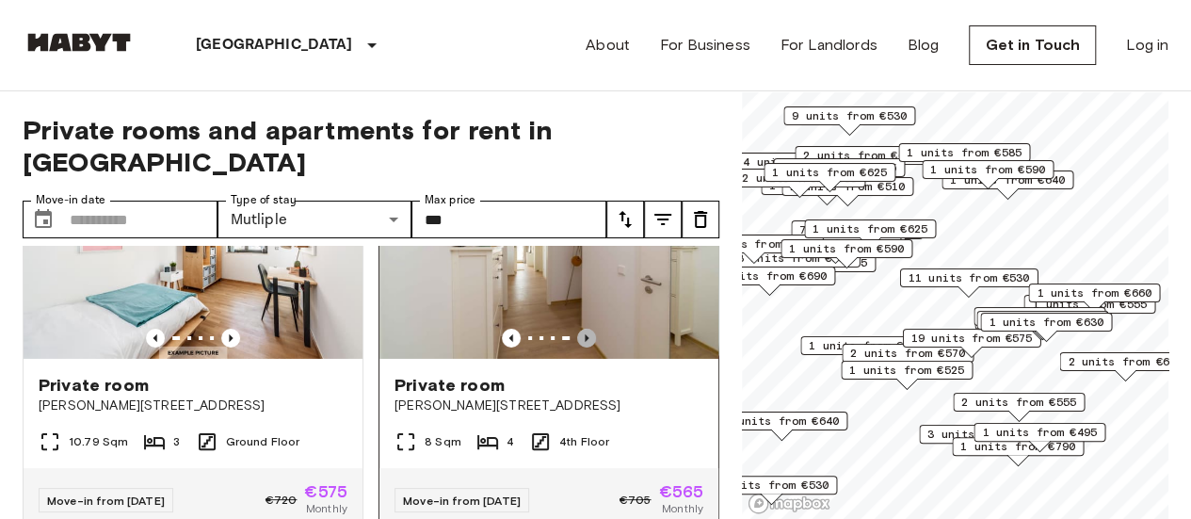
click at [582, 347] on icon "Previous image" at bounding box center [586, 337] width 19 height 19
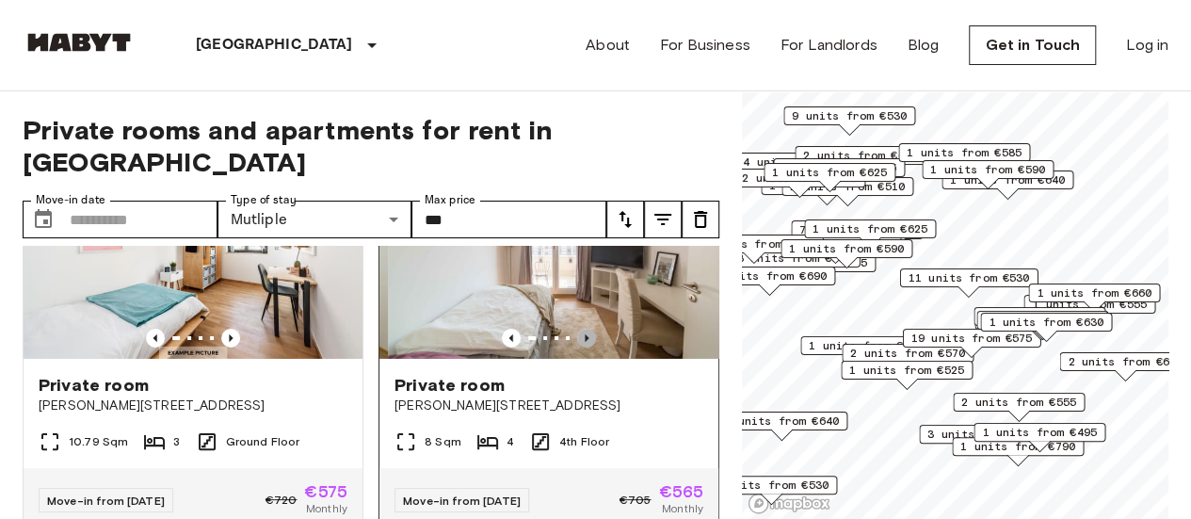
click at [582, 347] on icon "Previous image" at bounding box center [586, 337] width 19 height 19
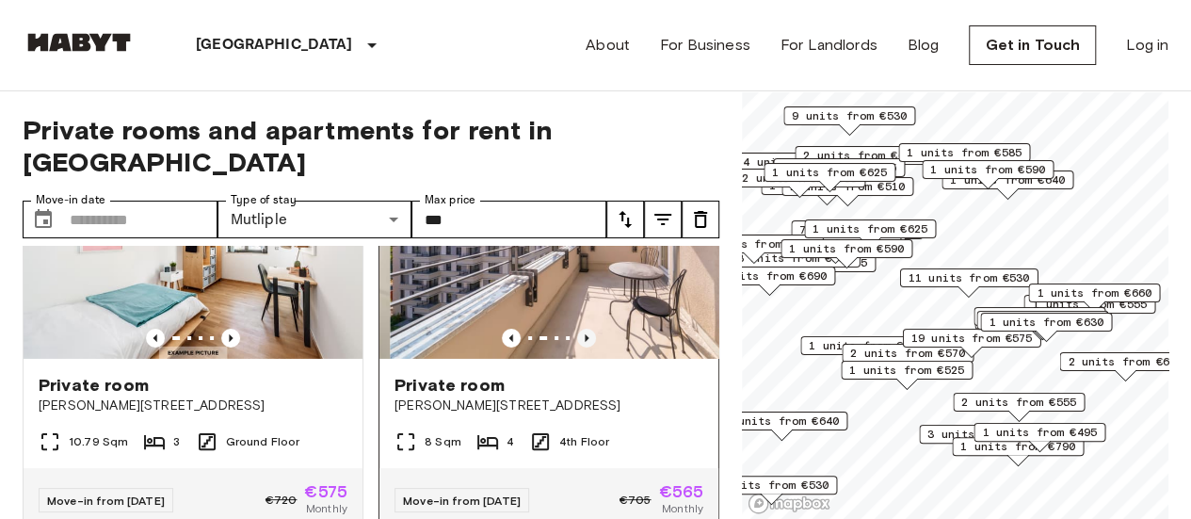
click at [582, 347] on icon "Previous image" at bounding box center [586, 337] width 19 height 19
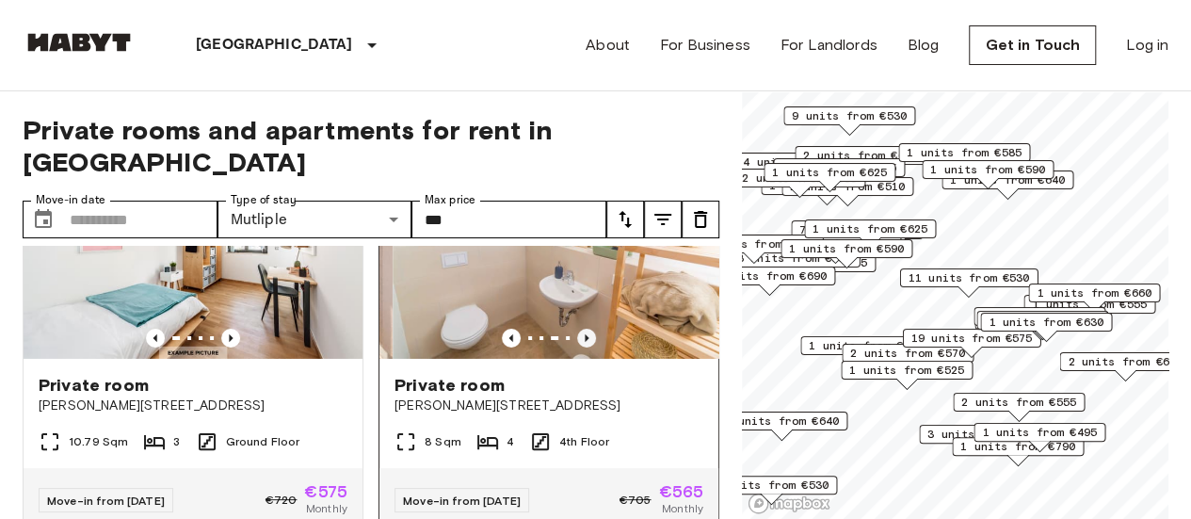
click at [582, 347] on icon "Previous image" at bounding box center [586, 337] width 19 height 19
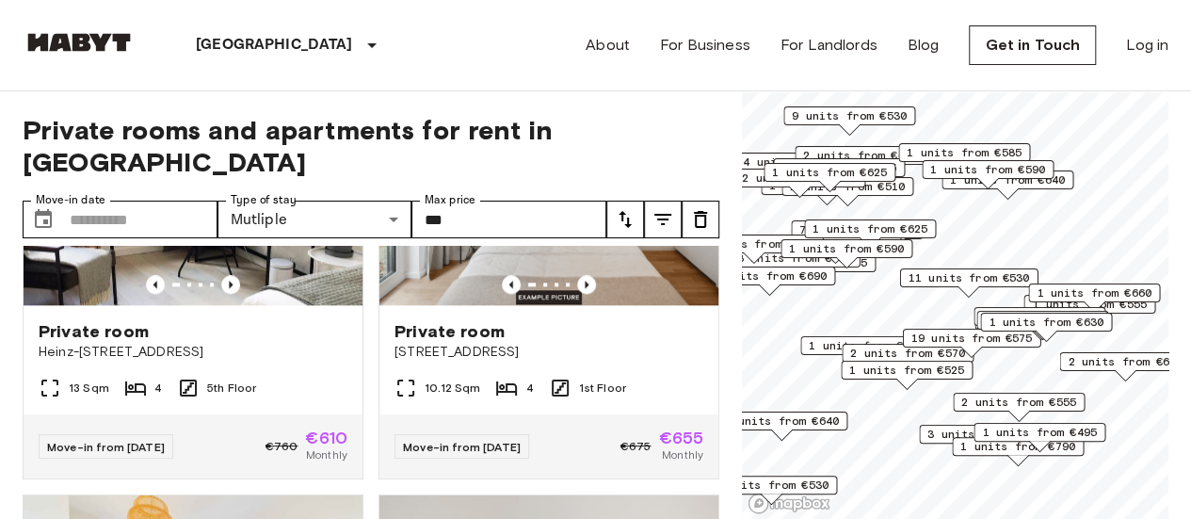
scroll to position [4755, 0]
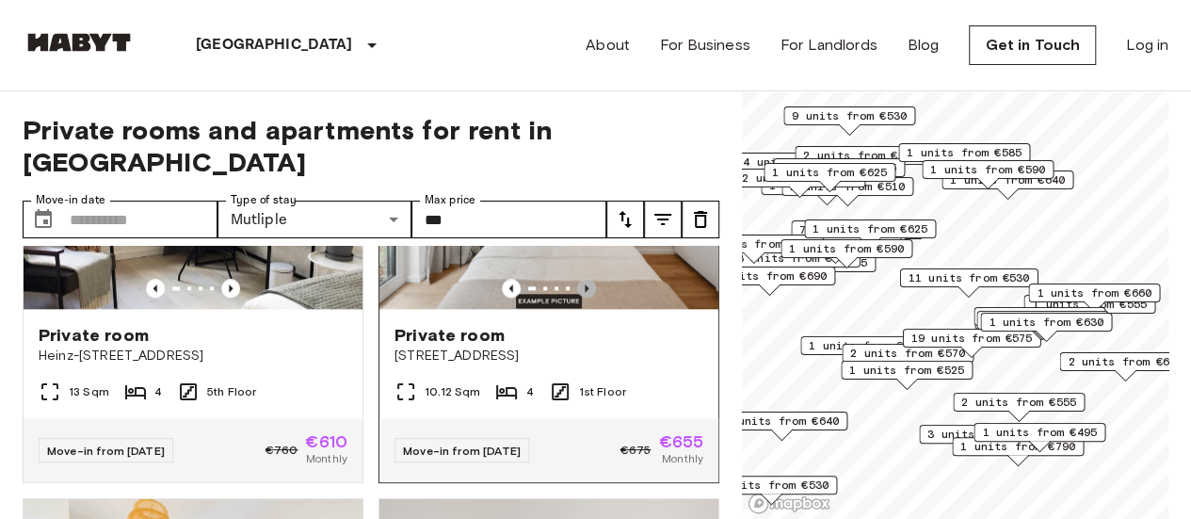
click at [579, 297] on icon "Previous image" at bounding box center [586, 288] width 19 height 19
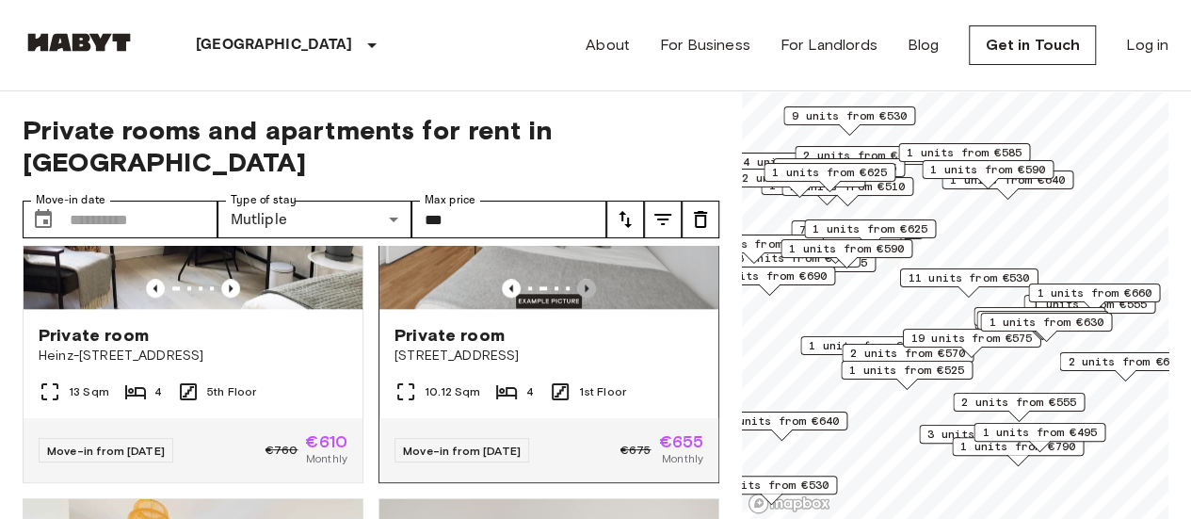
click at [579, 297] on icon "Previous image" at bounding box center [586, 288] width 19 height 19
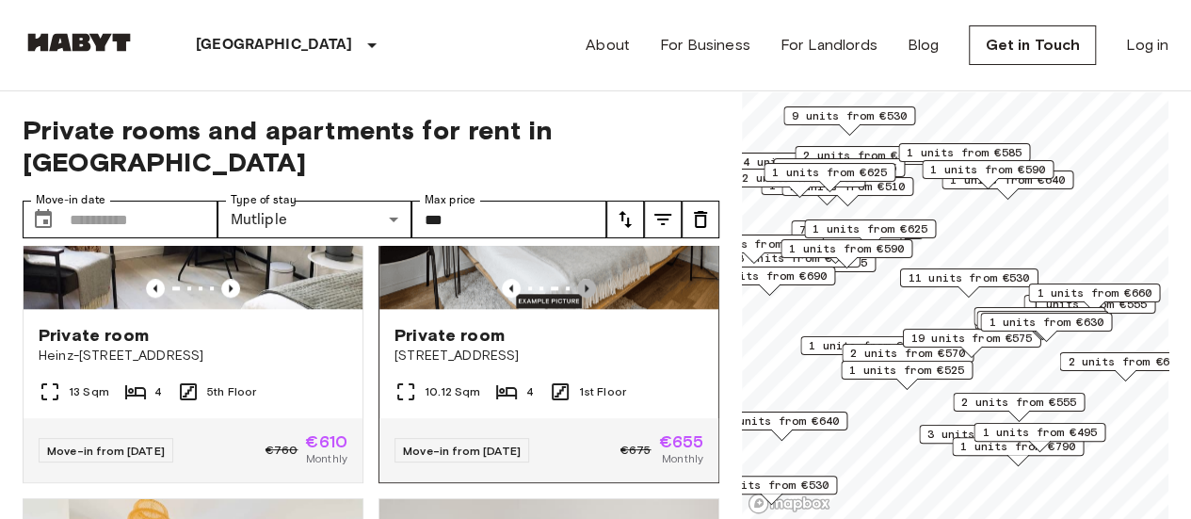
click at [579, 297] on icon "Previous image" at bounding box center [586, 288] width 19 height 19
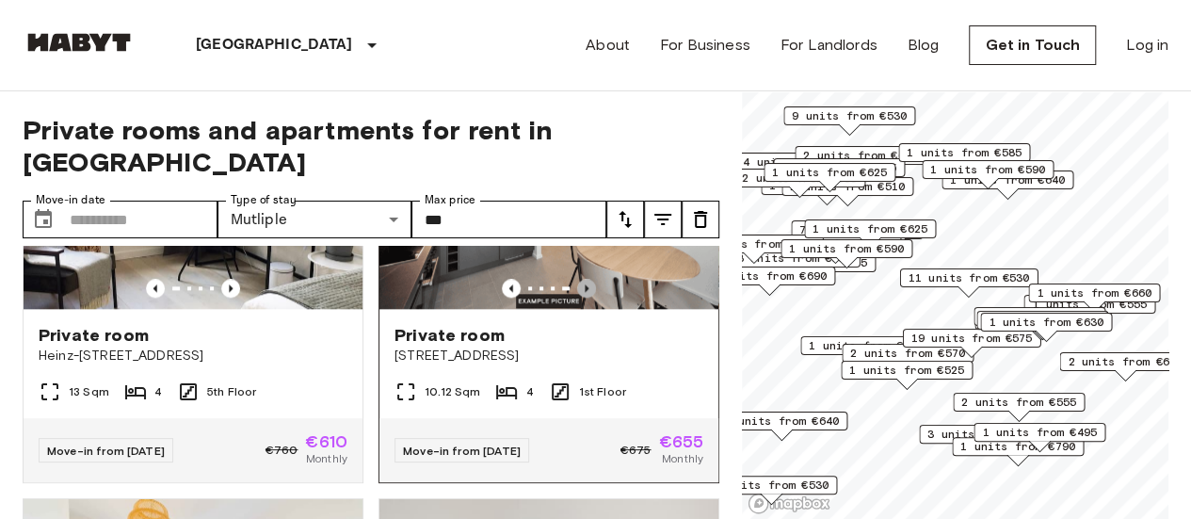
click at [579, 297] on icon "Previous image" at bounding box center [586, 288] width 19 height 19
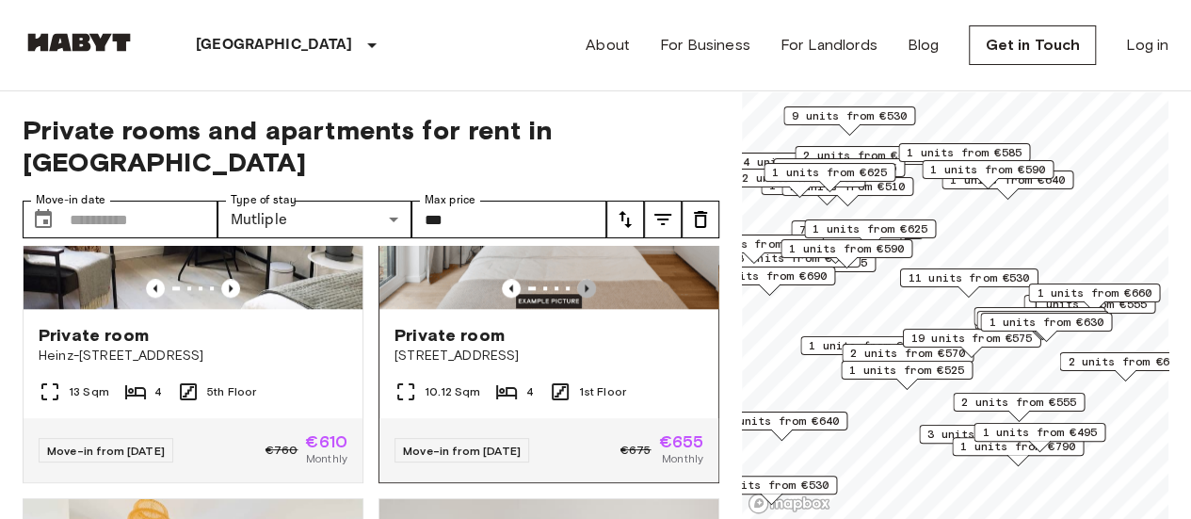
click at [585, 297] on icon "Previous image" at bounding box center [586, 288] width 19 height 19
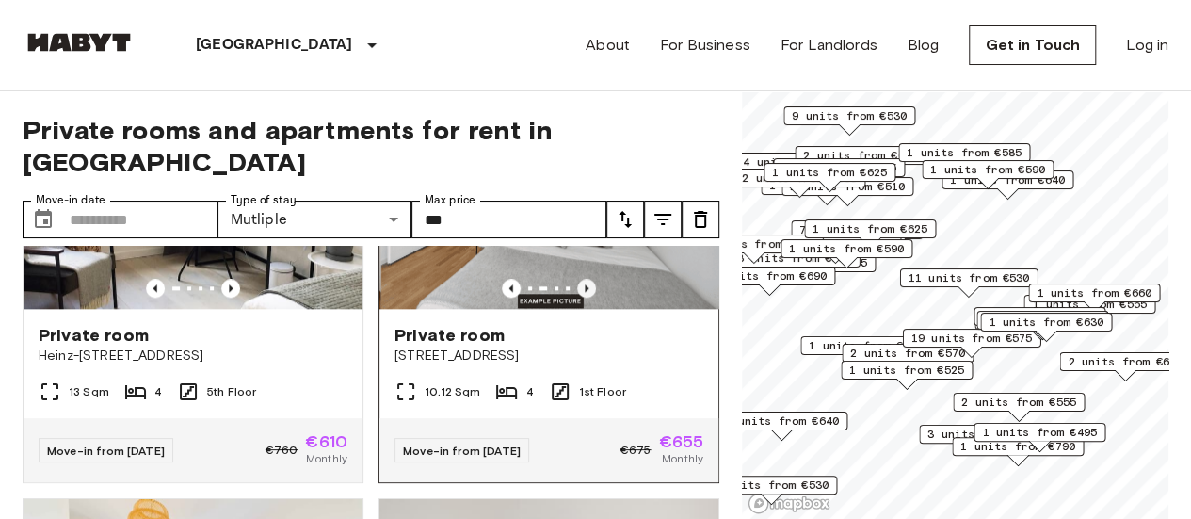
click at [585, 297] on icon "Previous image" at bounding box center [586, 288] width 19 height 19
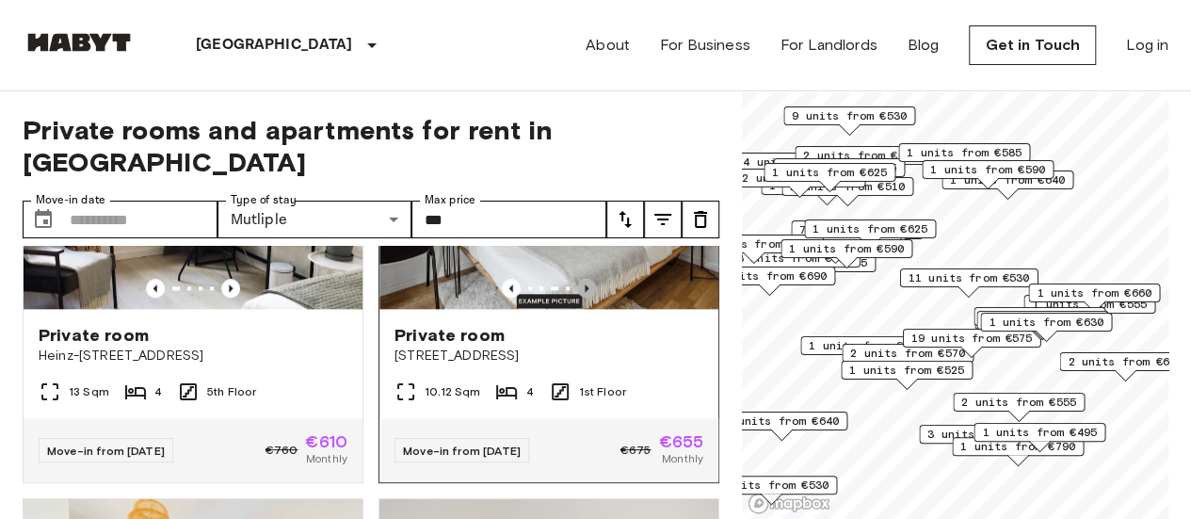
click at [585, 297] on icon "Previous image" at bounding box center [586, 288] width 19 height 19
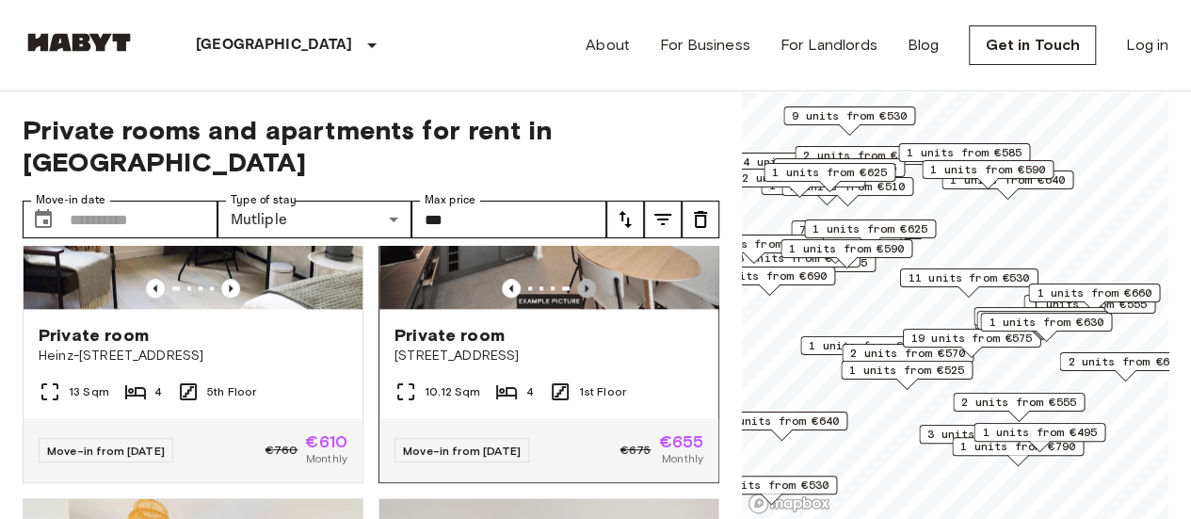
click at [585, 297] on icon "Previous image" at bounding box center [586, 288] width 19 height 19
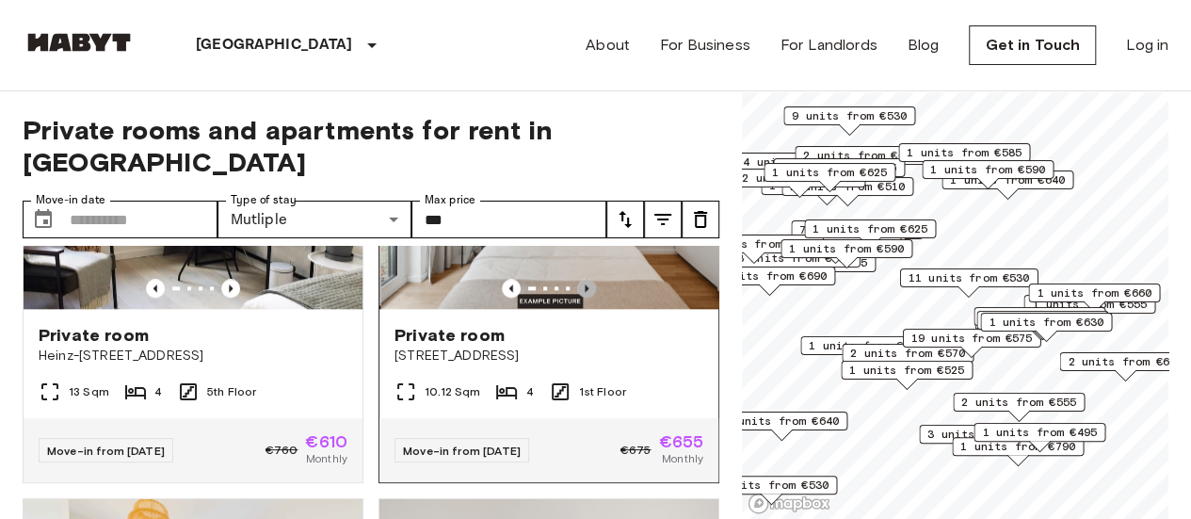
click at [585, 297] on icon "Previous image" at bounding box center [586, 288] width 19 height 19
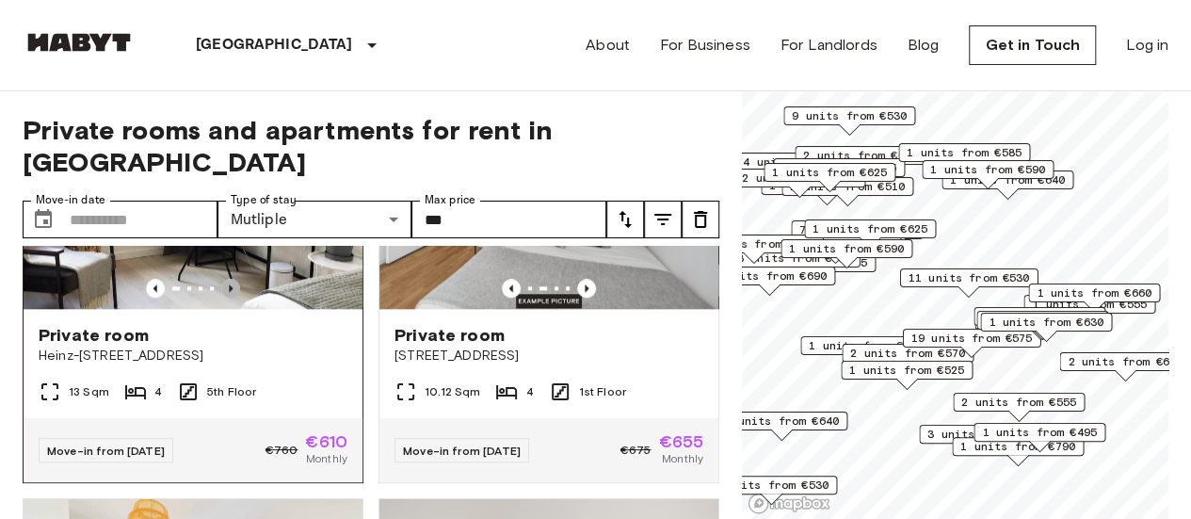
click at [228, 297] on icon "Previous image" at bounding box center [230, 288] width 19 height 19
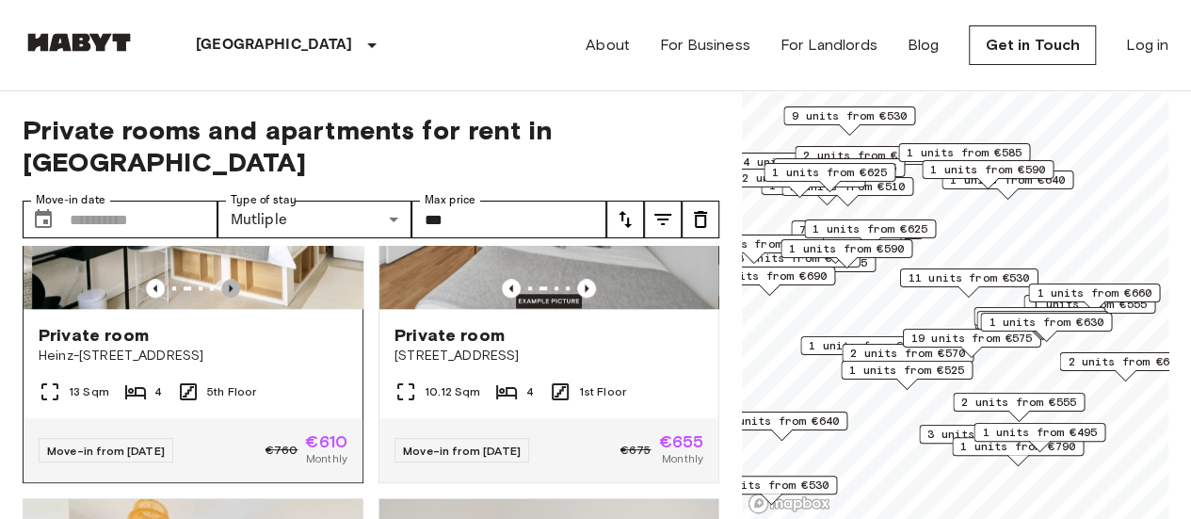
click at [228, 297] on icon "Previous image" at bounding box center [230, 288] width 19 height 19
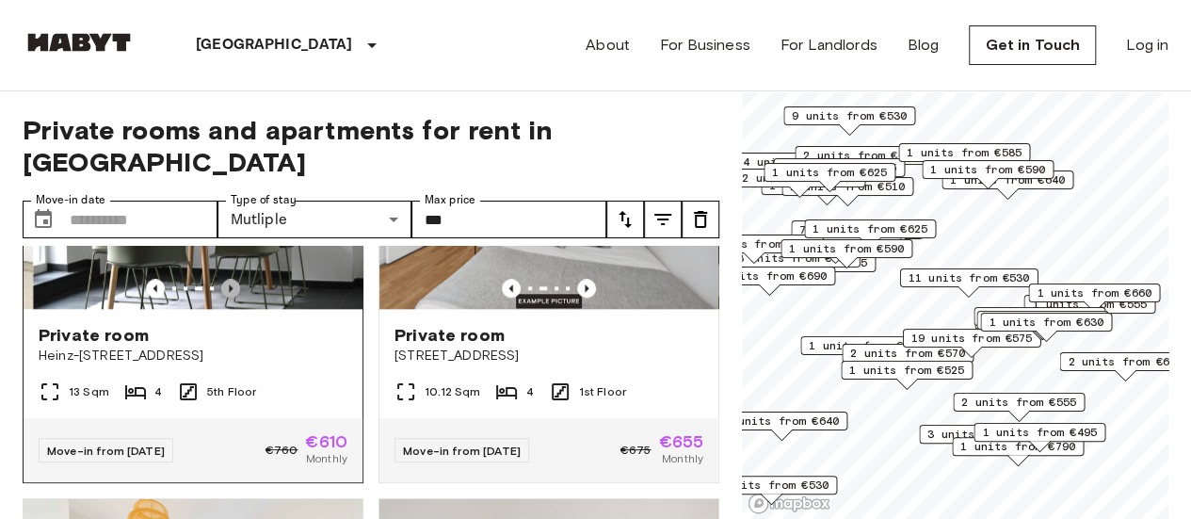
click at [228, 297] on icon "Previous image" at bounding box center [230, 288] width 19 height 19
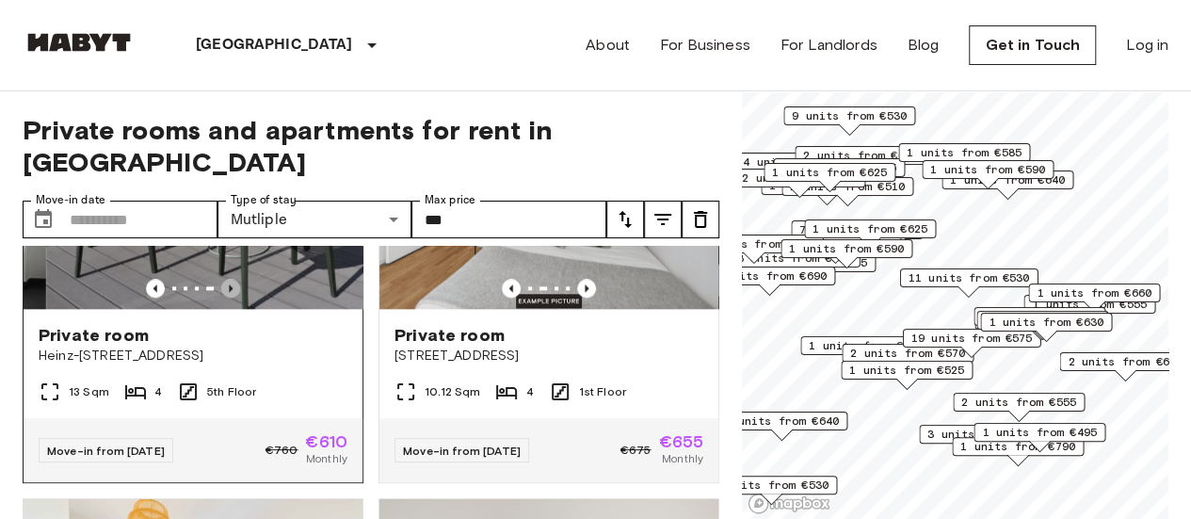
click at [228, 297] on icon "Previous image" at bounding box center [230, 288] width 19 height 19
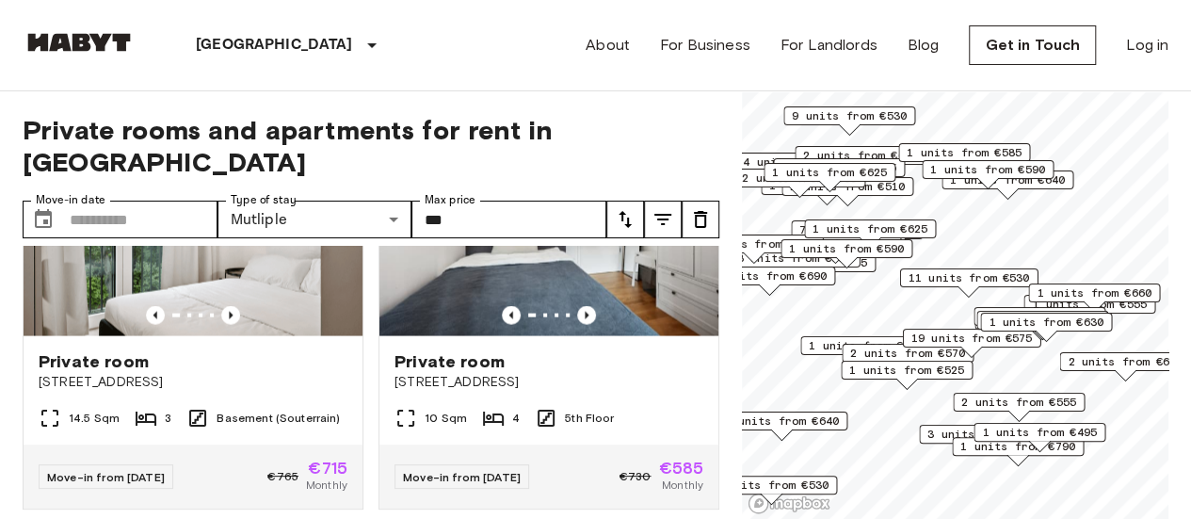
scroll to position [5606, 0]
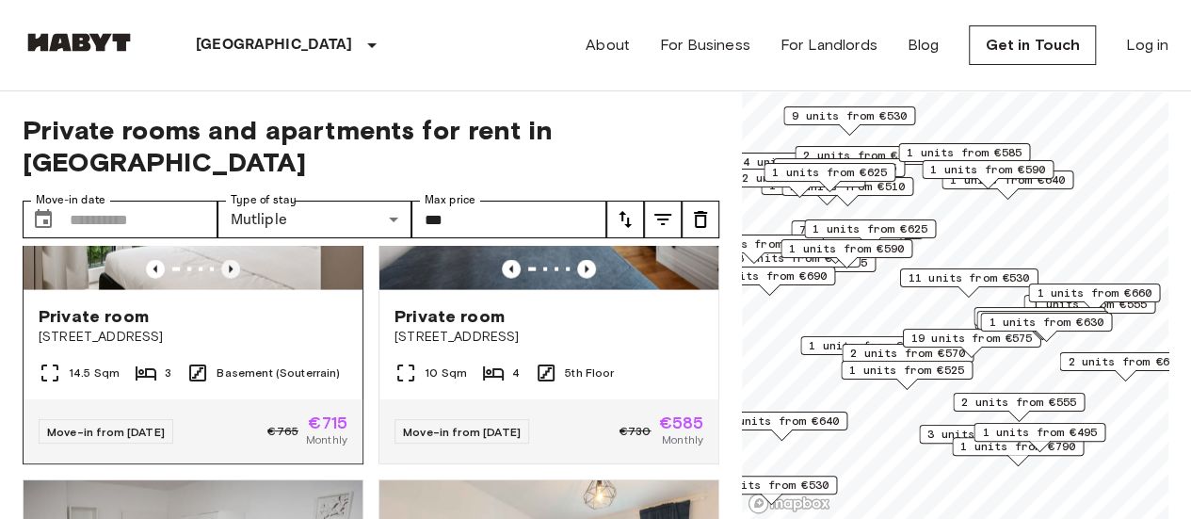
click at [228, 279] on icon "Previous image" at bounding box center [230, 269] width 19 height 19
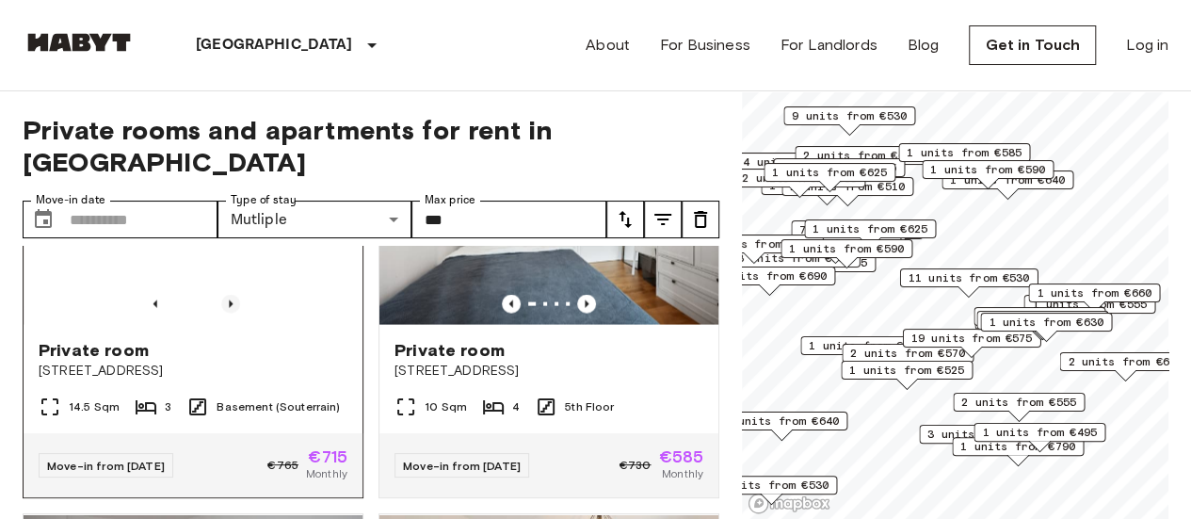
scroll to position [5573, 0]
click at [231, 312] on icon "Previous image" at bounding box center [230, 302] width 19 height 19
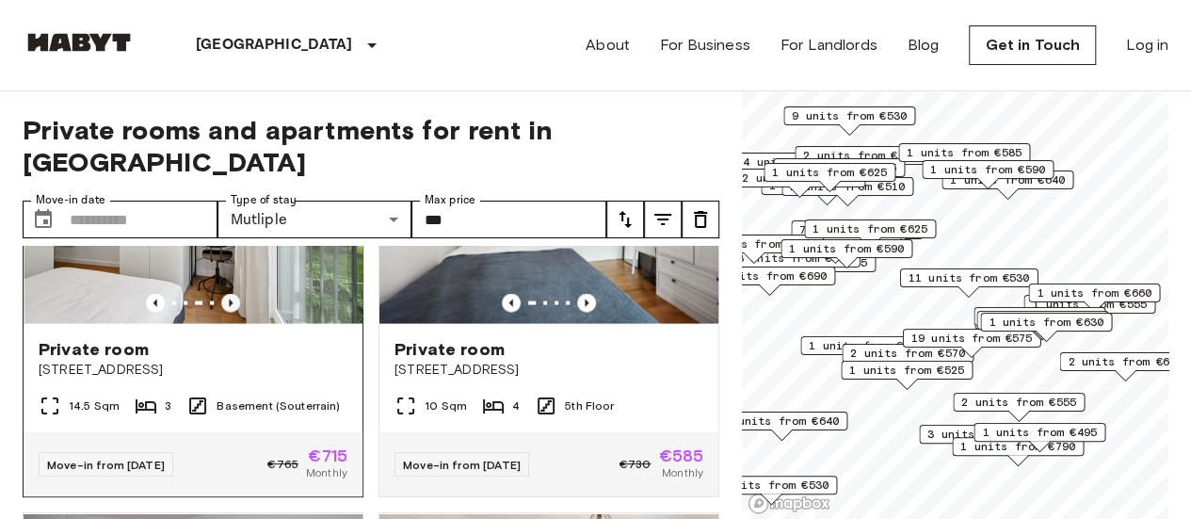
click at [231, 312] on icon "Previous image" at bounding box center [230, 302] width 19 height 19
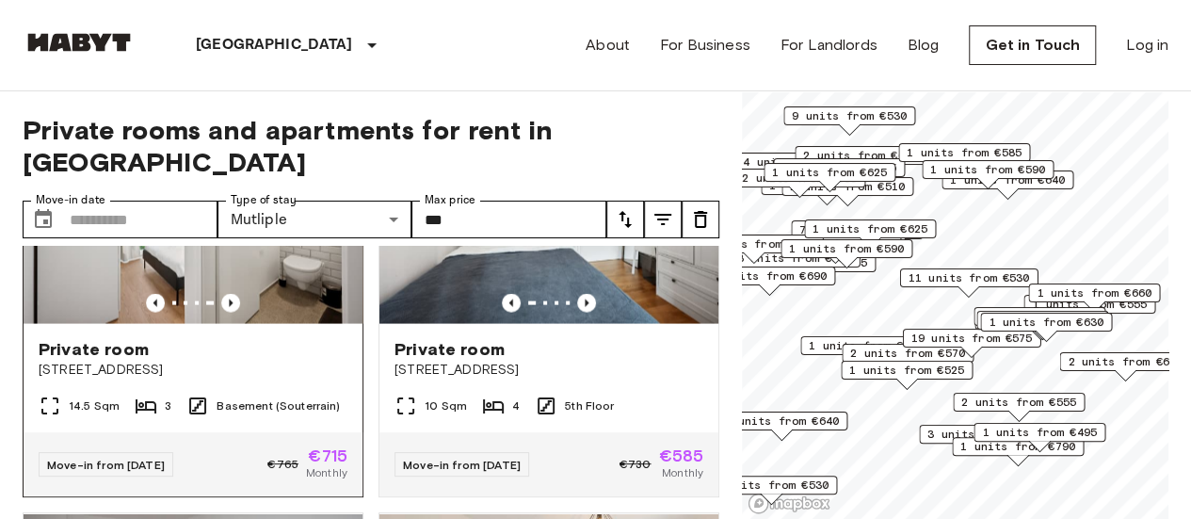
click at [227, 360] on div "Private room" at bounding box center [193, 349] width 309 height 23
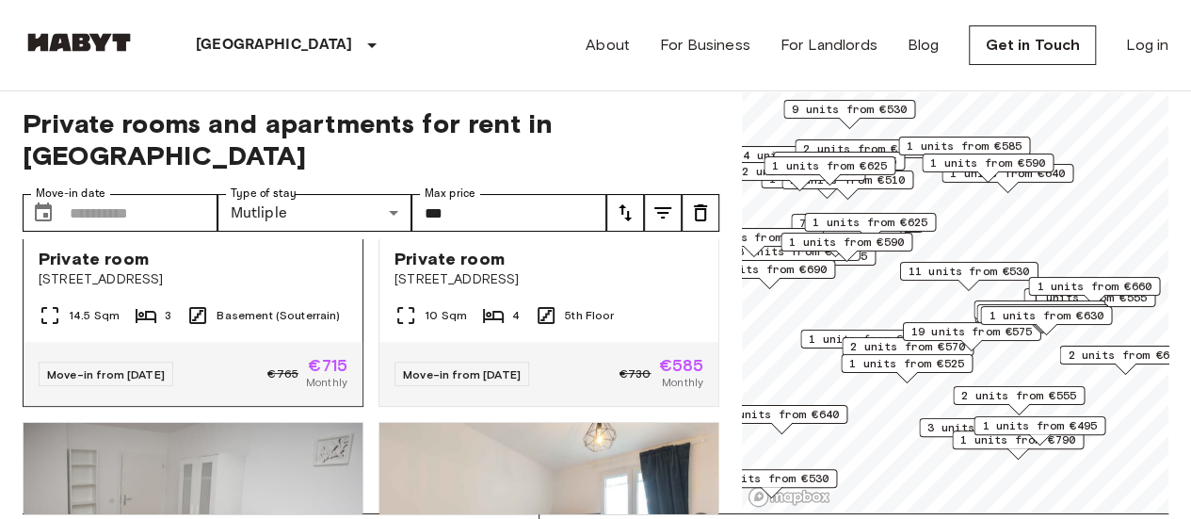
scroll to position [5658, 0]
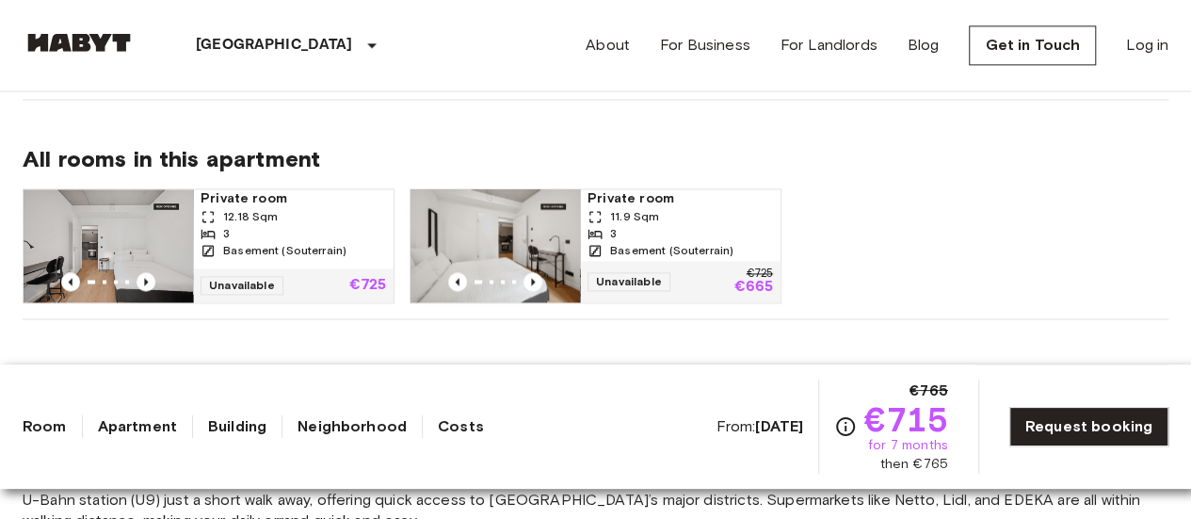
scroll to position [1290, 0]
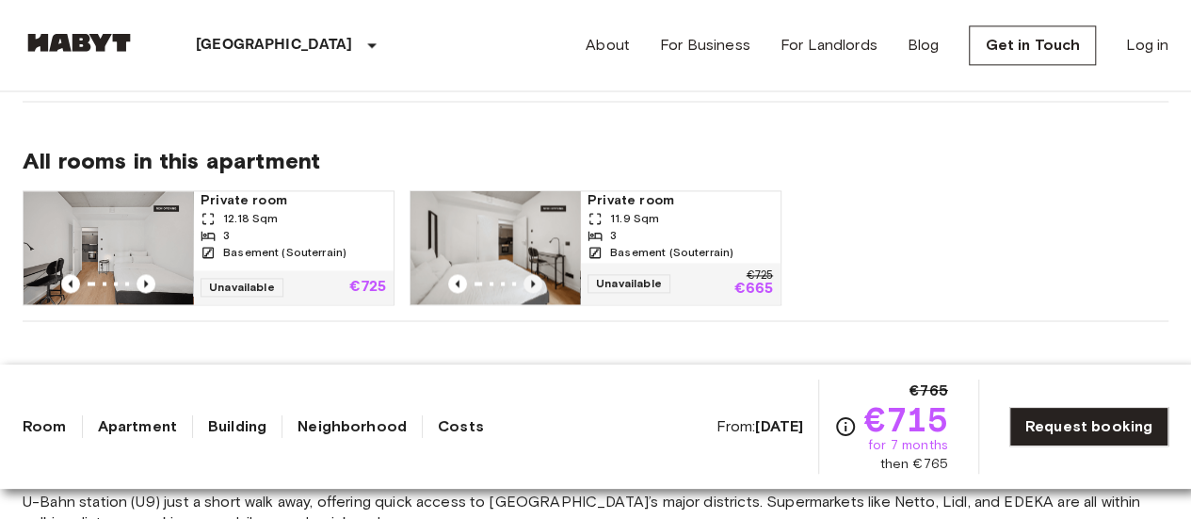
click at [536, 283] on icon "Previous image" at bounding box center [532, 283] width 19 height 19
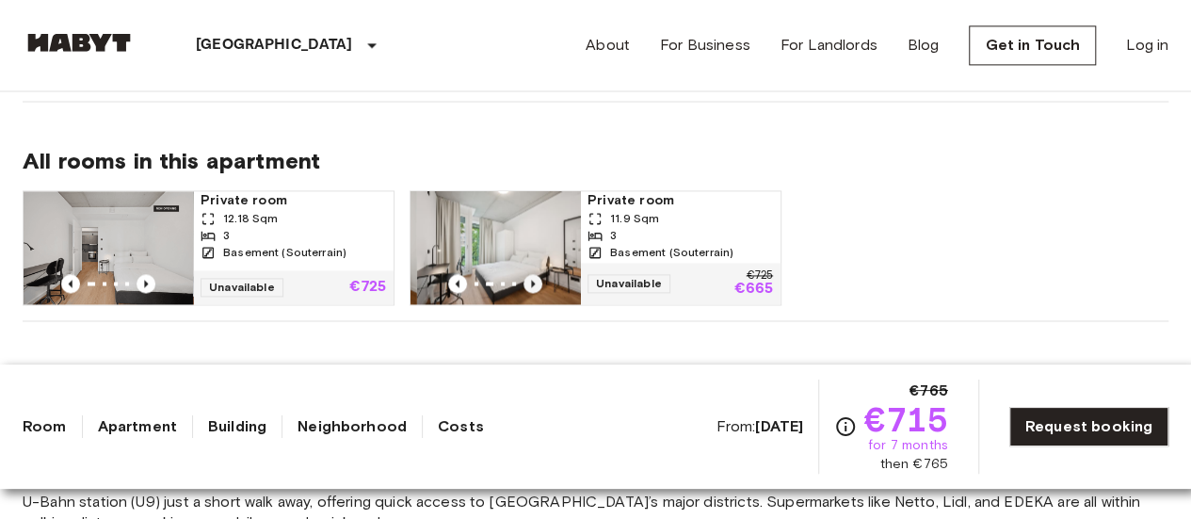
click at [536, 283] on icon "Previous image" at bounding box center [532, 283] width 19 height 19
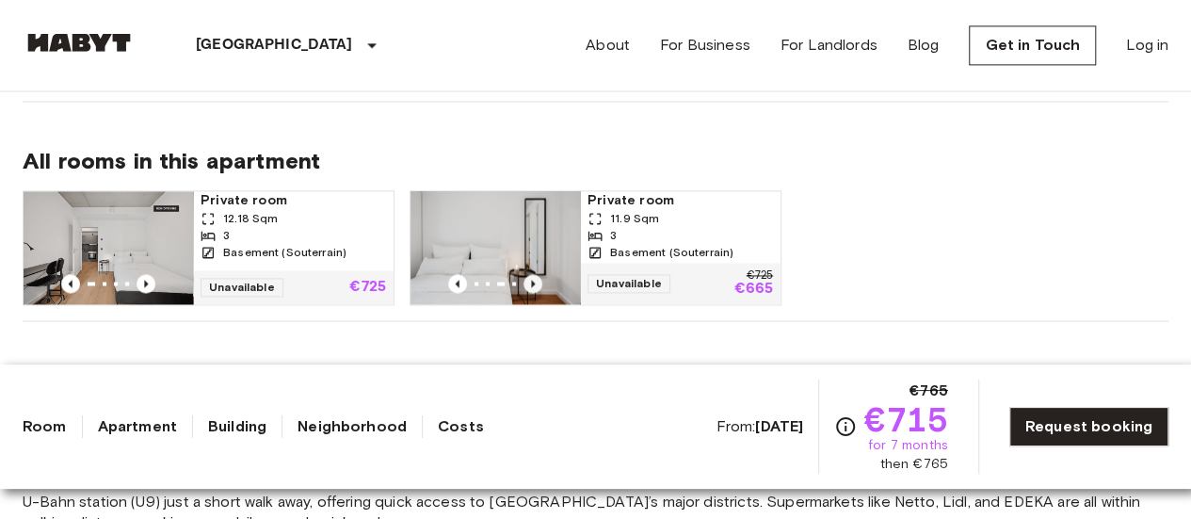
click at [536, 283] on icon "Previous image" at bounding box center [532, 283] width 19 height 19
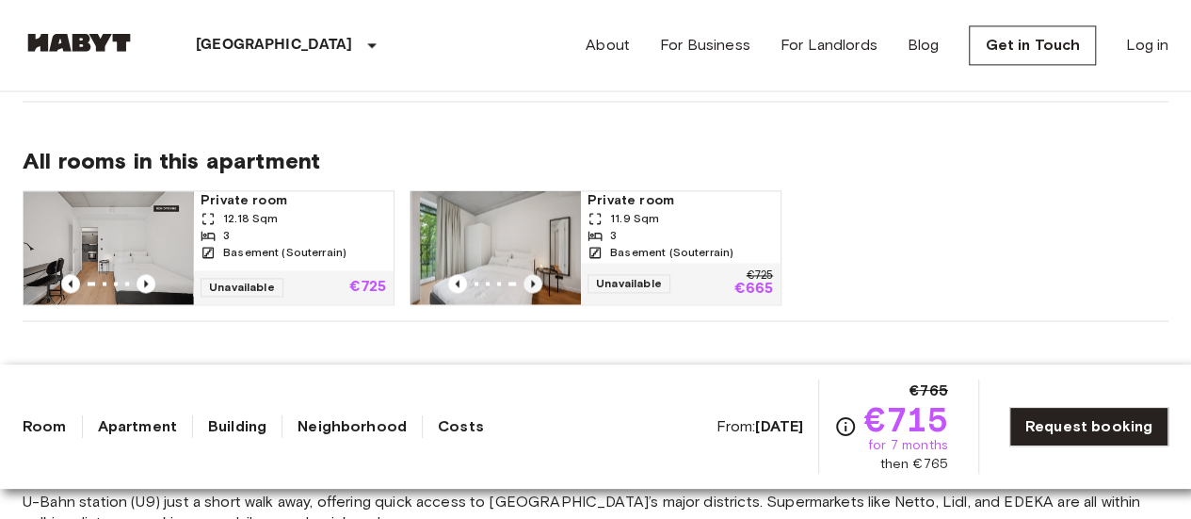
click at [536, 283] on icon "Previous image" at bounding box center [532, 283] width 19 height 19
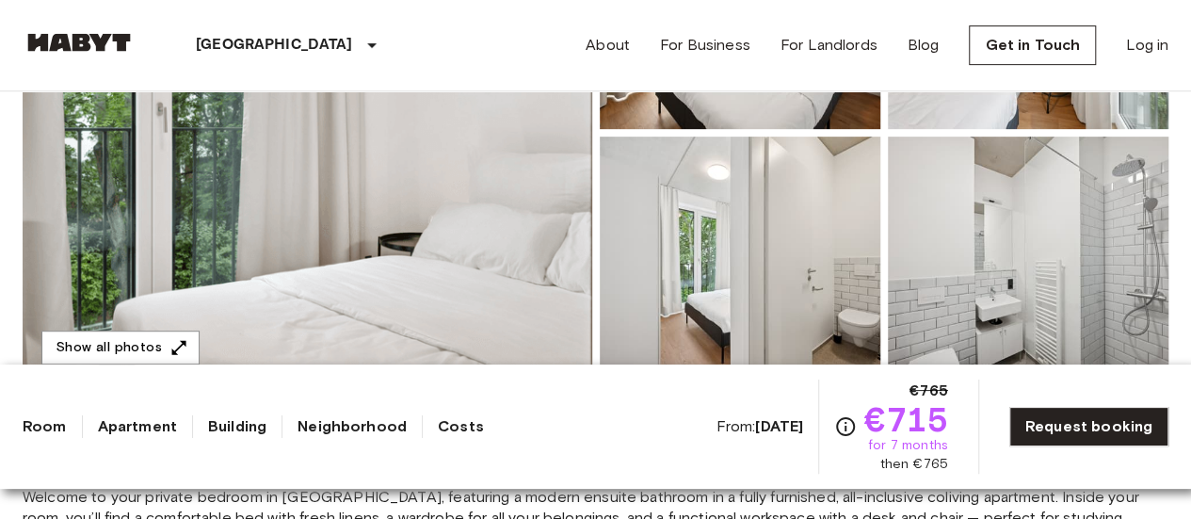
scroll to position [318, 0]
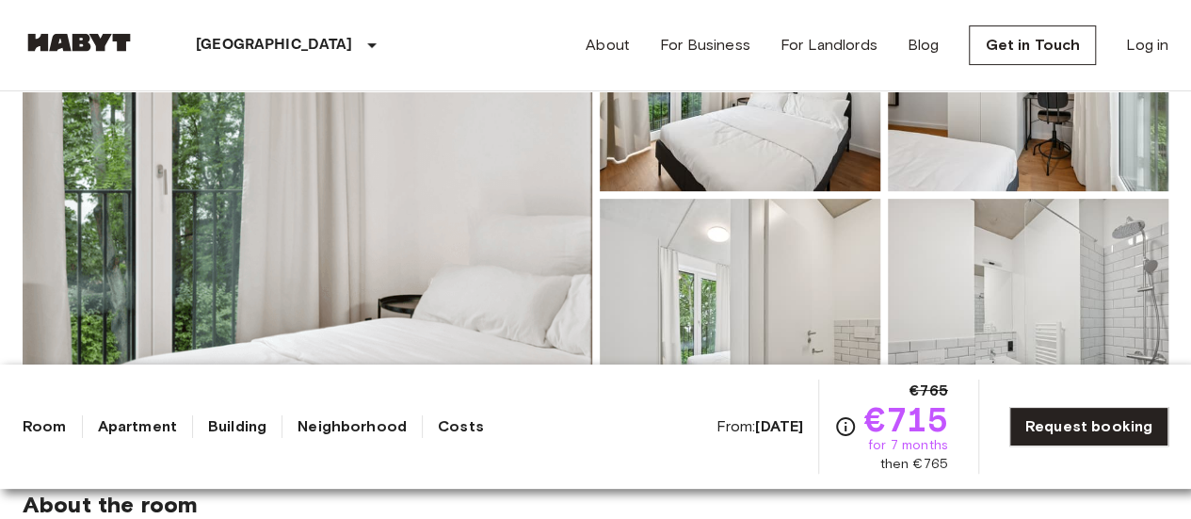
click at [544, 162] on img at bounding box center [307, 194] width 569 height 501
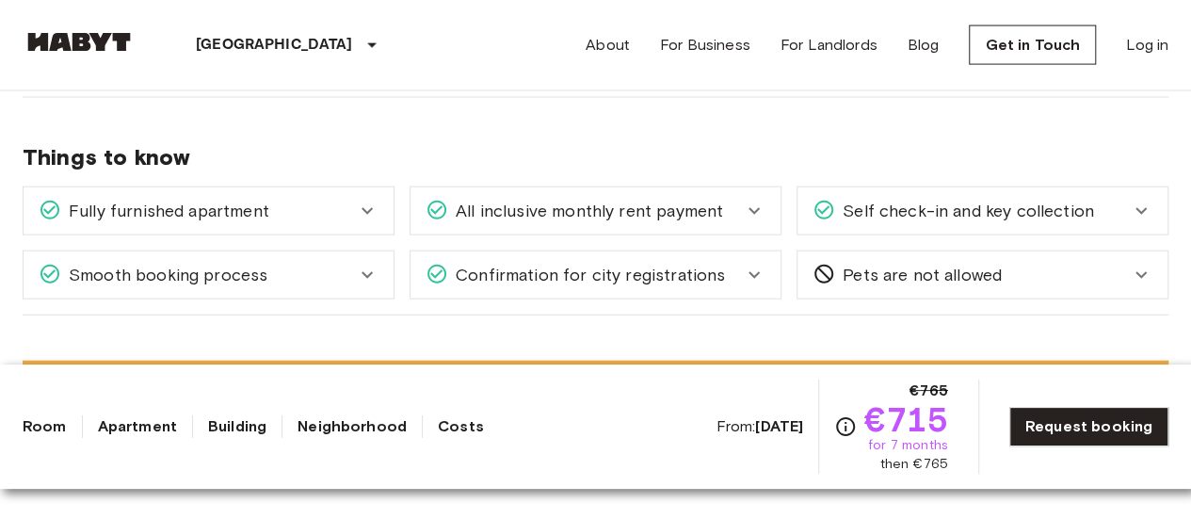
scroll to position [2064, 0]
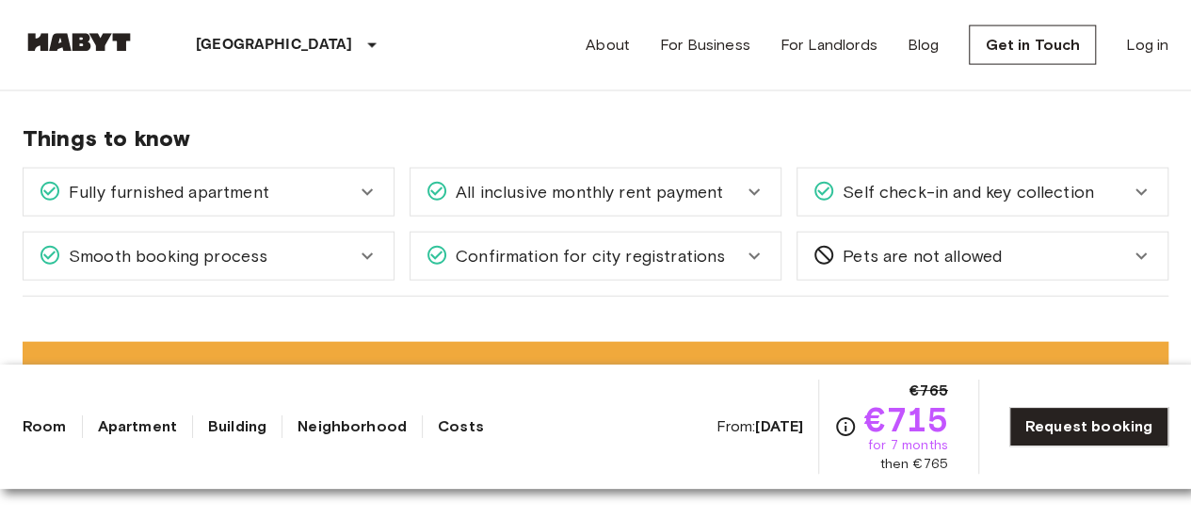
click at [716, 259] on div "Confirmation for city registrations" at bounding box center [583, 256] width 317 height 24
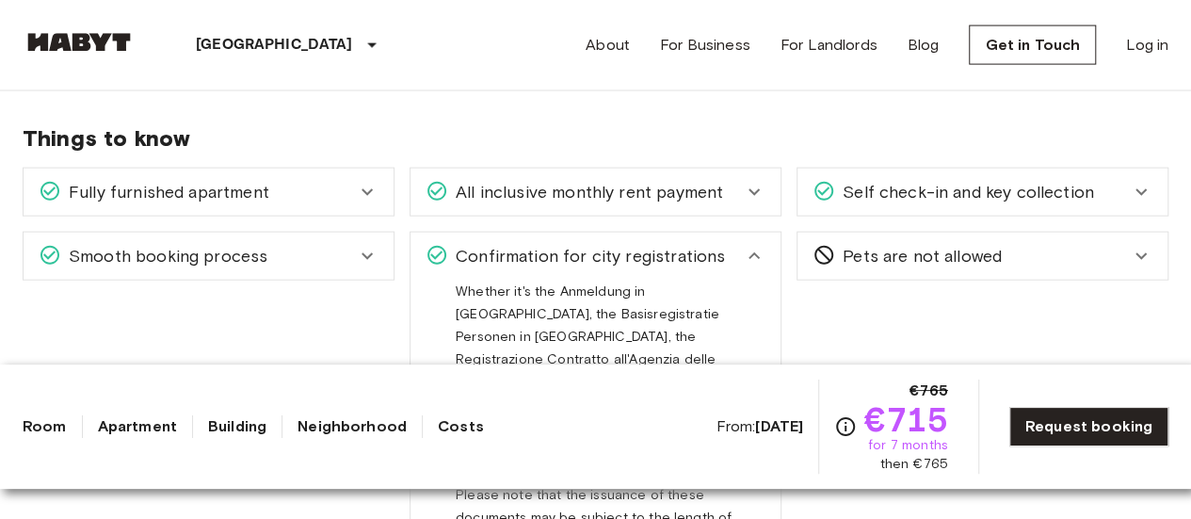
click at [984, 193] on span "Self check-in and key collection" at bounding box center [964, 192] width 259 height 24
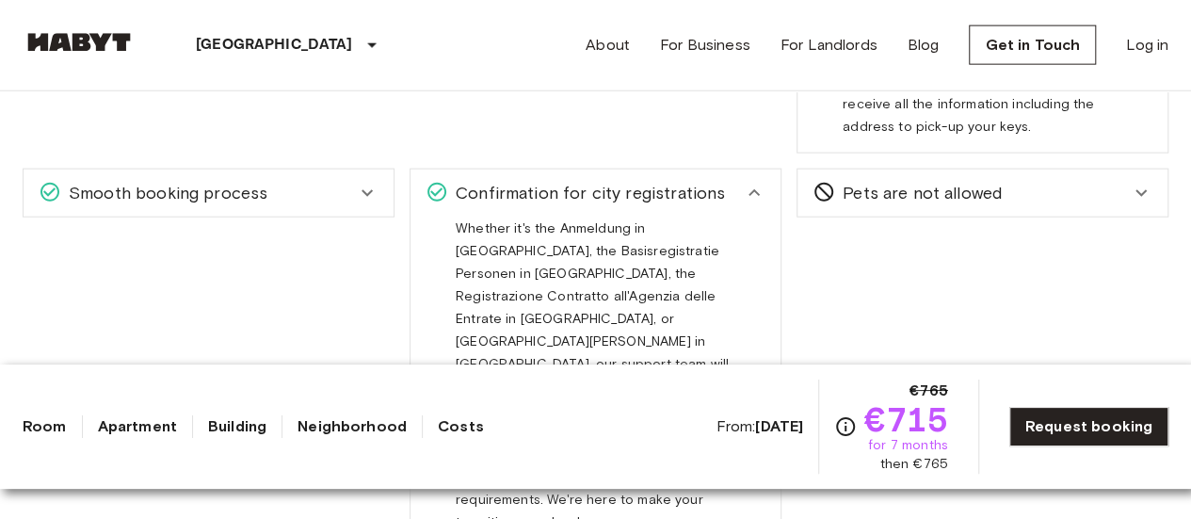
scroll to position [2234, 0]
click at [341, 184] on div "Smooth booking process" at bounding box center [197, 191] width 317 height 24
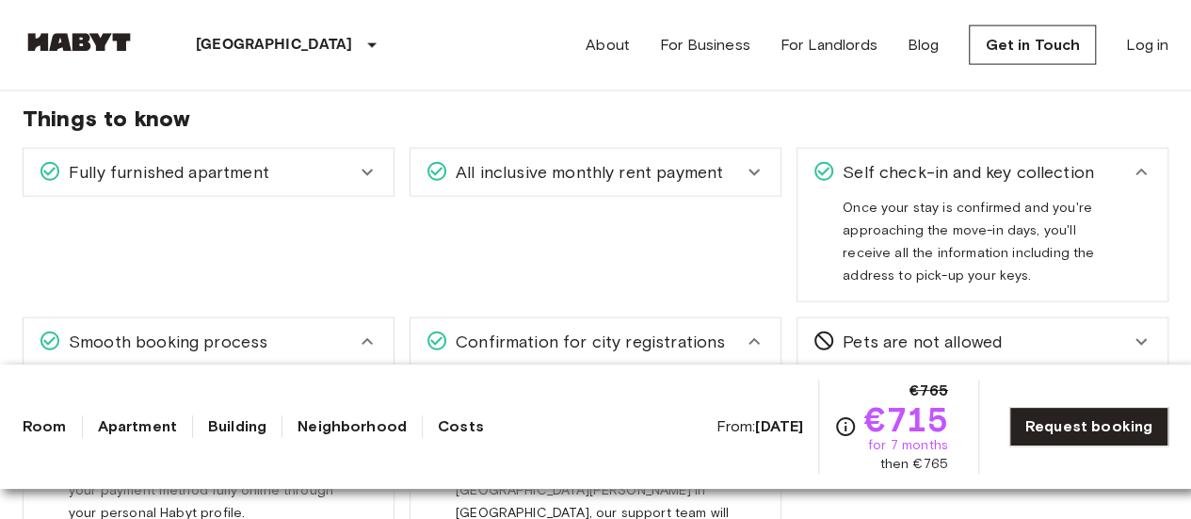
scroll to position [2066, 0]
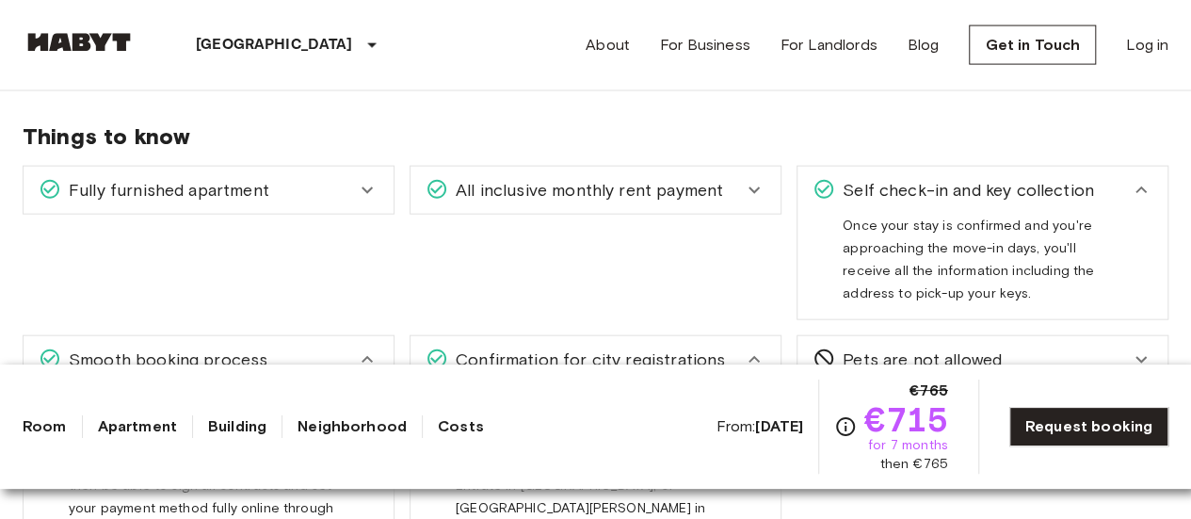
click at [341, 184] on div "Fully furnished apartment" at bounding box center [197, 190] width 317 height 24
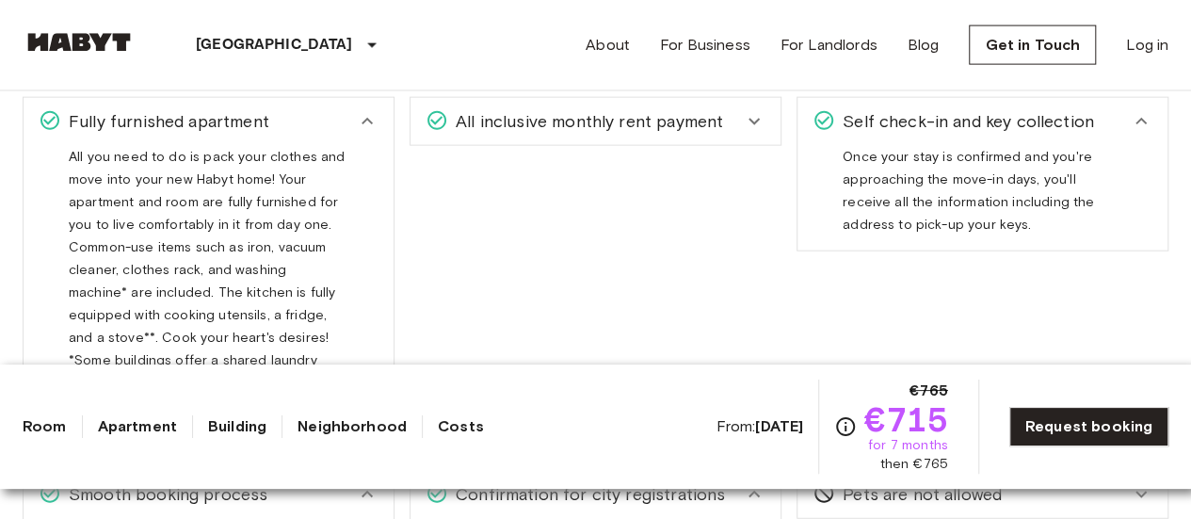
scroll to position [2138, 0]
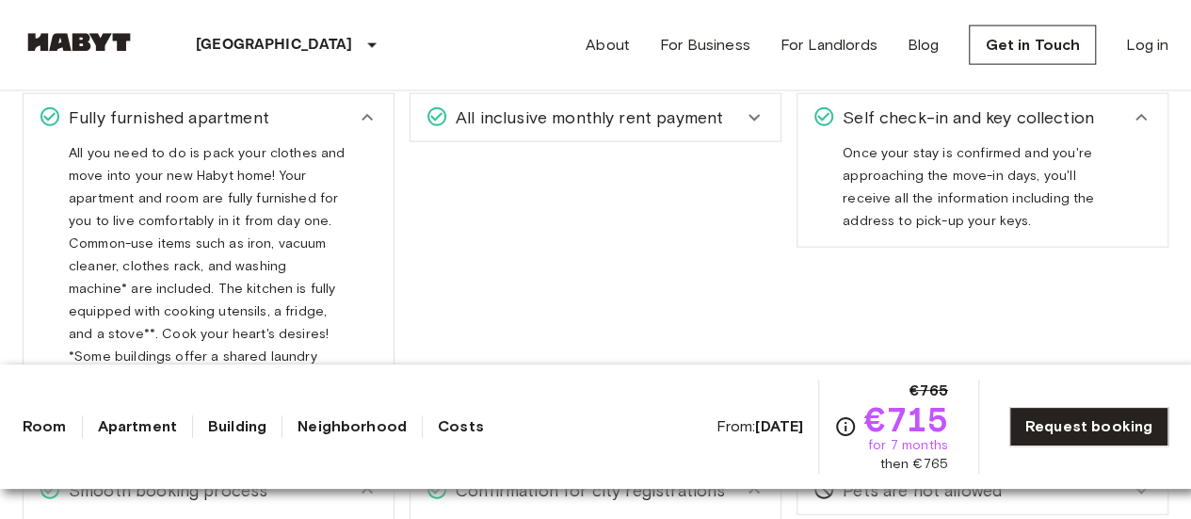
click at [588, 120] on span "All inclusive monthly rent payment" at bounding box center [585, 117] width 275 height 24
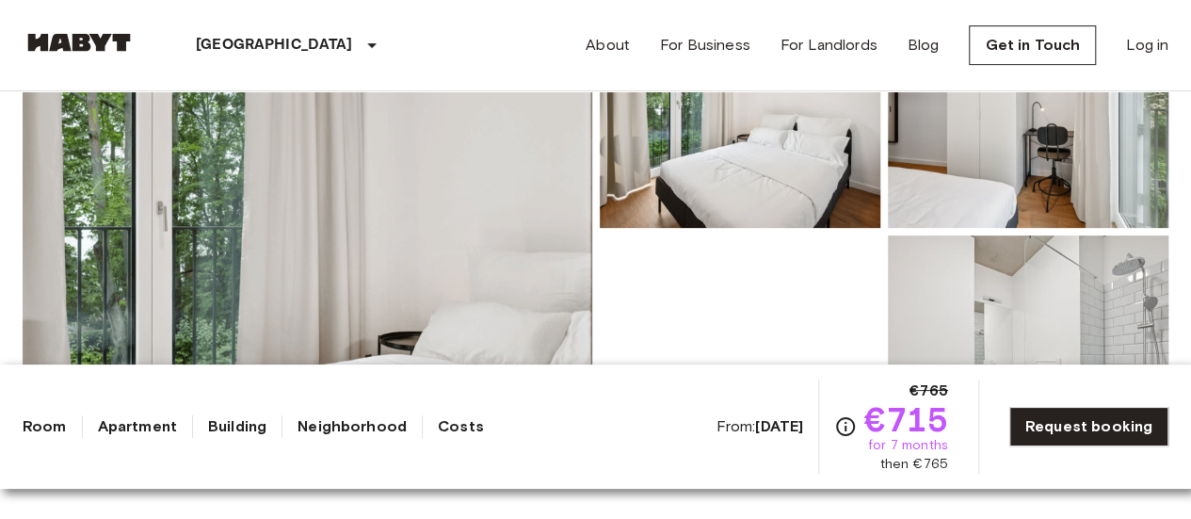
scroll to position [280, 0]
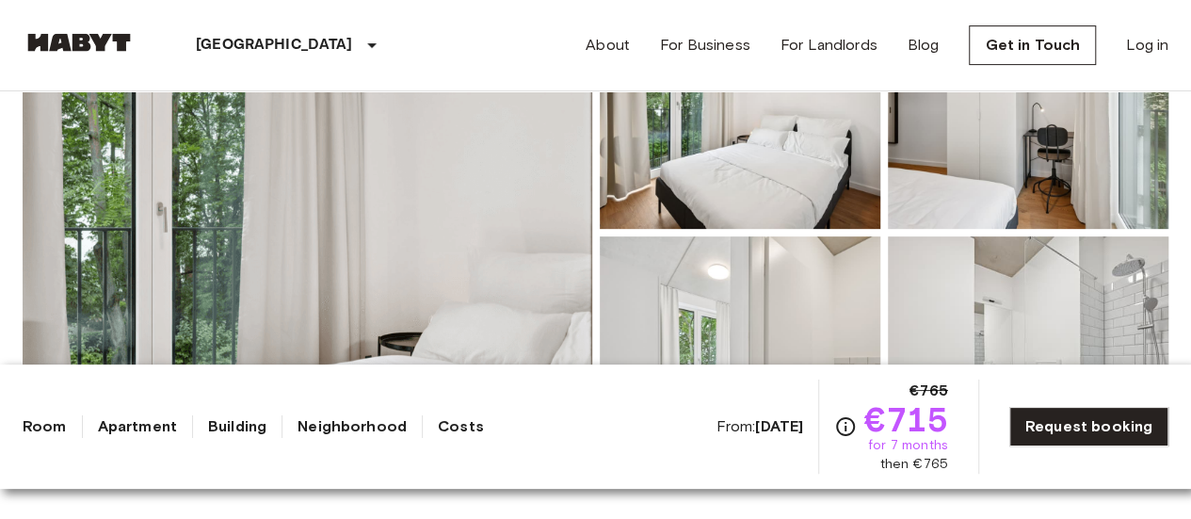
click at [422, 180] on img at bounding box center [307, 232] width 569 height 501
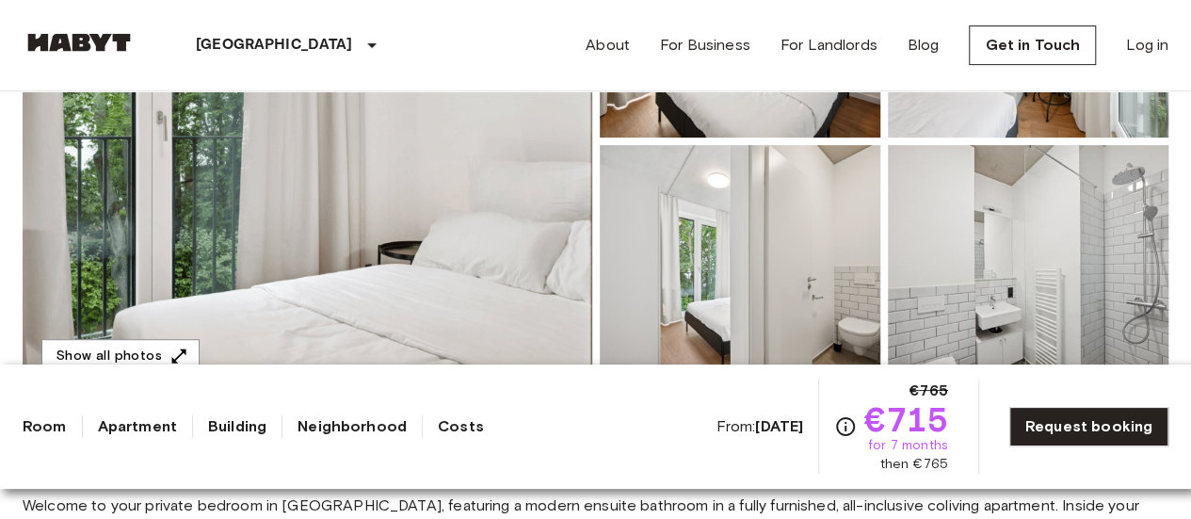
scroll to position [0, 0]
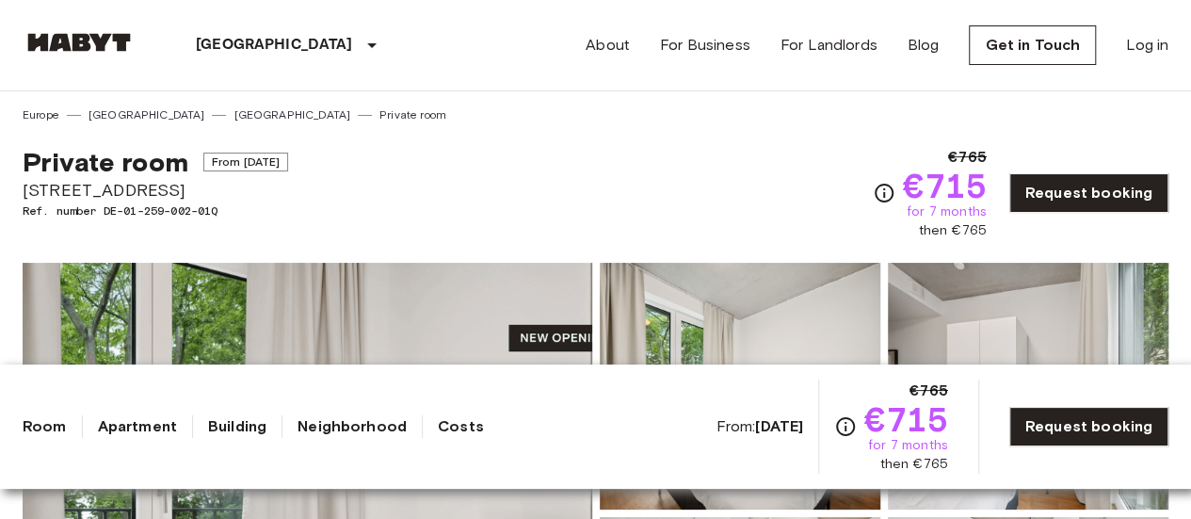
click at [147, 213] on span "Ref. number DE-01-259-002-01Q" at bounding box center [155, 210] width 265 height 17
copy div "Ref. number DE-01-259-002-01Q"
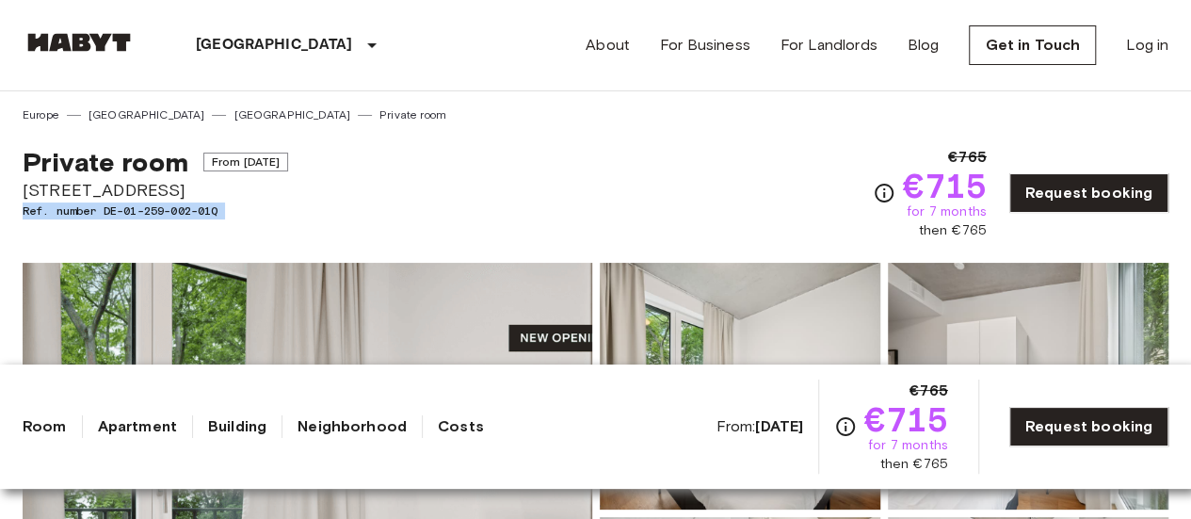
click at [359, 202] on div "Private room From Aug 18 2025 Stromstraße 48 Ref. number DE-01-259-002-01Q €765…" at bounding box center [595, 181] width 1145 height 117
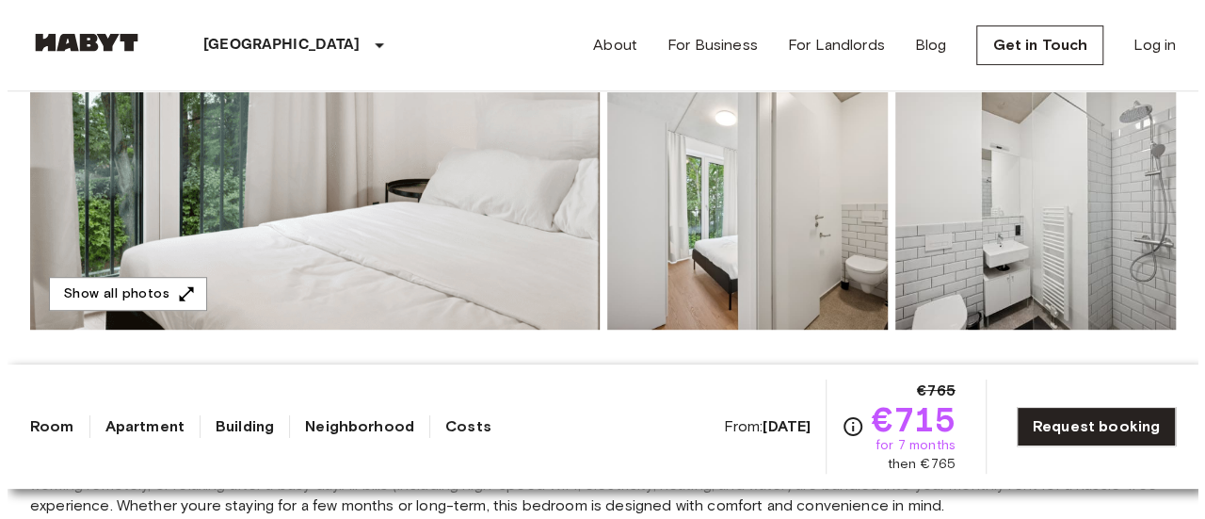
scroll to position [432, 0]
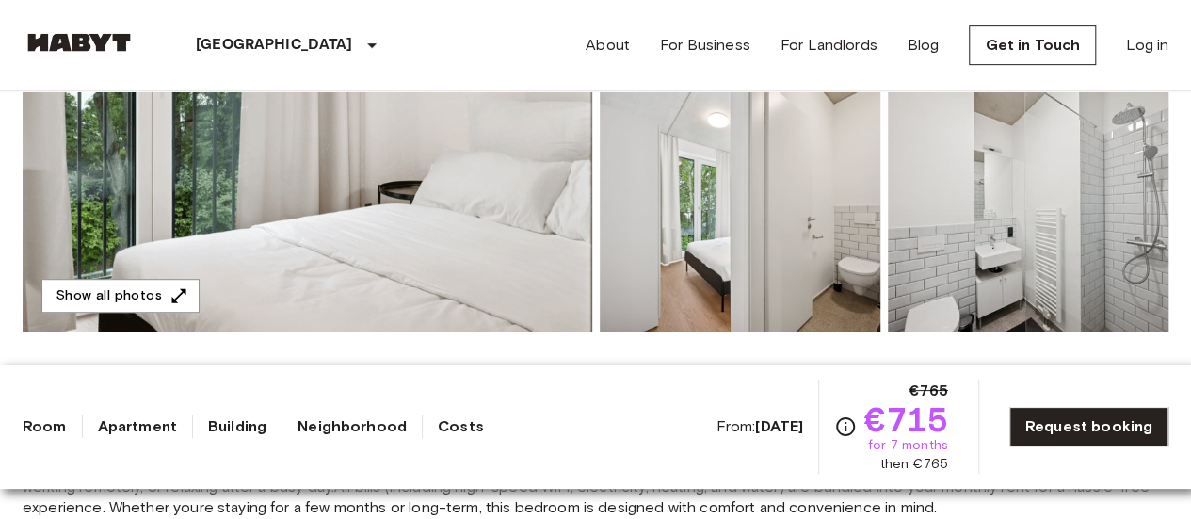
click at [359, 202] on img at bounding box center [307, 81] width 569 height 501
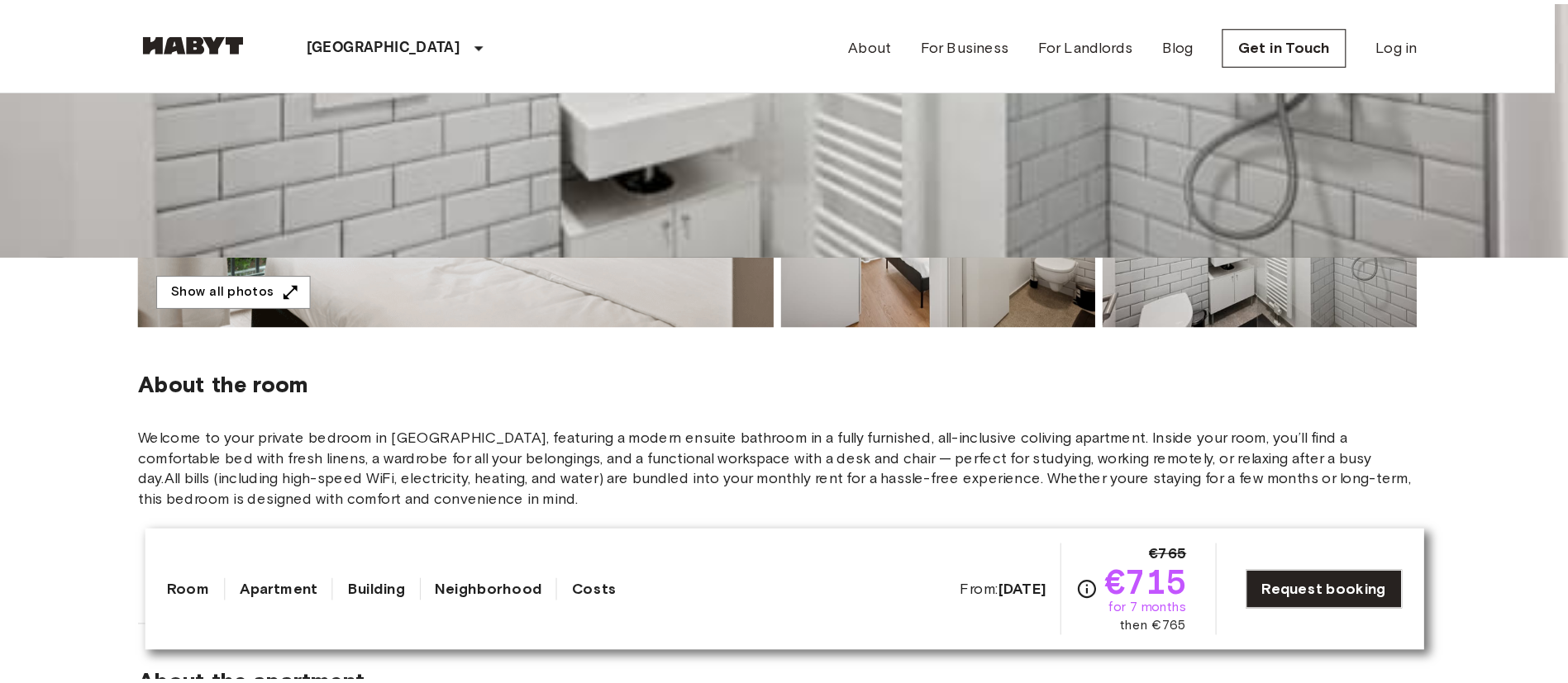
scroll to position [380, 0]
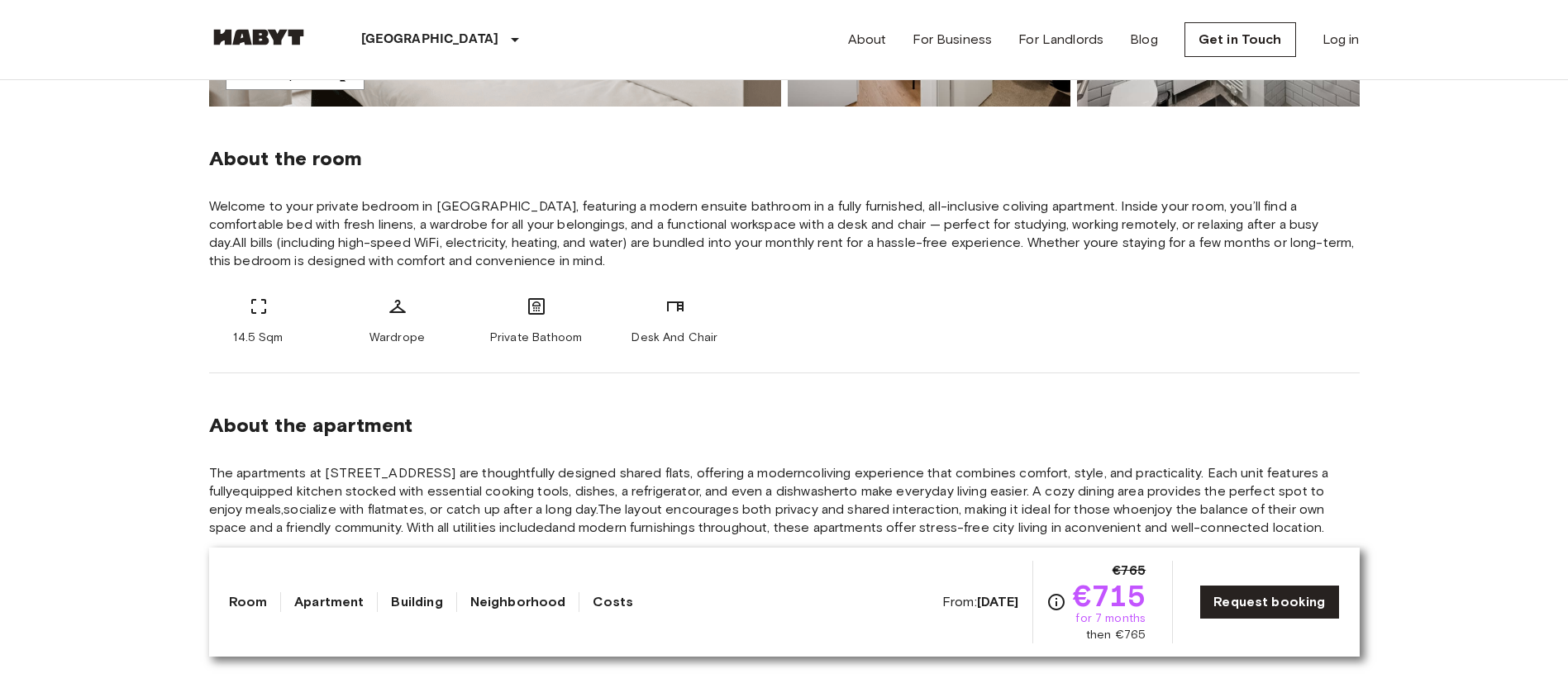
scroll to position [564, 0]
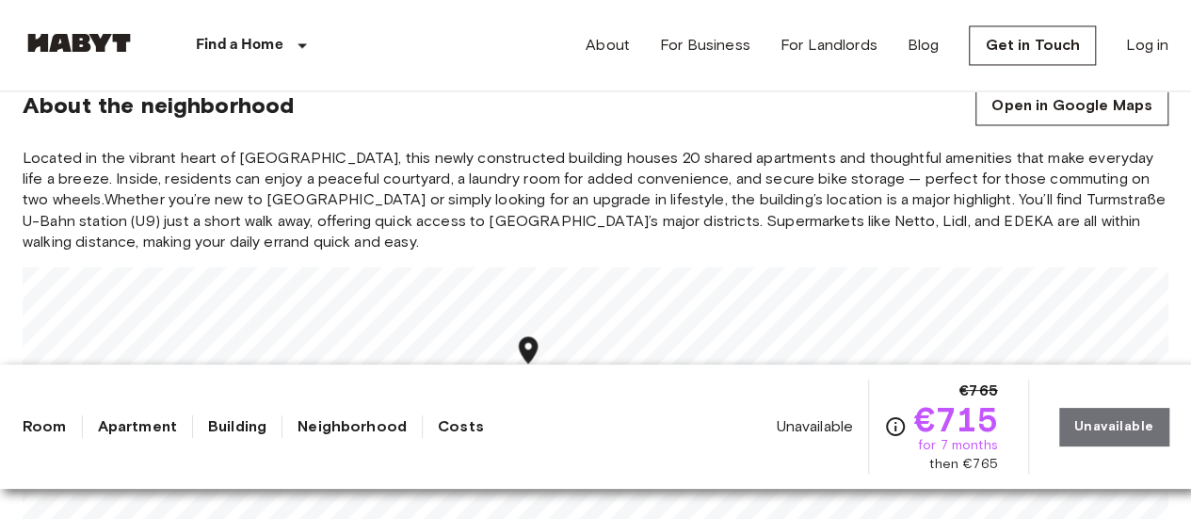
scroll to position [1772, 0]
